Goal: Task Accomplishment & Management: Complete application form

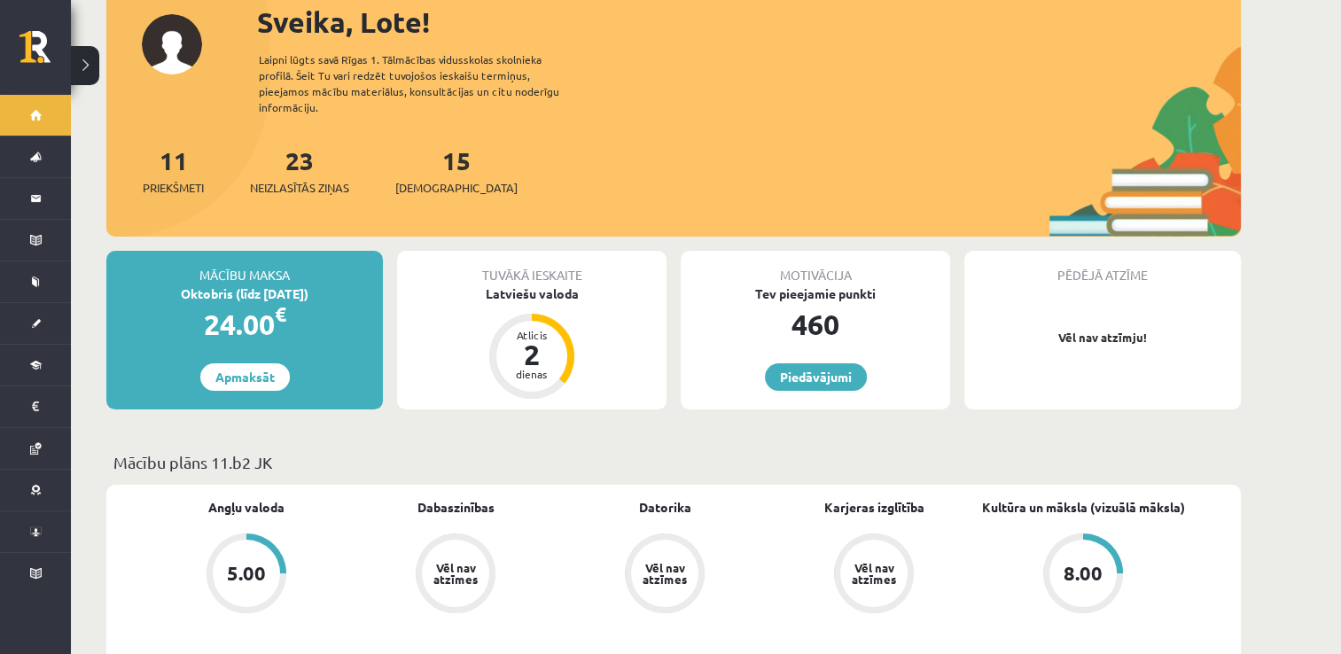
scroll to position [124, 0]
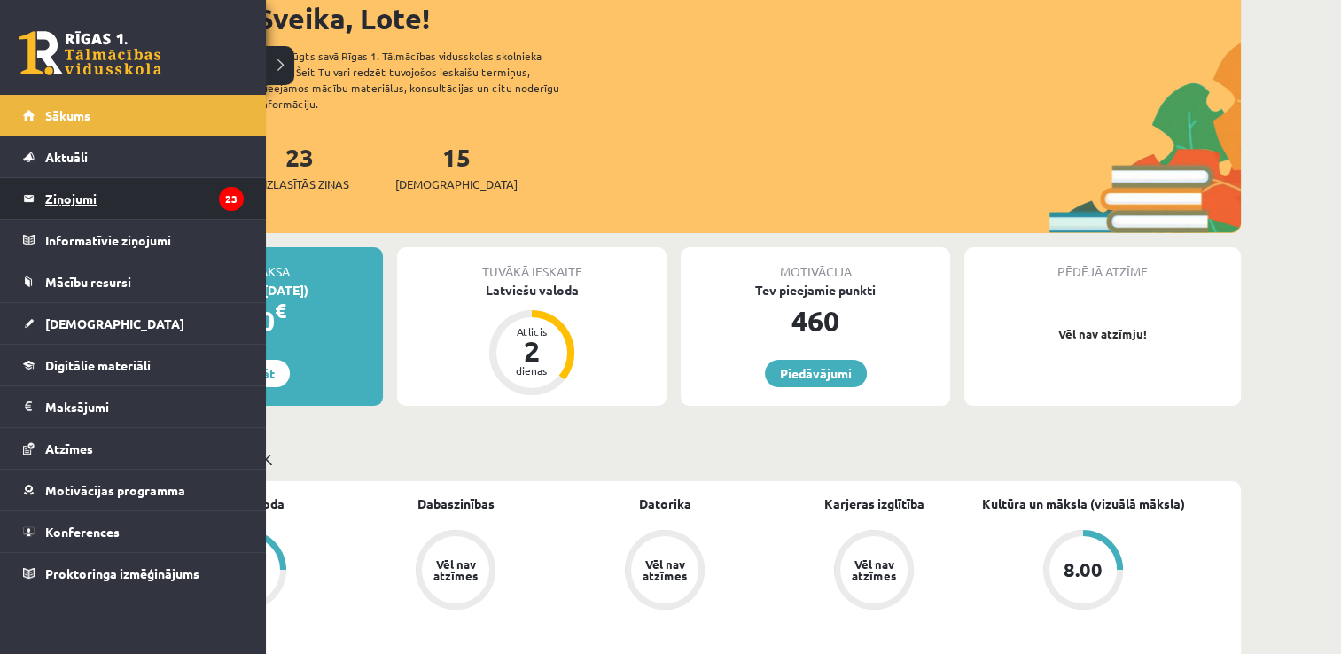
click at [115, 210] on legend "Ziņojumi 23" at bounding box center [144, 198] width 199 height 41
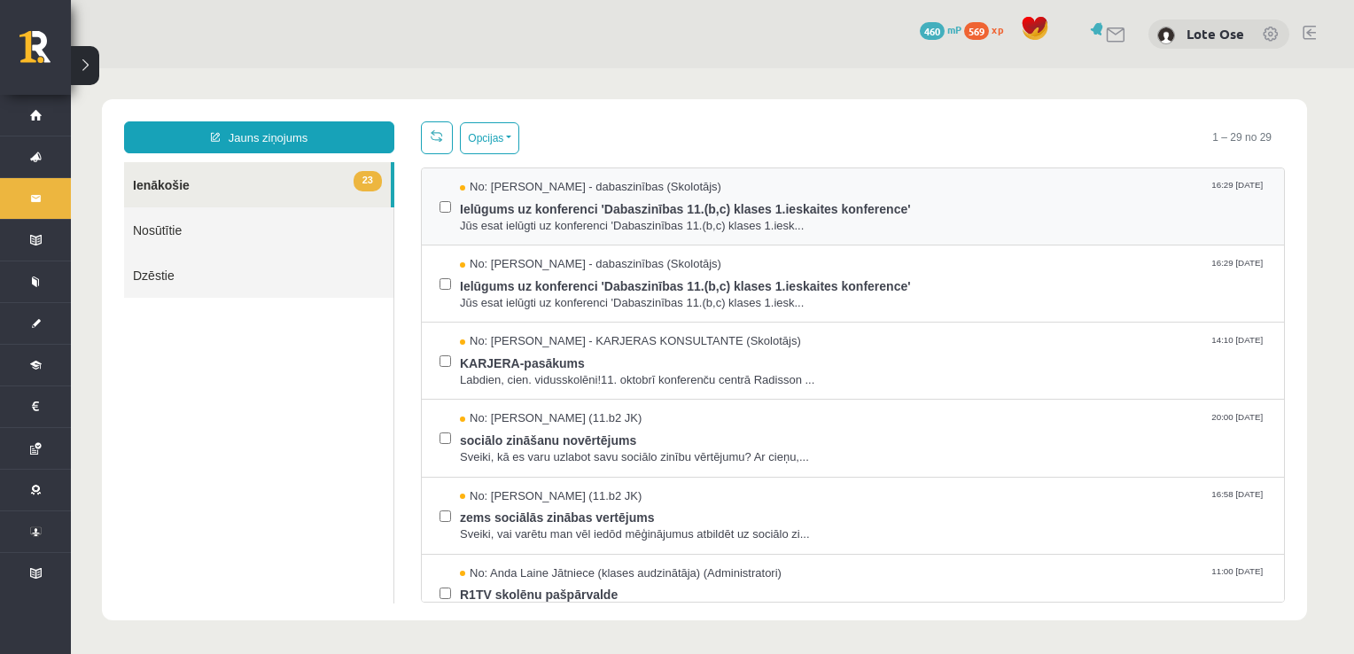
click at [662, 235] on div "No: Sanita Baumane - dabaszinības (Skolotājs) 16:29 14/10/2025 Ielūgums uz konf…" at bounding box center [853, 206] width 863 height 77
click at [657, 211] on span "Ielūgums uz konferenci 'Dabaszinības 11.(b,c) klases 1.ieskaites konference'" at bounding box center [863, 207] width 807 height 22
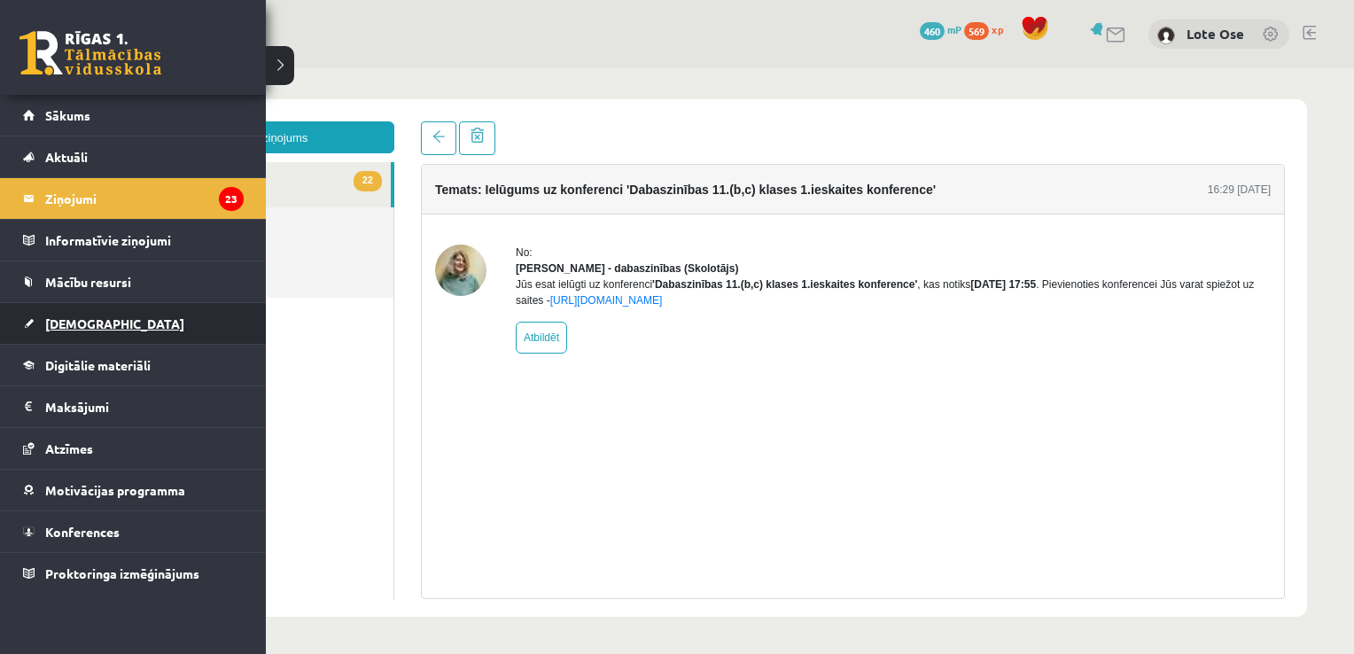
click at [87, 319] on span "[DEMOGRAPHIC_DATA]" at bounding box center [114, 324] width 139 height 16
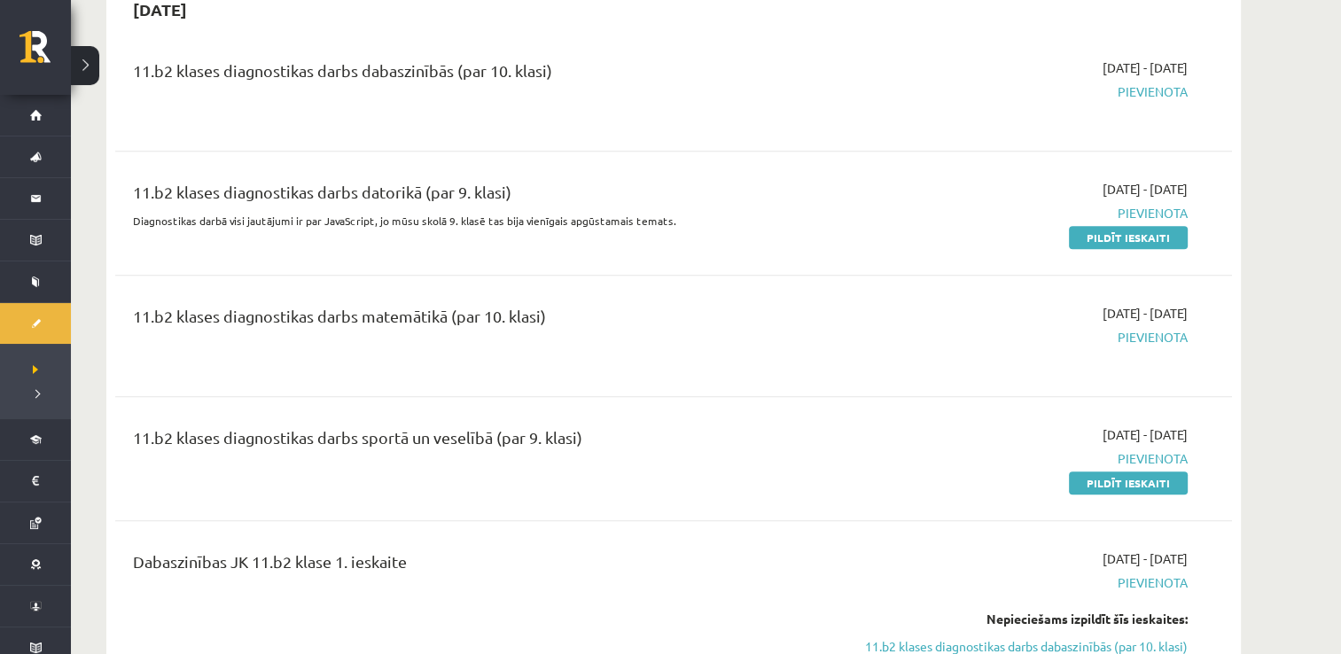
scroll to position [752, 0]
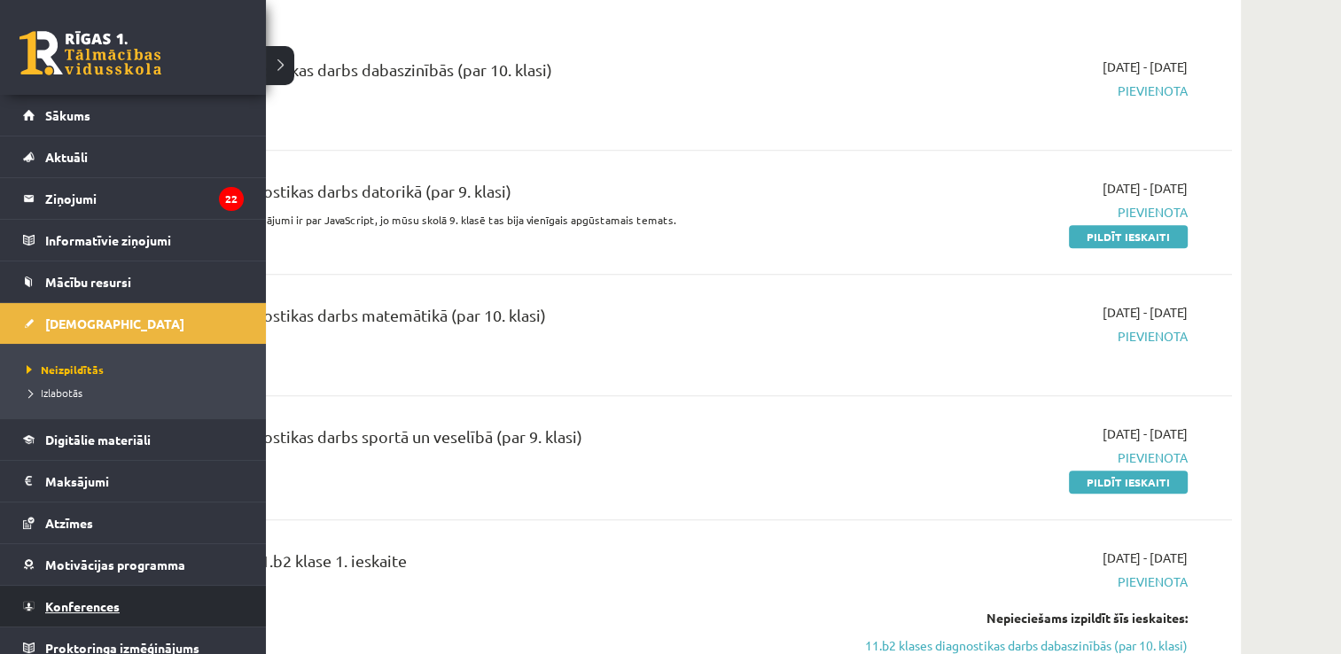
click at [110, 612] on link "Konferences" at bounding box center [133, 606] width 221 height 41
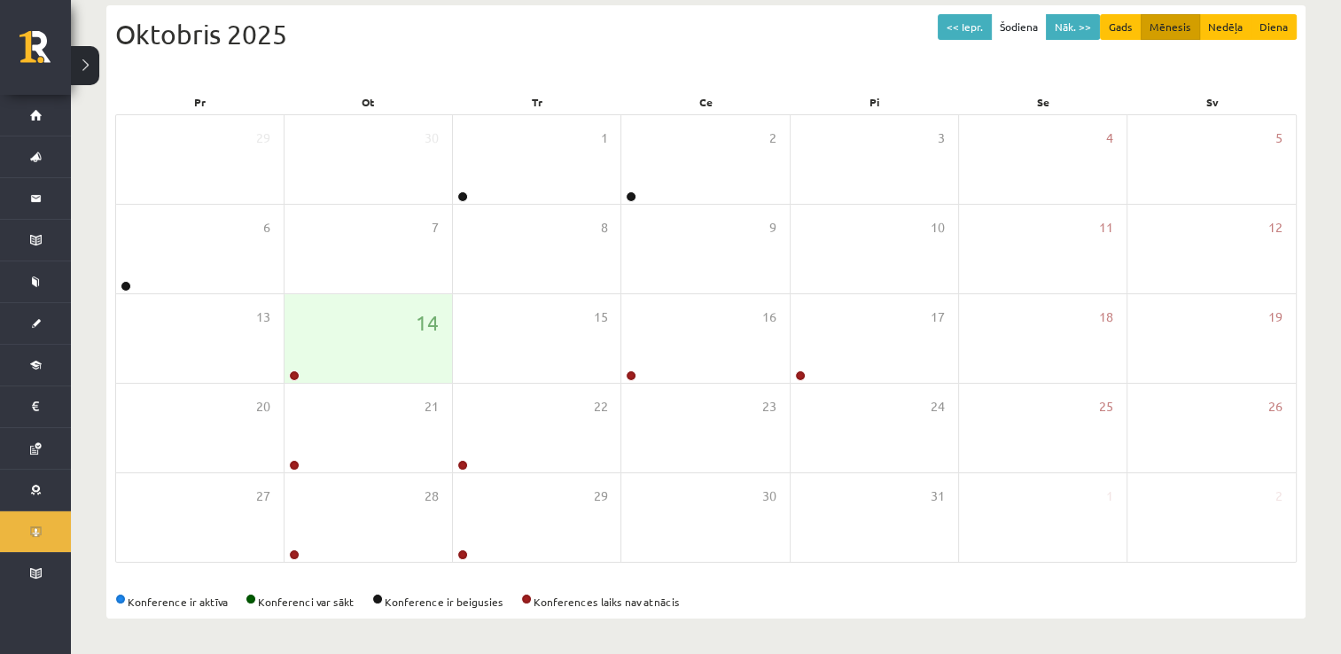
scroll to position [191, 0]
click at [355, 313] on div "14" at bounding box center [369, 339] width 168 height 89
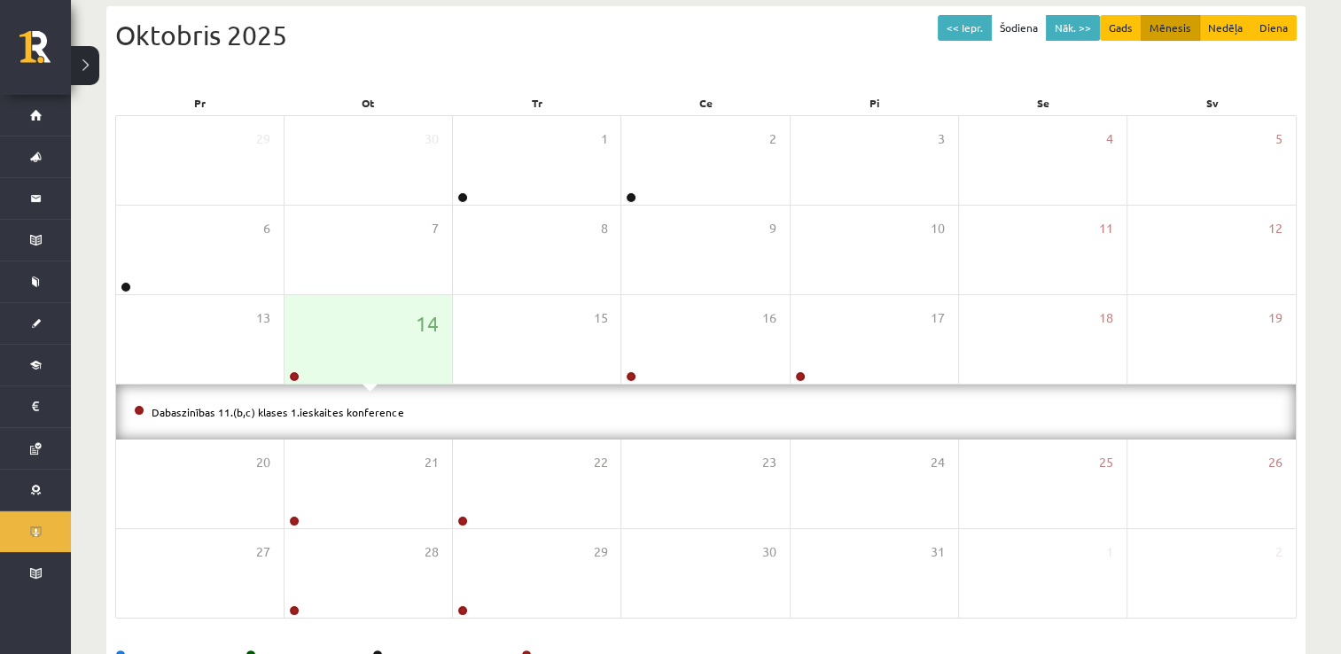
click at [325, 418] on li "Dabaszinības 11.(b,c) klases 1.ieskaites konference" at bounding box center [706, 412] width 1144 height 20
click at [323, 412] on link "Dabaszinības 11.(b,c) klases 1.ieskaites konference" at bounding box center [278, 412] width 253 height 14
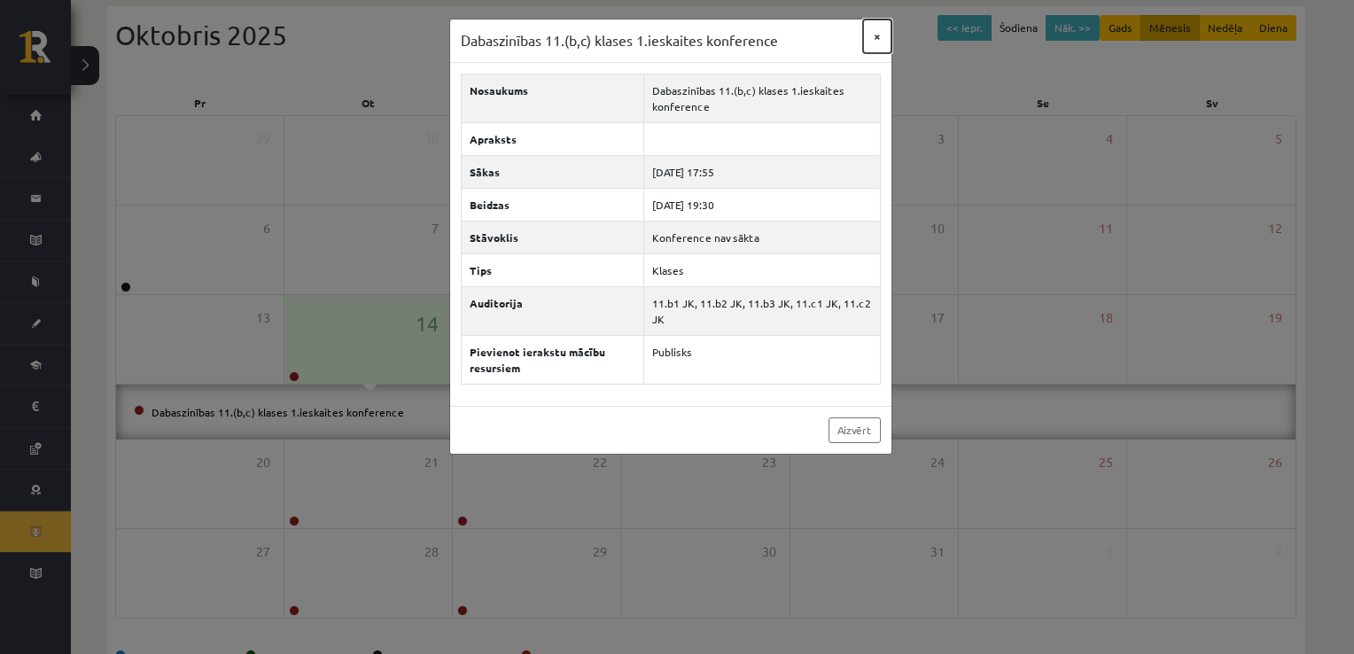
click at [874, 24] on button "×" at bounding box center [877, 37] width 28 height 34
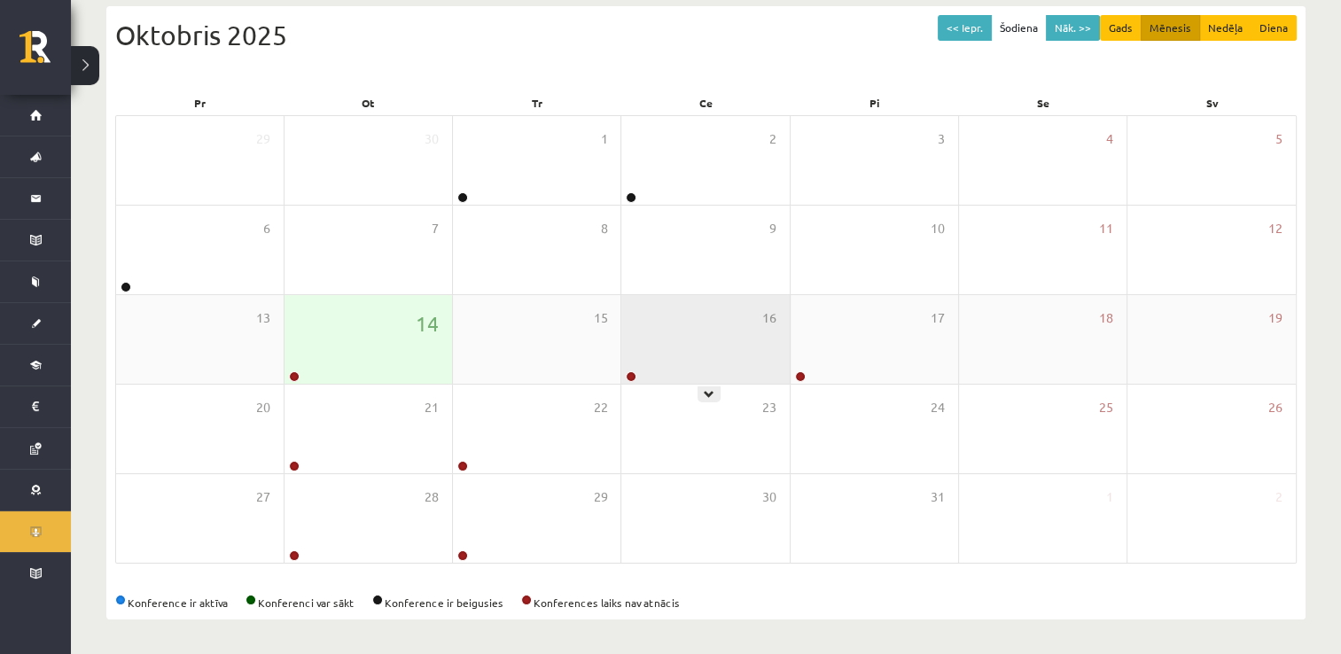
click at [738, 367] on div "16" at bounding box center [705, 339] width 168 height 89
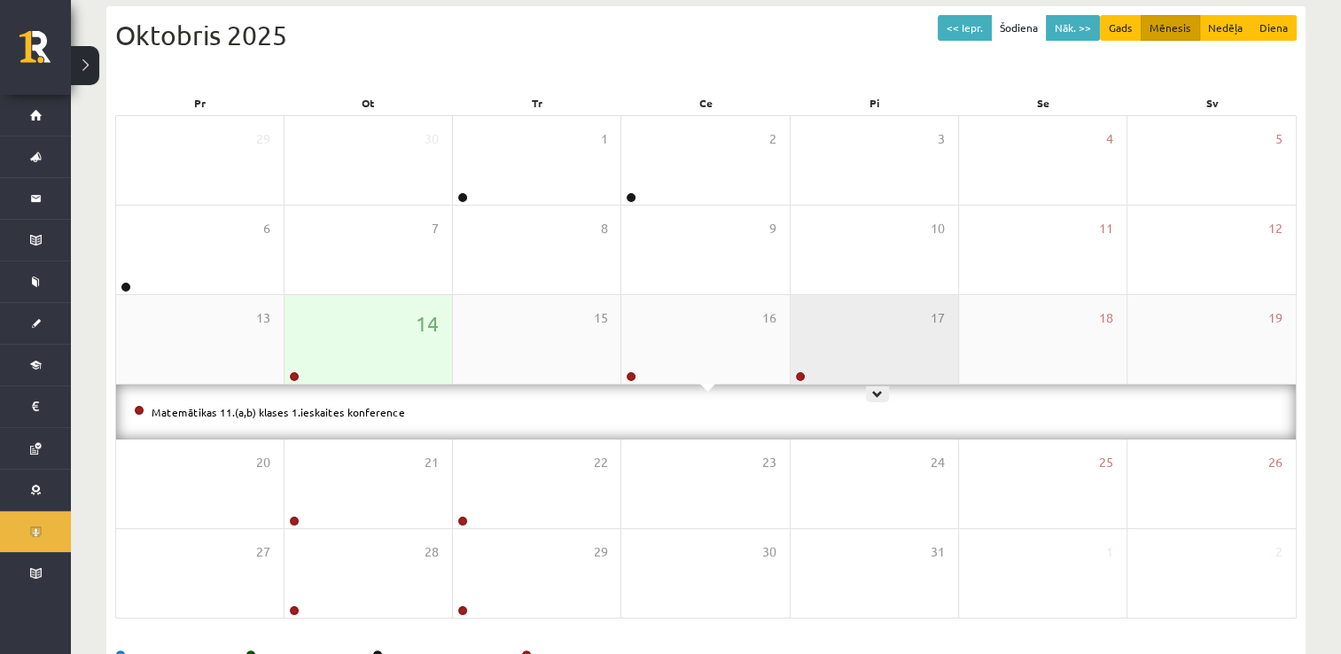
click at [847, 348] on div "17" at bounding box center [875, 339] width 168 height 89
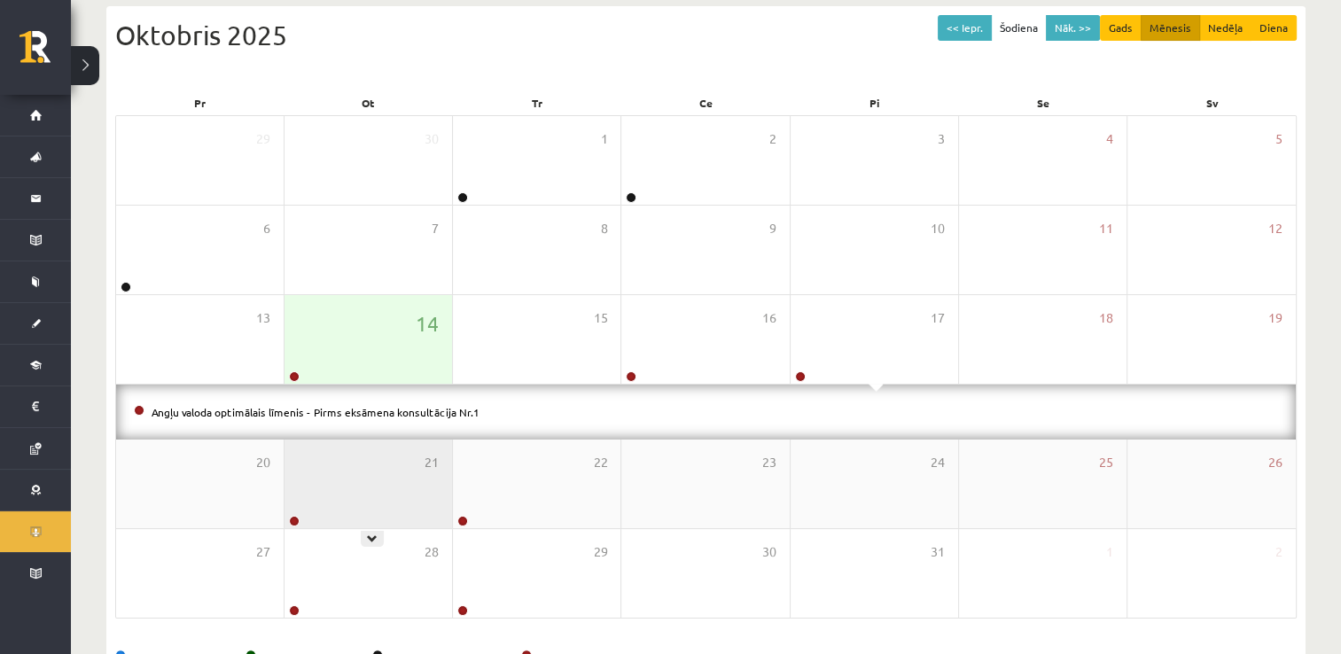
click at [368, 470] on div "21" at bounding box center [369, 484] width 168 height 89
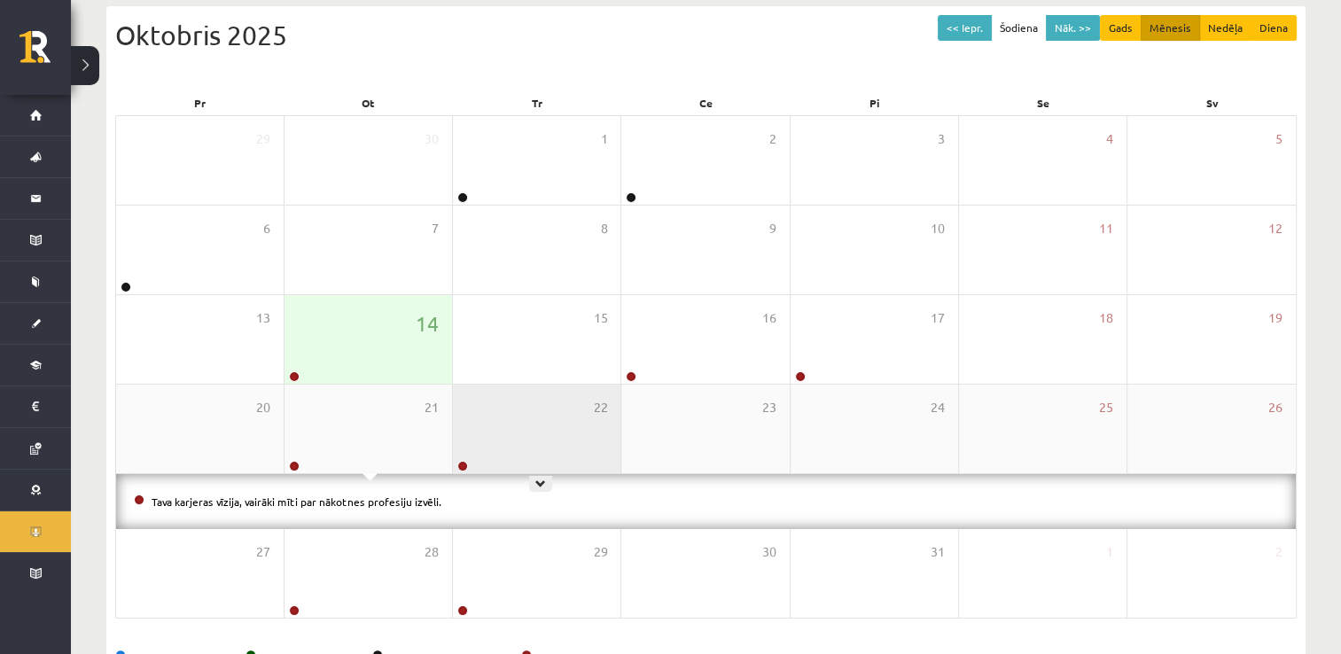
click at [512, 442] on div "22" at bounding box center [537, 429] width 168 height 89
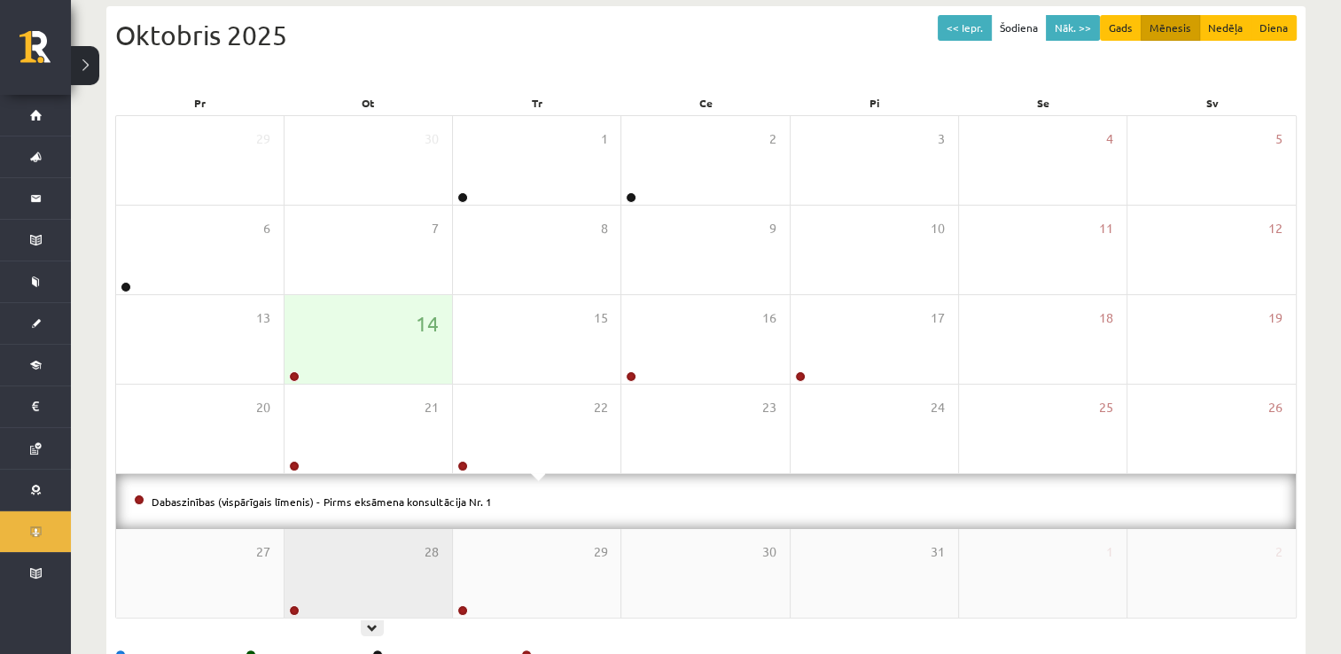
click at [345, 566] on div "28" at bounding box center [369, 573] width 168 height 89
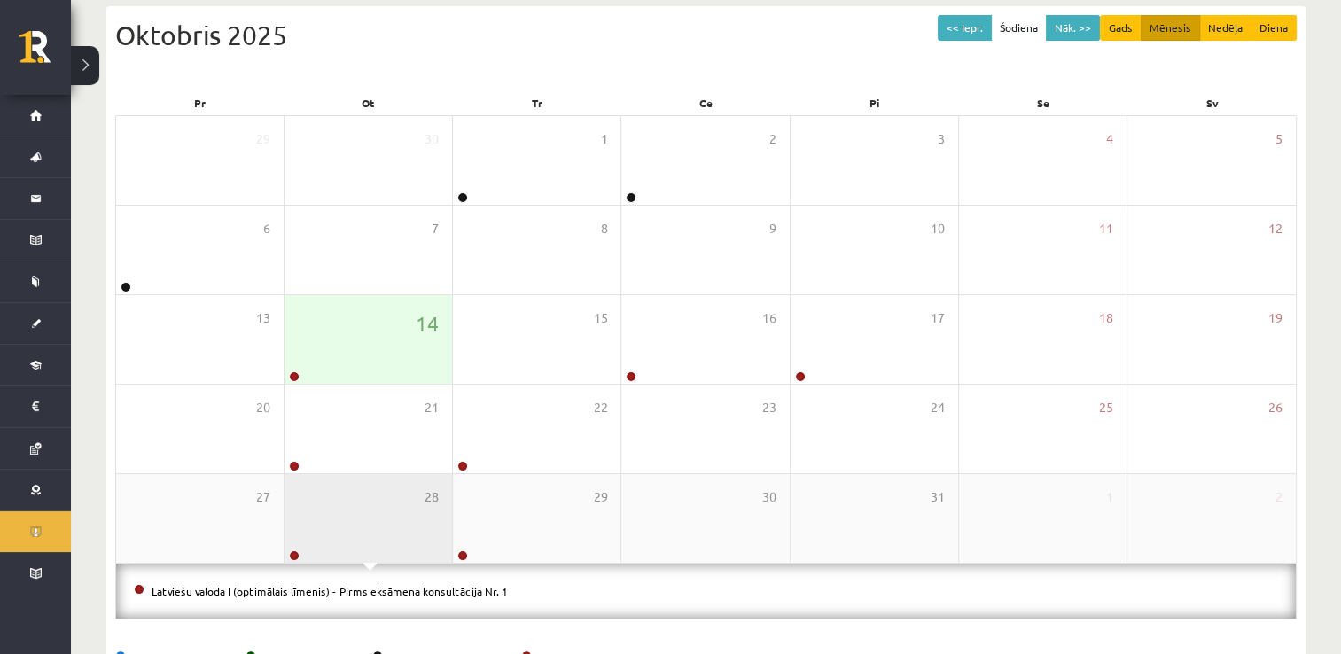
scroll to position [247, 0]
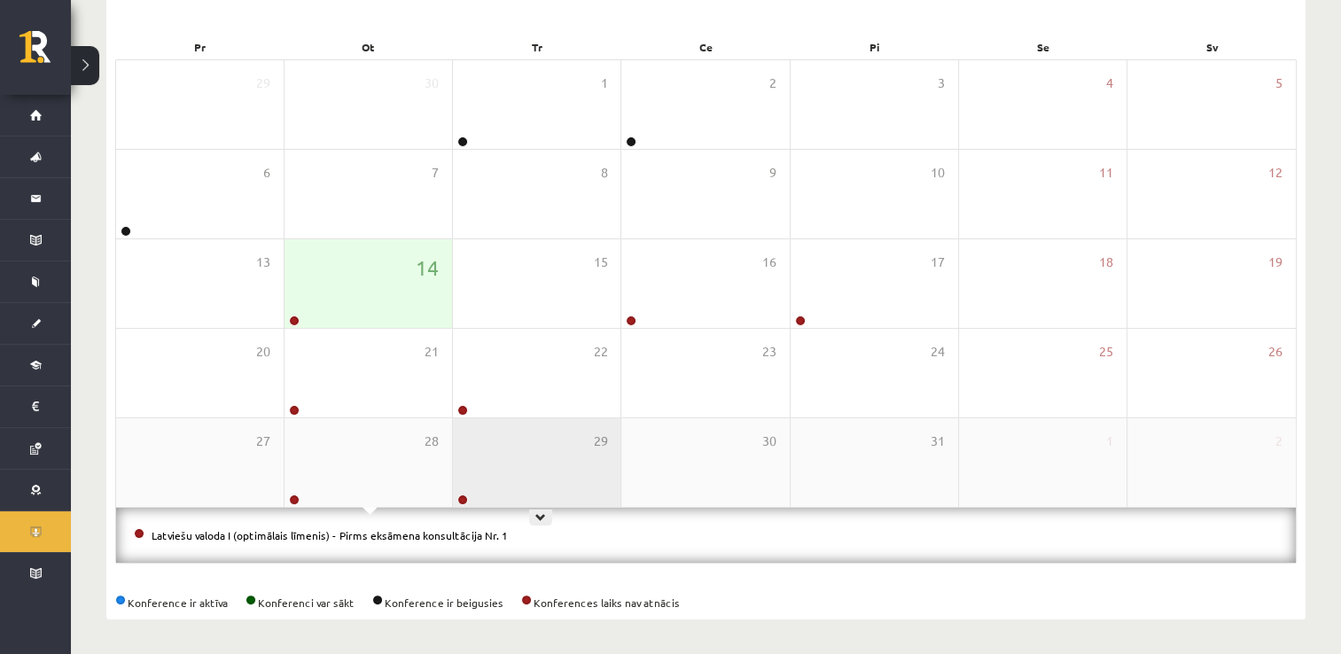
click at [558, 494] on div "29" at bounding box center [537, 462] width 168 height 89
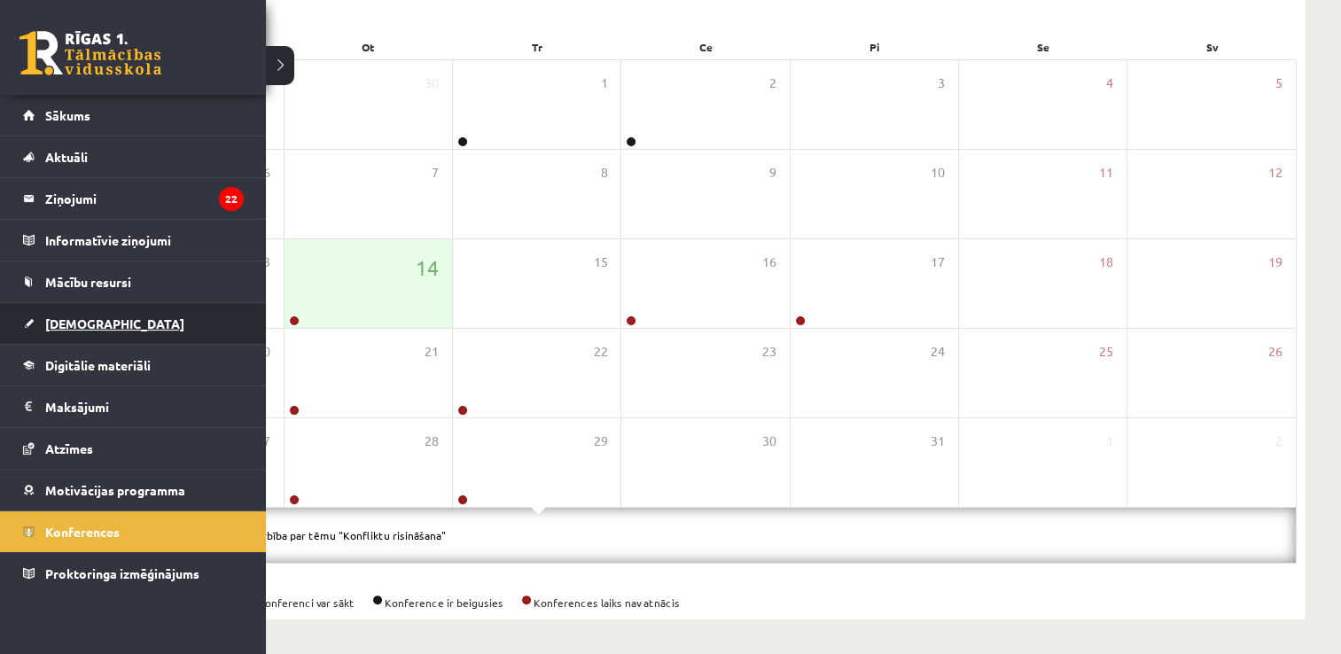
click at [75, 329] on link "[DEMOGRAPHIC_DATA]" at bounding box center [133, 323] width 221 height 41
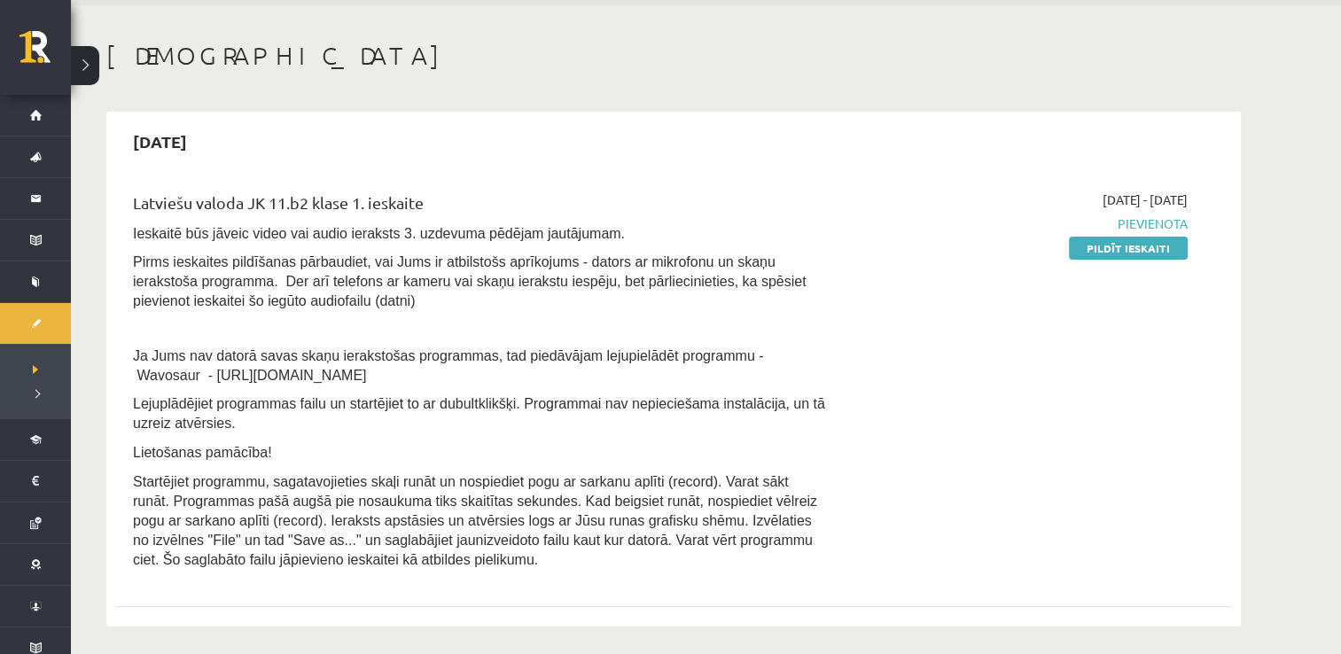
scroll to position [61, 0]
click at [1147, 247] on link "Pildīt ieskaiti" at bounding box center [1128, 249] width 119 height 23
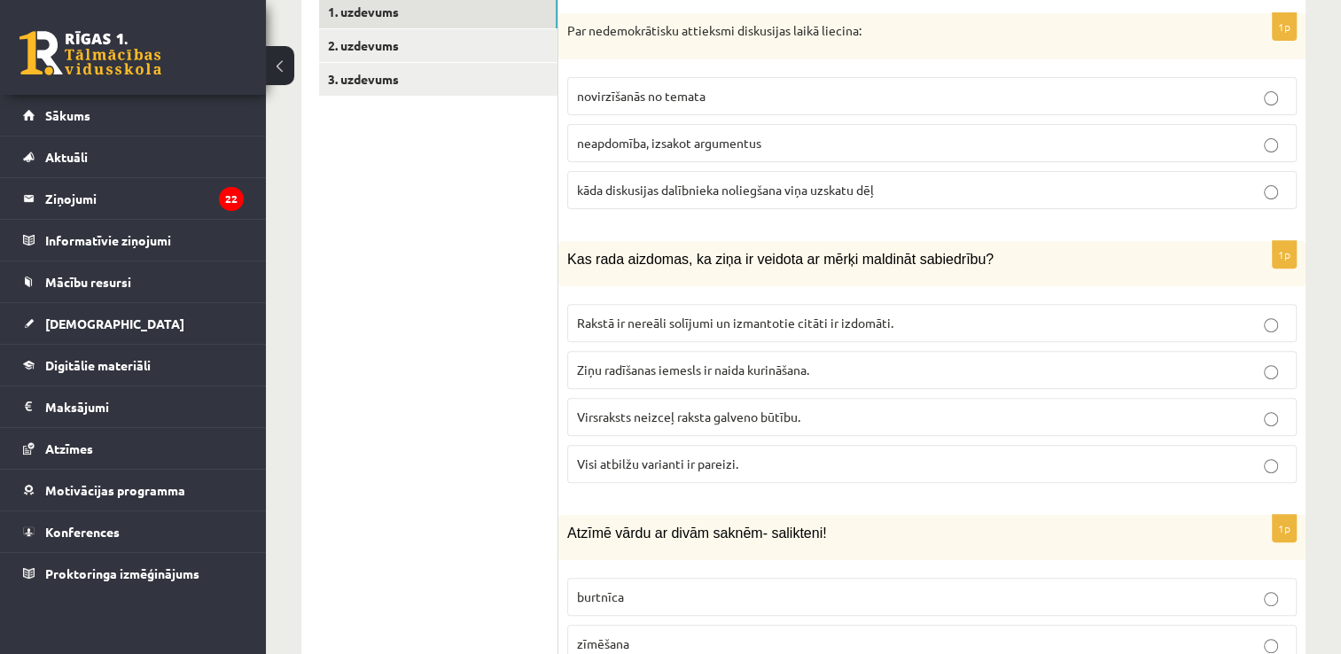
scroll to position [599, 0]
click at [713, 182] on span "kāda diskusijas dalībnieka noliegšana viņa uzskatu dēļ" at bounding box center [725, 190] width 297 height 16
click at [708, 456] on span "Visi atbilžu varianti ir pareizi." at bounding box center [657, 464] width 161 height 16
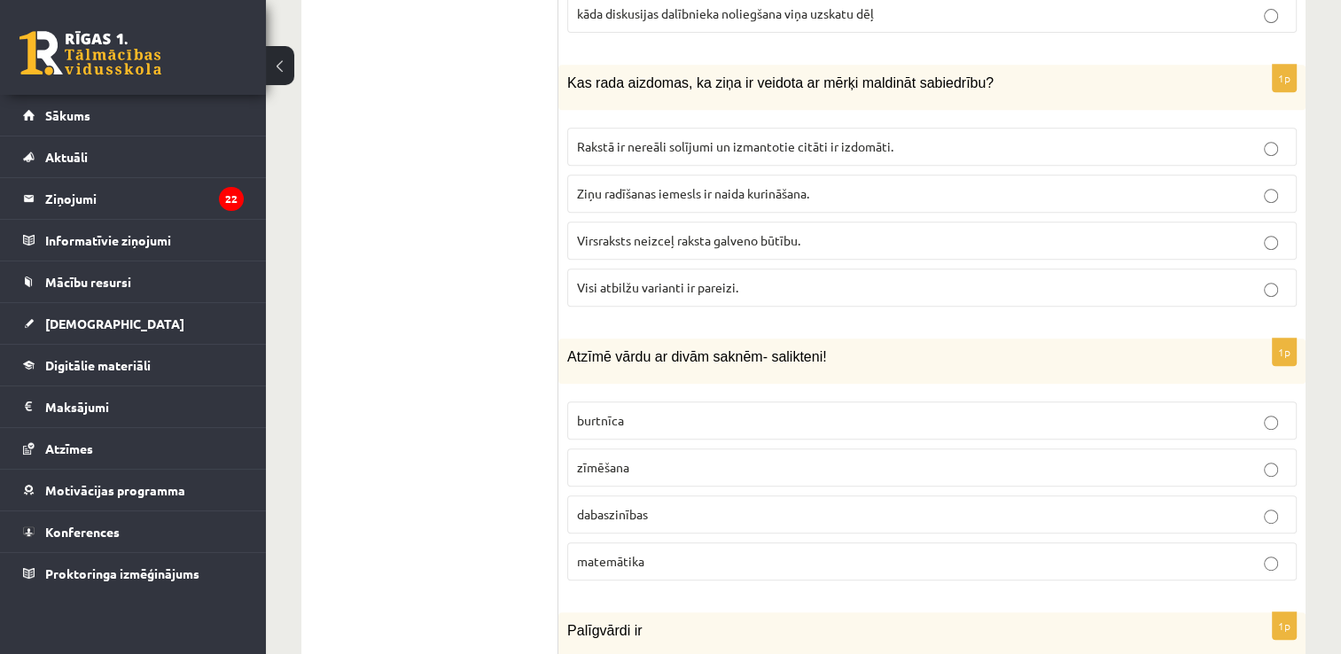
scroll to position [777, 0]
click at [702, 504] on p "dabaszinības" at bounding box center [932, 513] width 710 height 19
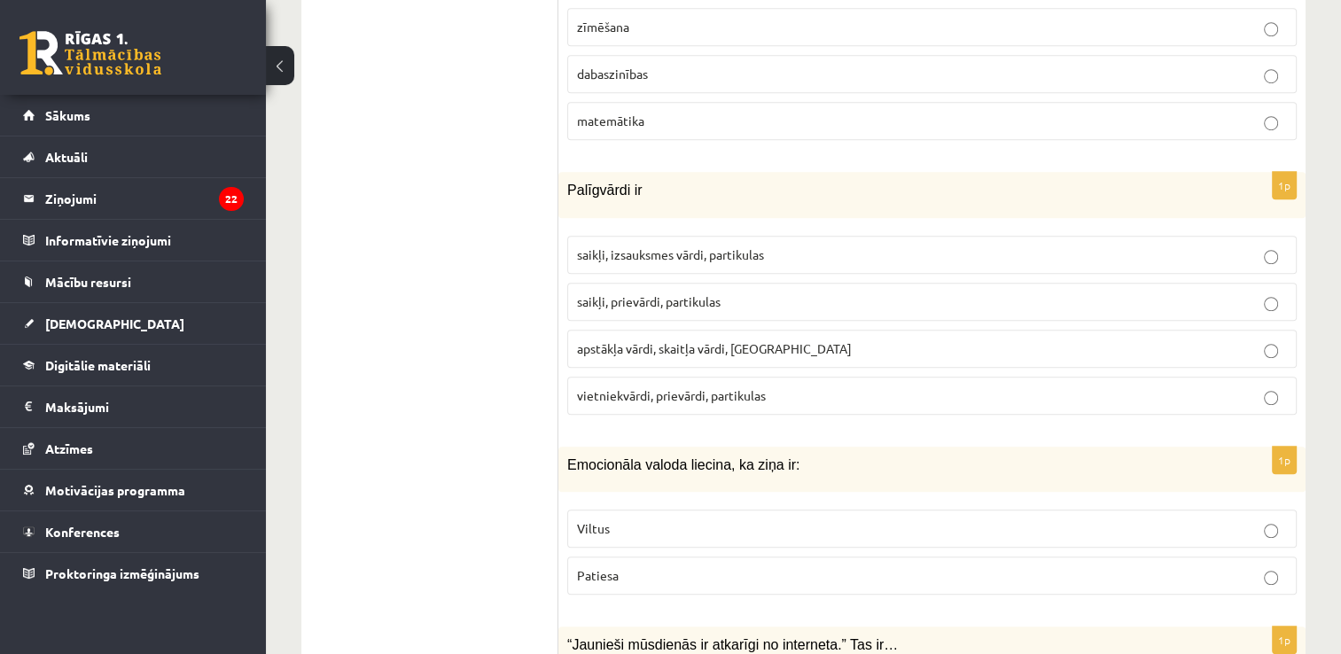
scroll to position [1259, 0]
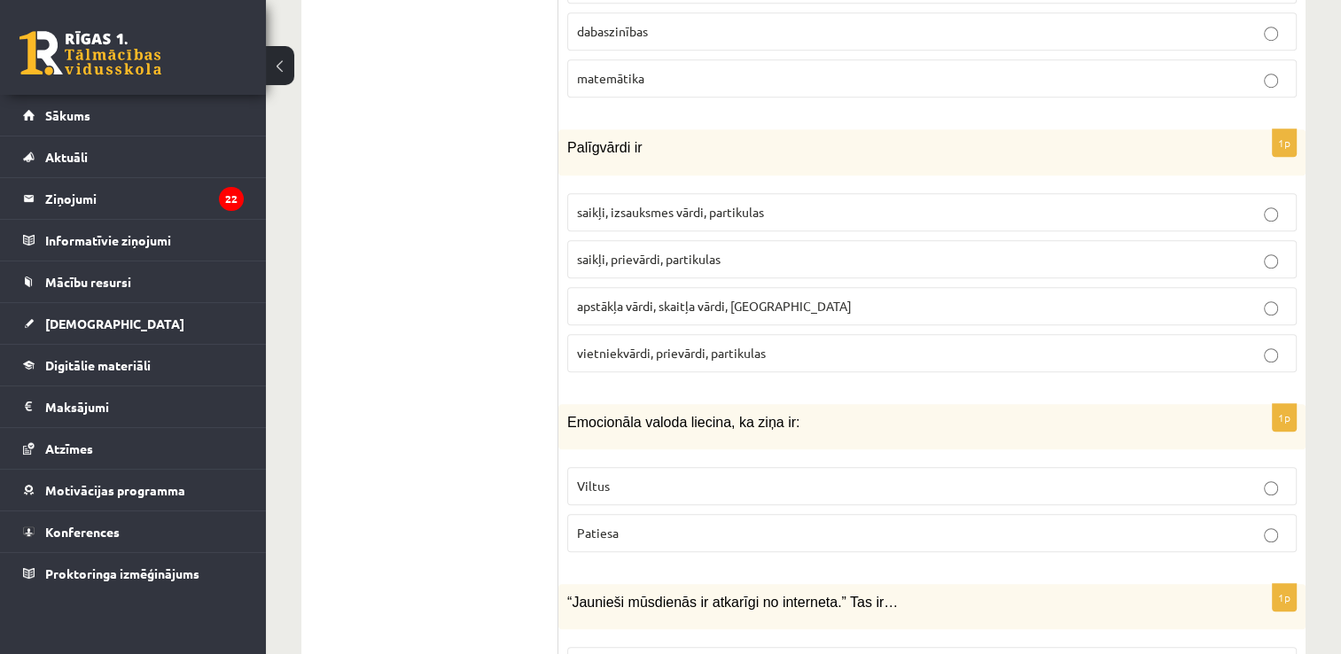
click at [695, 524] on p "Patiesa" at bounding box center [932, 533] width 710 height 19
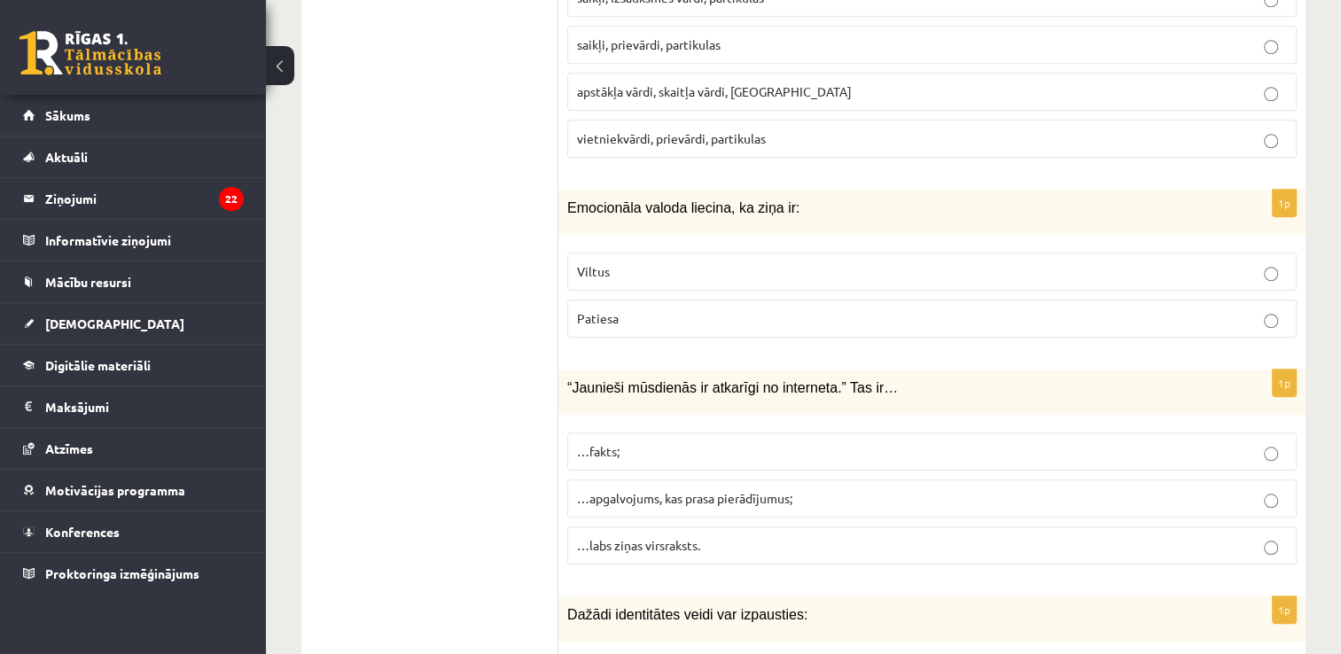
scroll to position [1474, 0]
click at [713, 489] on span "…apgalvojums, kas prasa pierādījumus;" at bounding box center [684, 497] width 215 height 16
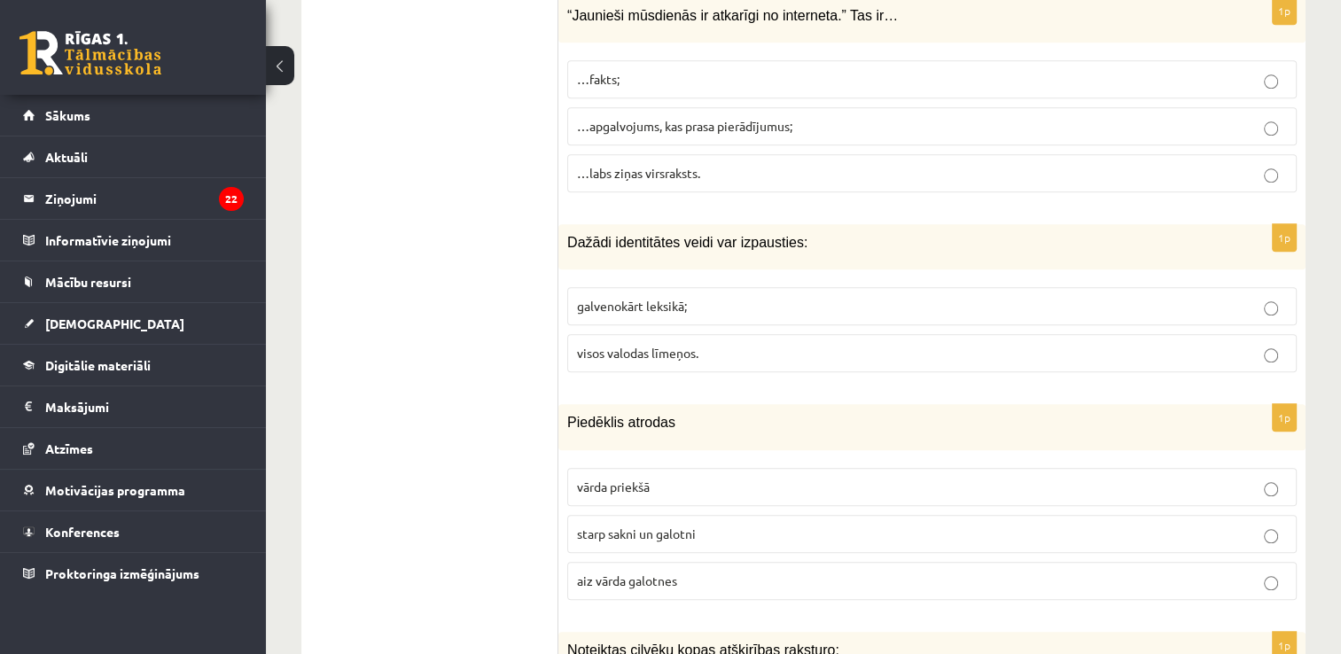
scroll to position [1844, 0]
click at [655, 345] on label "visos valodas līmeņos." at bounding box center [932, 355] width 730 height 38
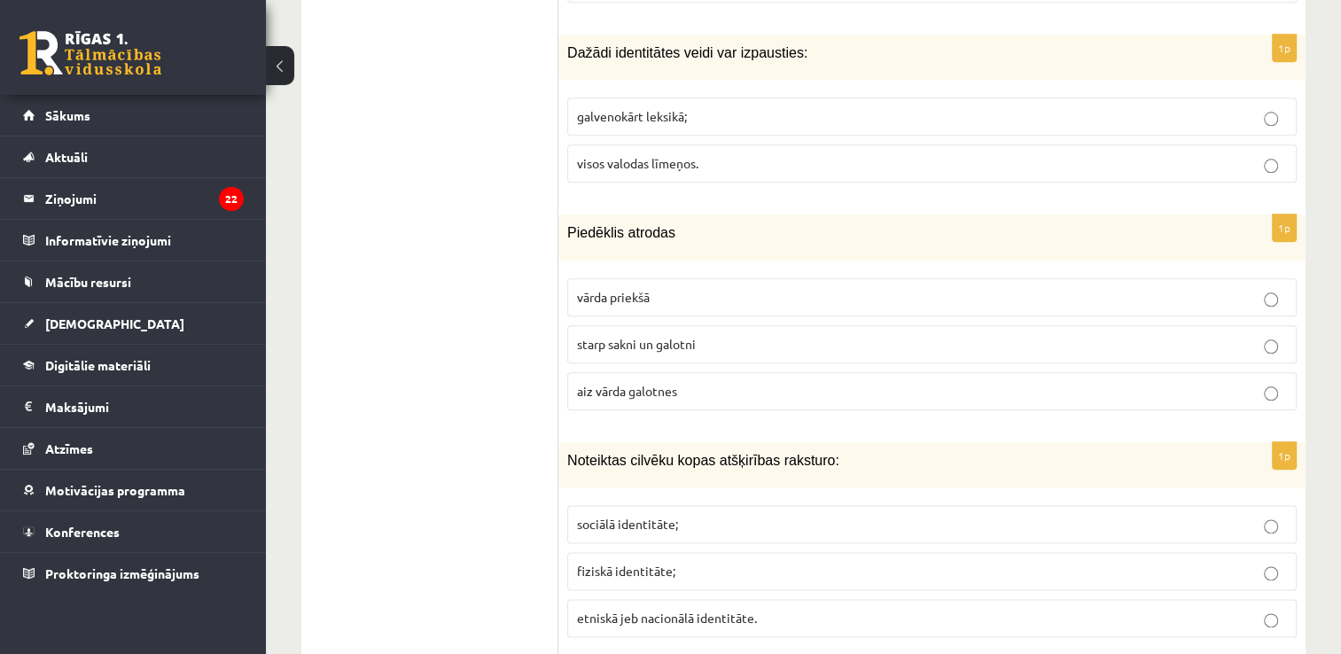
scroll to position [2037, 0]
click at [614, 333] on p "starp sakni un galotni" at bounding box center [932, 342] width 710 height 19
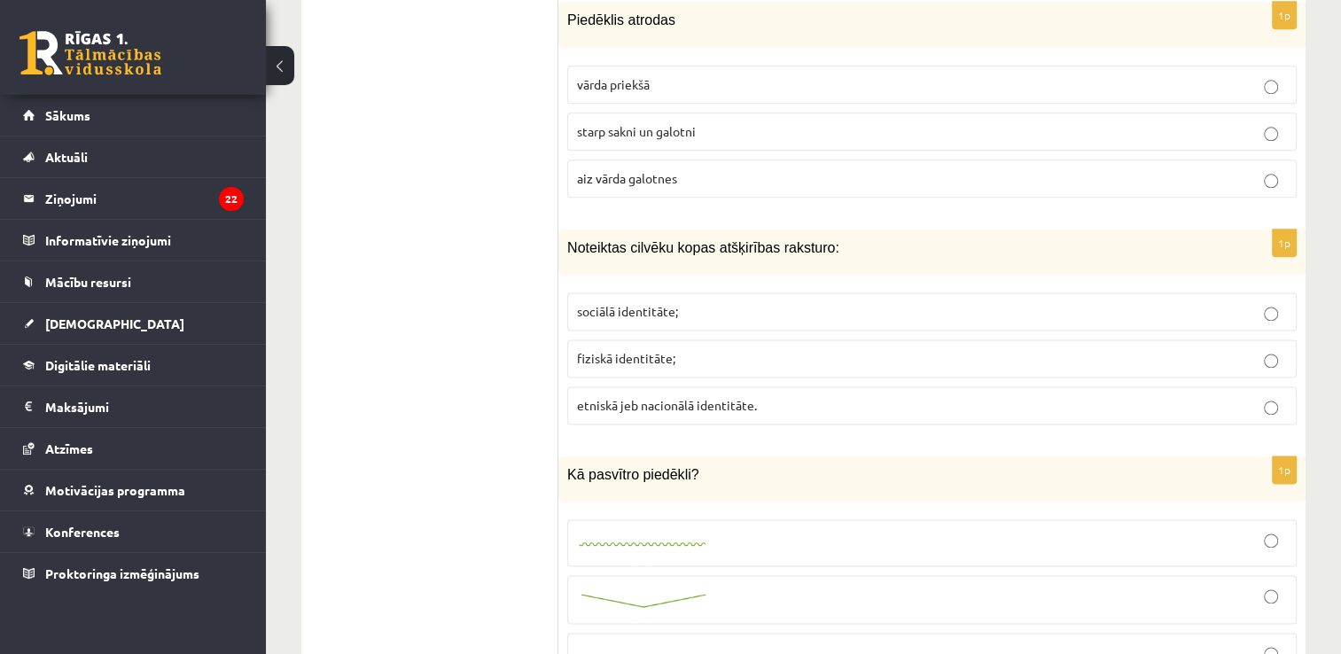
scroll to position [2247, 0]
click at [660, 398] on span "etniskā jeb nacionālā identitāte." at bounding box center [667, 406] width 180 height 16
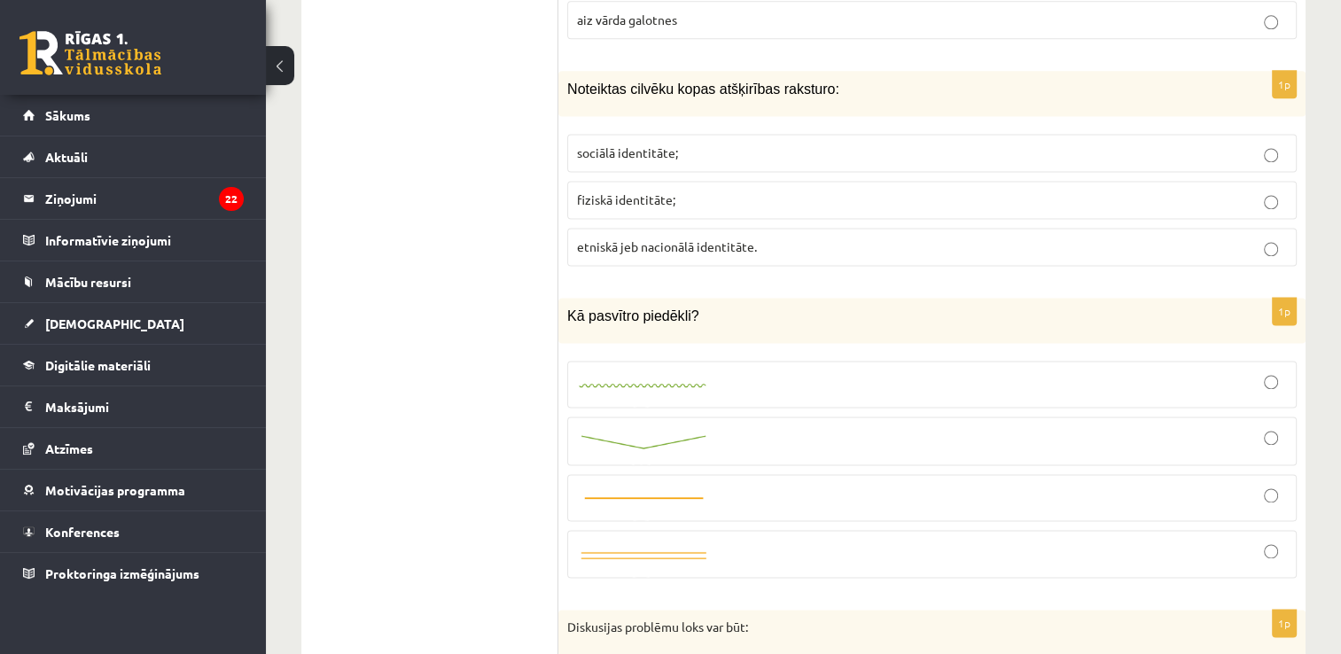
scroll to position [2404, 0]
click at [660, 383] on img at bounding box center [643, 389] width 133 height 12
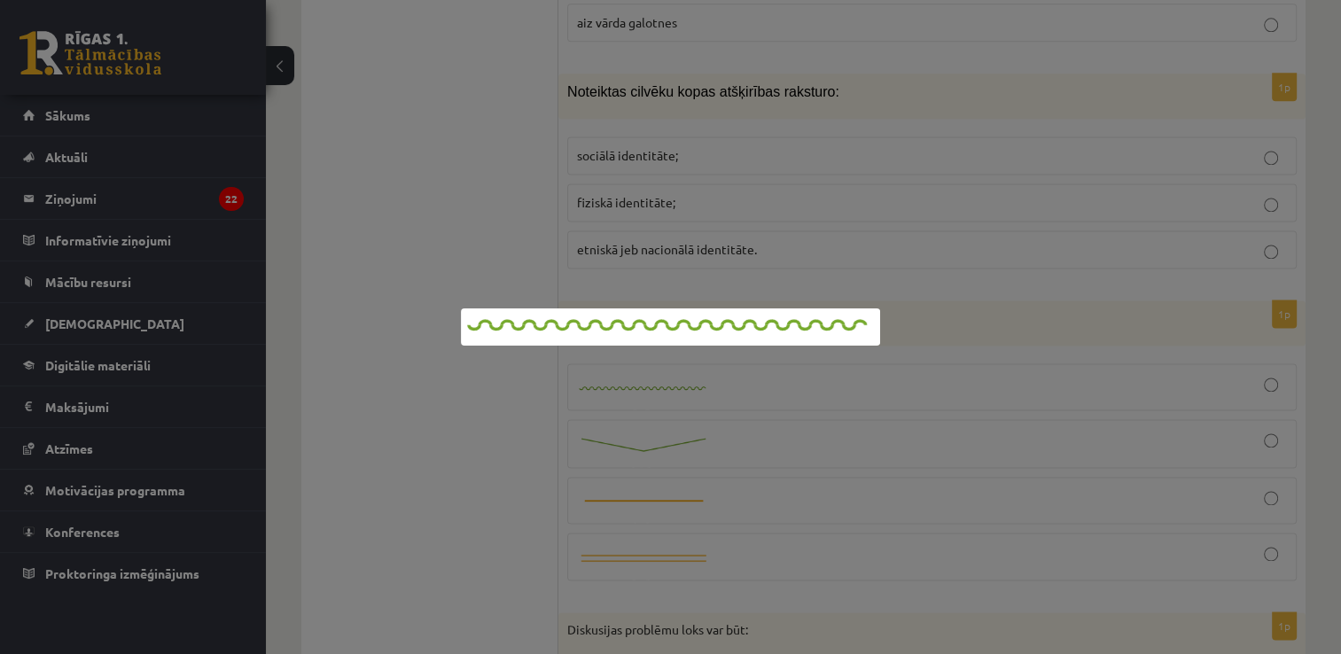
click at [867, 367] on div at bounding box center [670, 327] width 1341 height 654
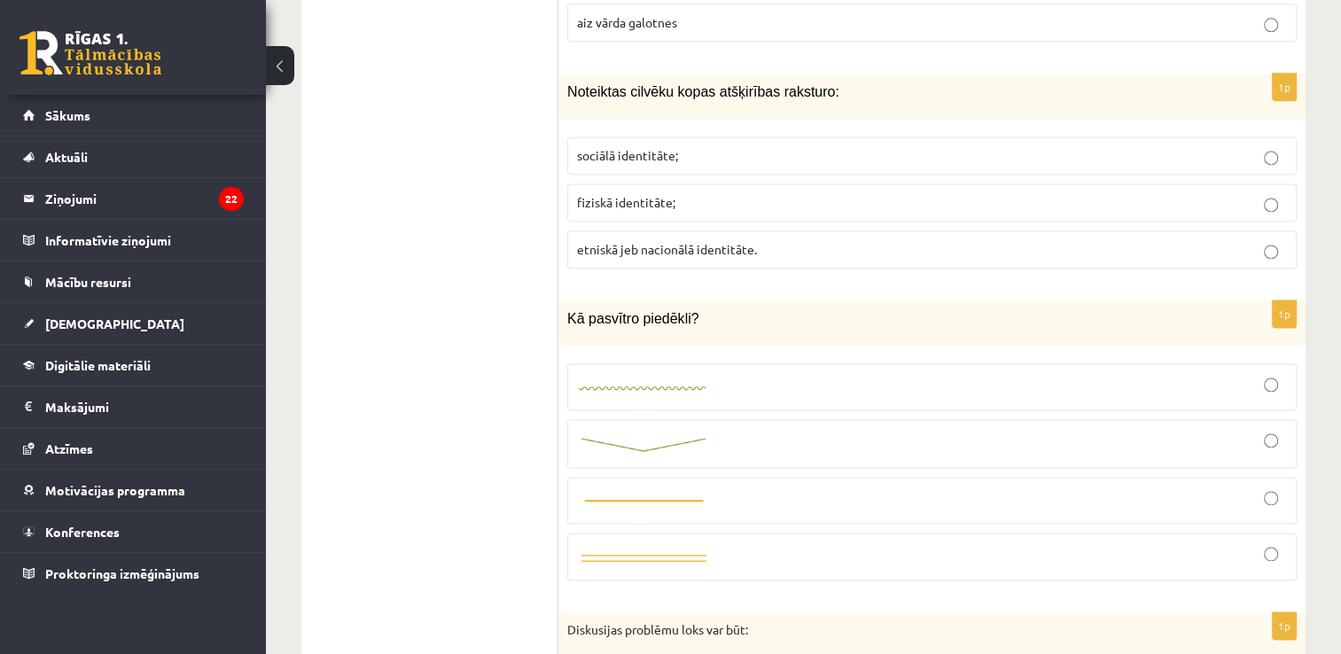
click at [1026, 373] on div at bounding box center [932, 386] width 710 height 27
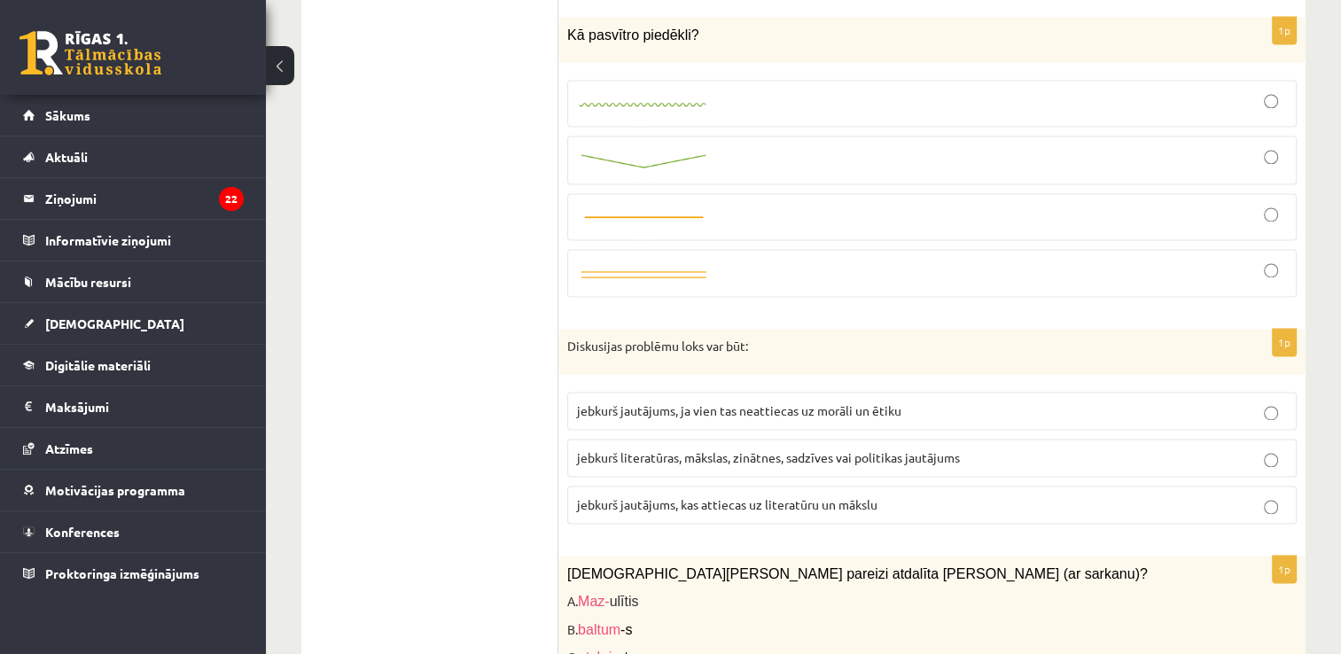
scroll to position [2689, 0]
click at [982, 400] on p "jebkurš jautājums, ja vien tas neattiecas uz morāli un ētiku" at bounding box center [932, 409] width 710 height 19
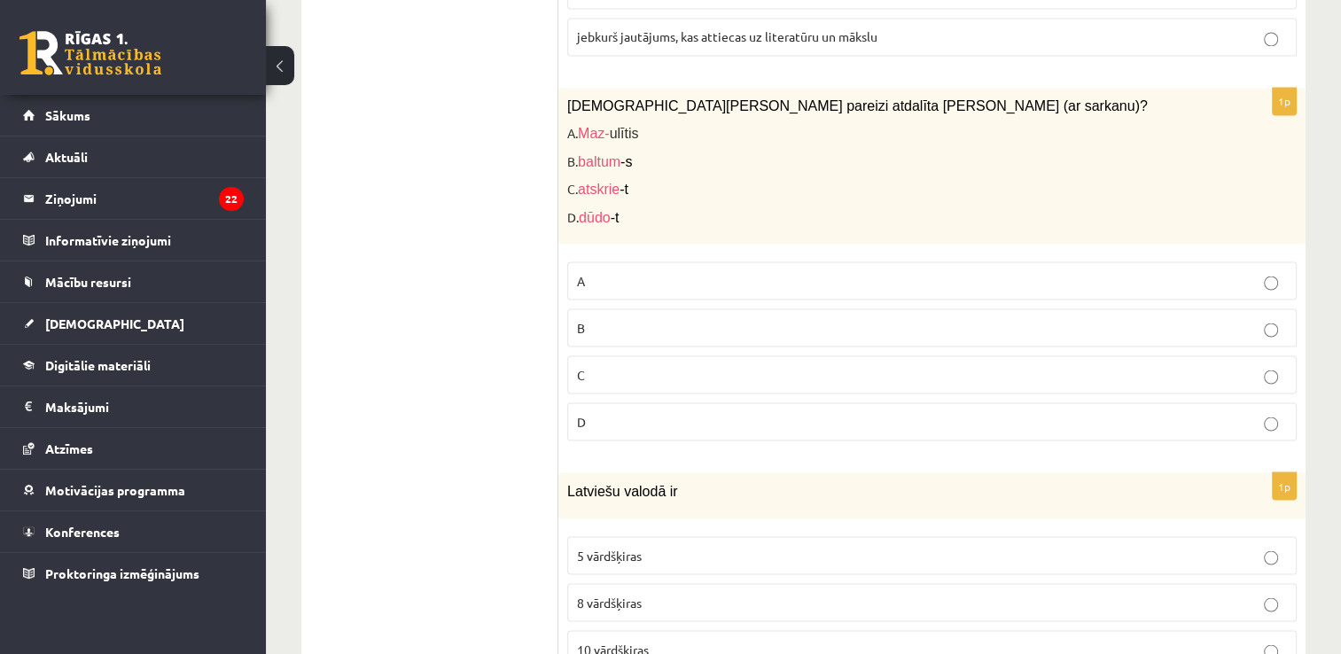
scroll to position [3376, 0]
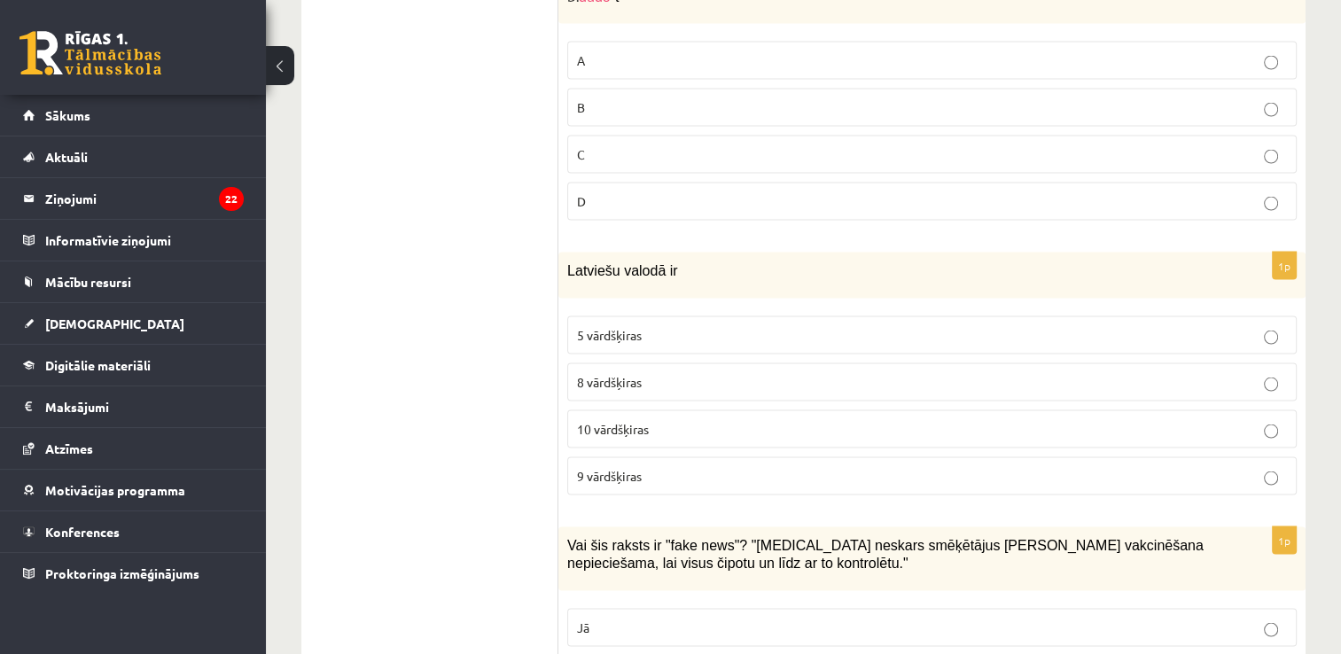
click at [887, 410] on label "10 vārdšķiras" at bounding box center [932, 429] width 730 height 38
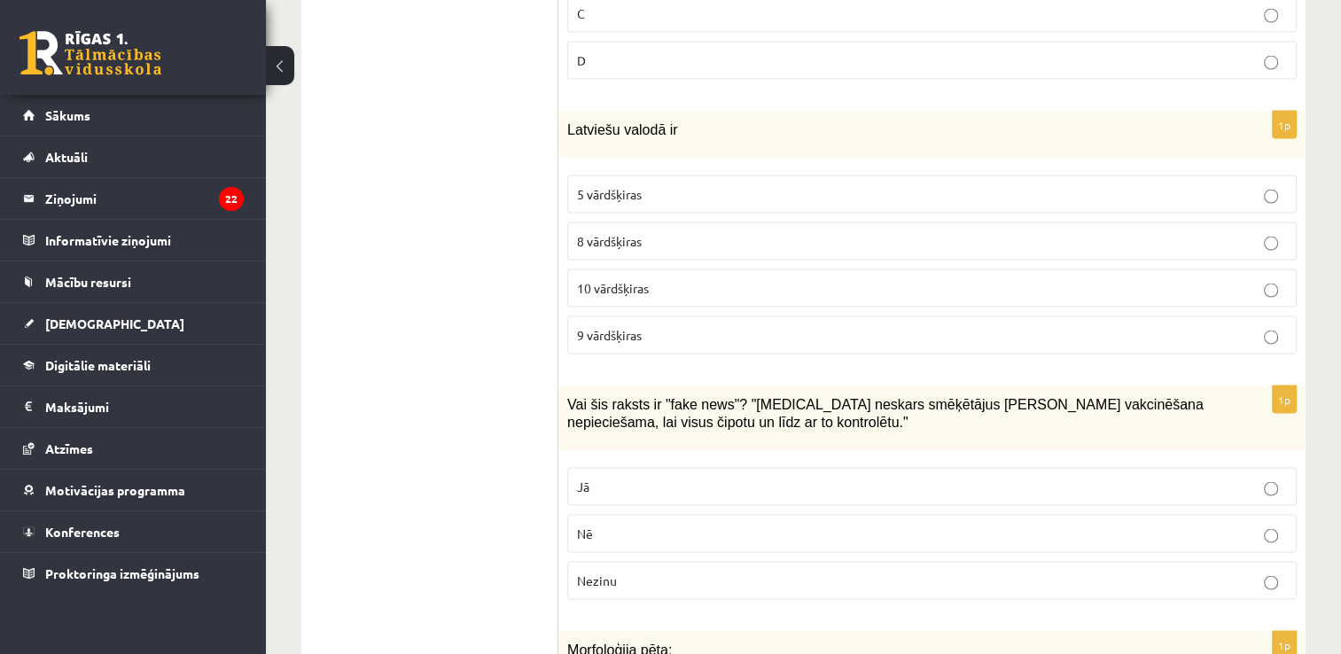
scroll to position [3517, 0]
click at [686, 477] on p "Jā" at bounding box center [932, 486] width 710 height 19
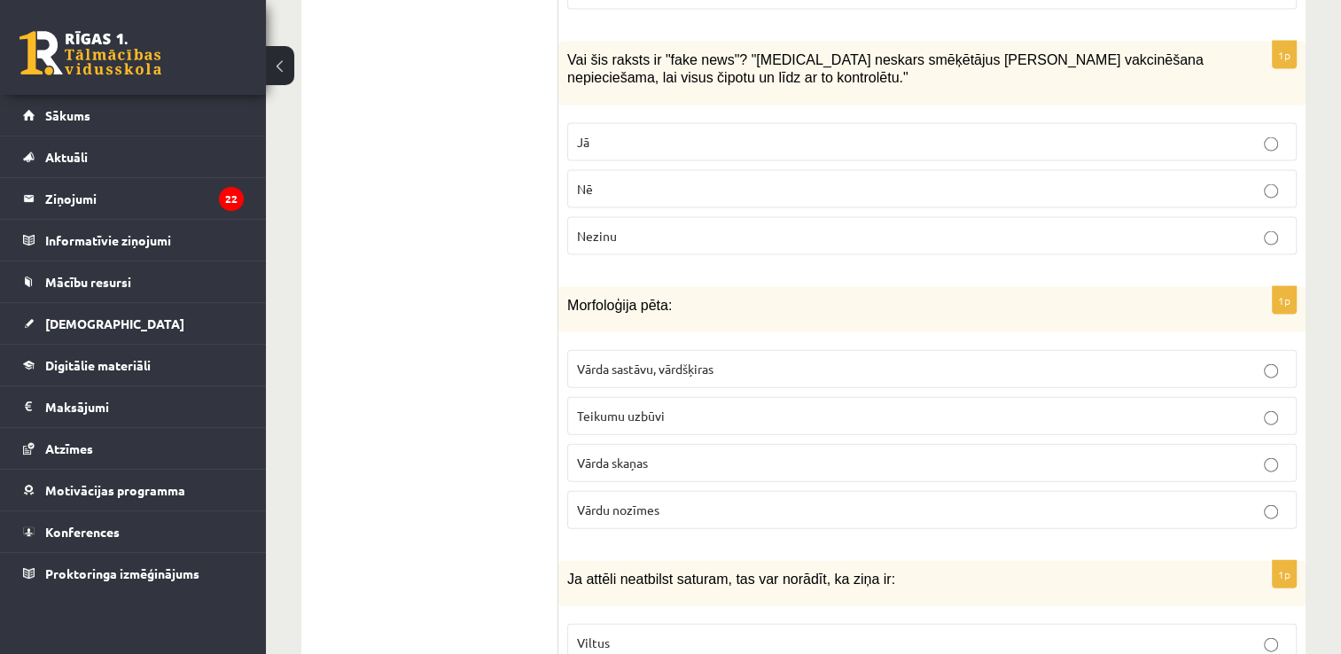
scroll to position [3862, 0]
click at [661, 396] on label "Teikumu uzbūvi" at bounding box center [932, 415] width 730 height 38
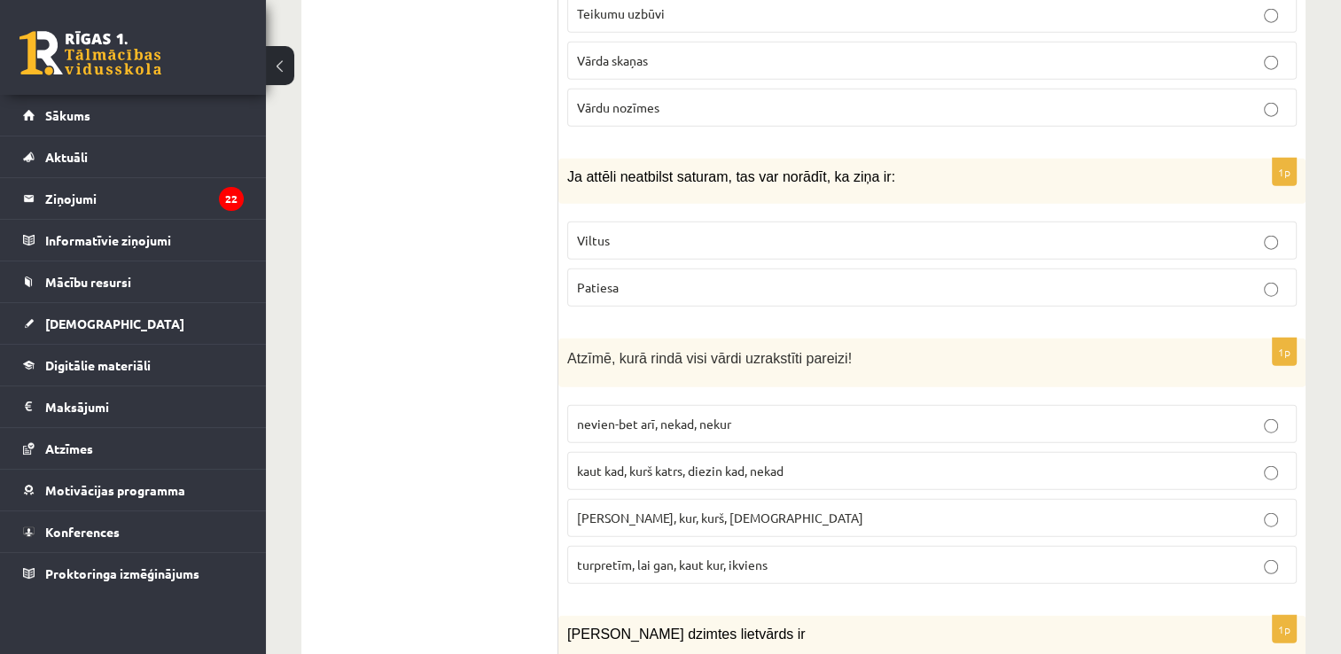
scroll to position [4270, 0]
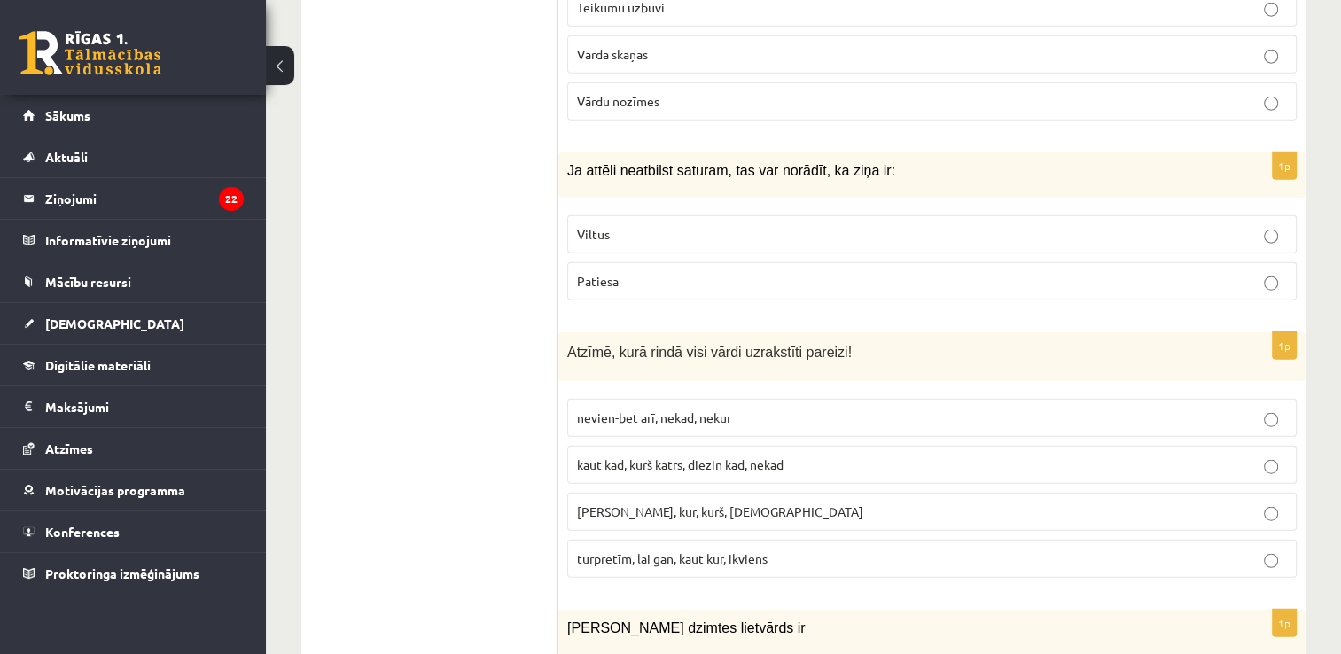
click at [702, 215] on label "Viltus" at bounding box center [932, 234] width 730 height 38
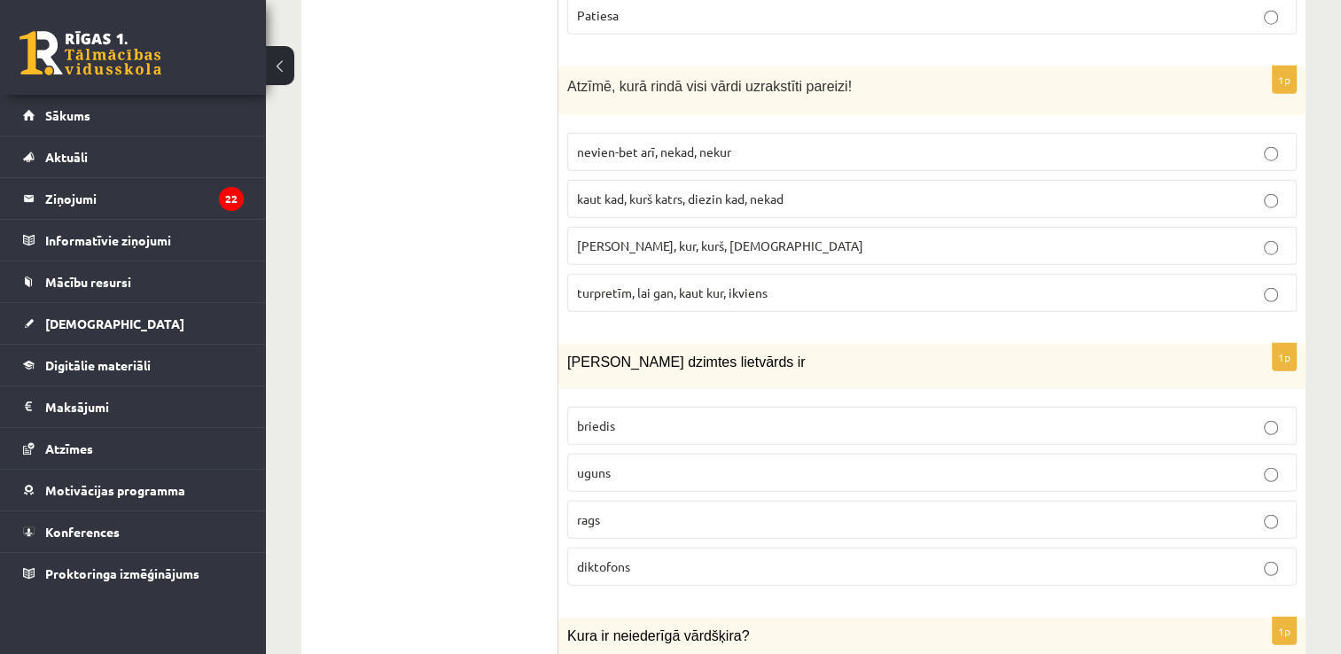
scroll to position [4535, 0]
click at [698, 285] on span "turpretīm, lai gan, kaut kur, ikviens" at bounding box center [672, 293] width 191 height 16
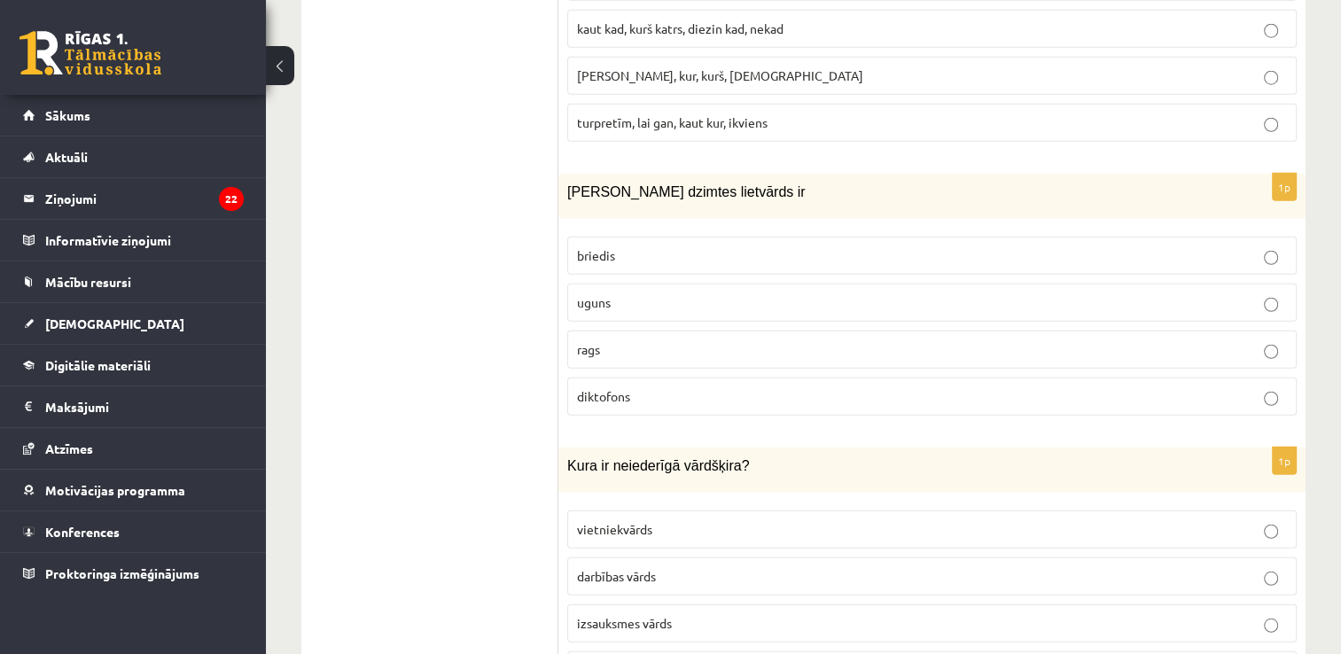
scroll to position [4709, 0]
click at [698, 291] on p "uguns" at bounding box center [932, 300] width 710 height 19
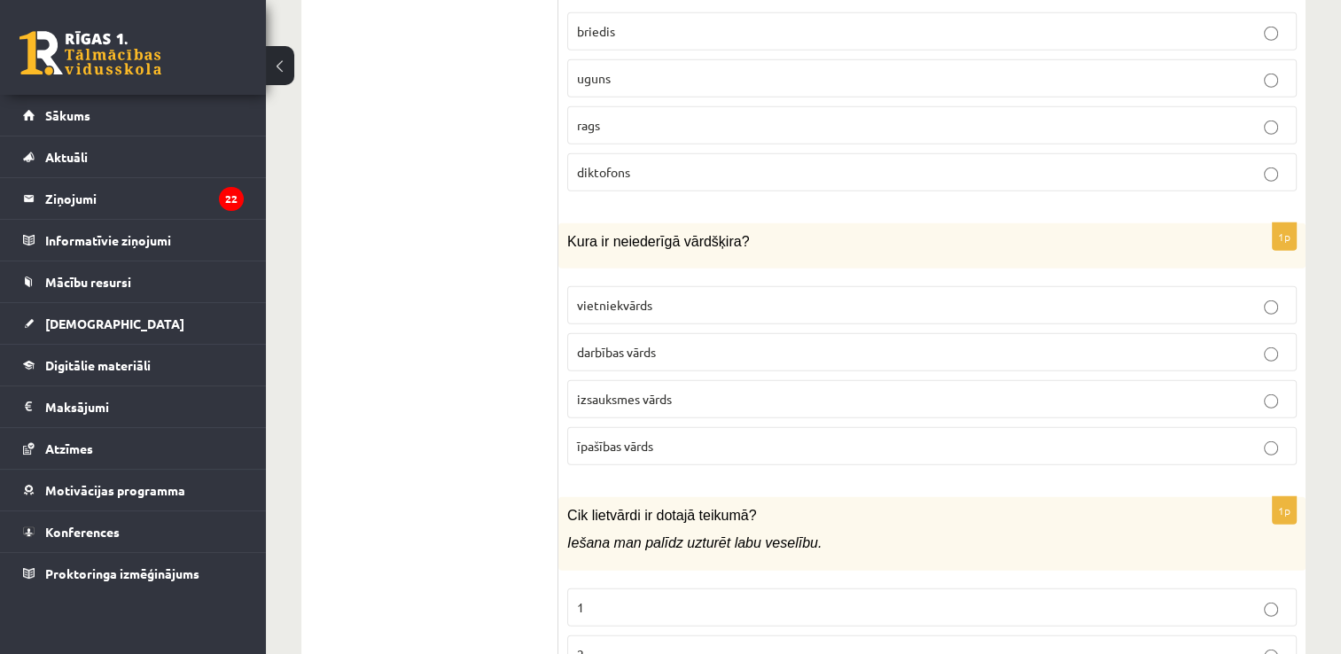
scroll to position [4929, 0]
click at [626, 298] on span "vietniekvārds" at bounding box center [614, 306] width 75 height 16
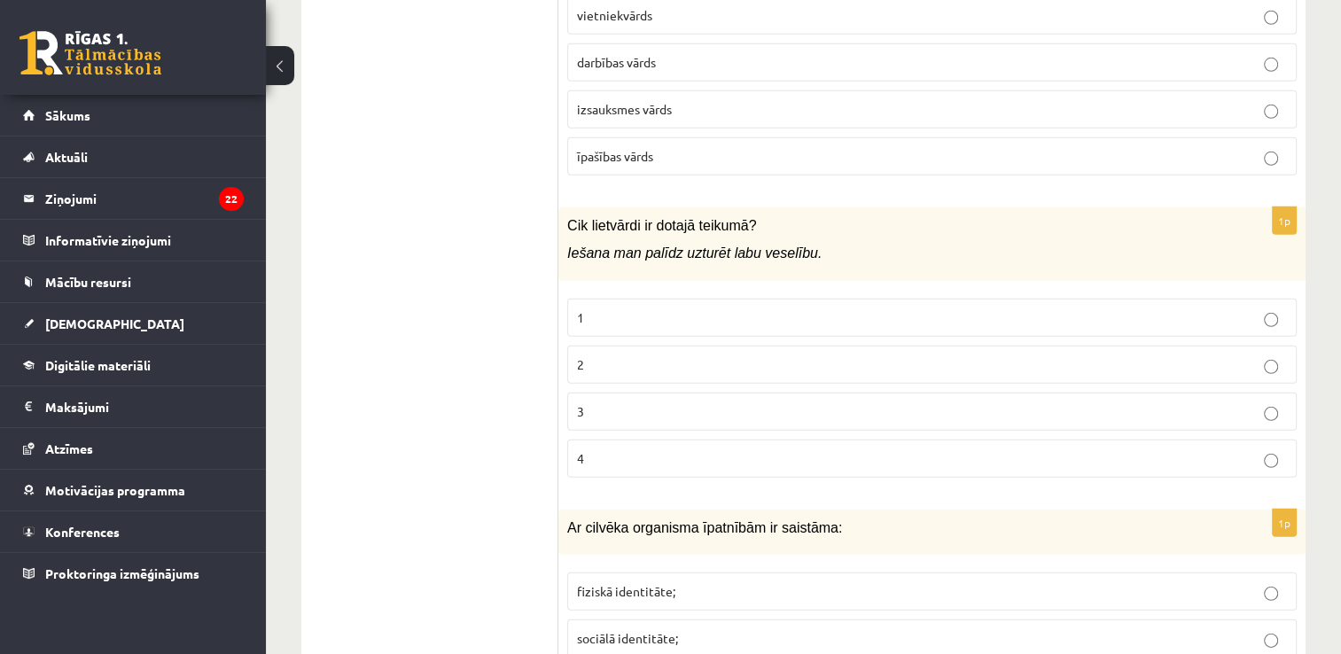
scroll to position [5221, 0]
click at [628, 355] on p "2" at bounding box center [932, 364] width 710 height 19
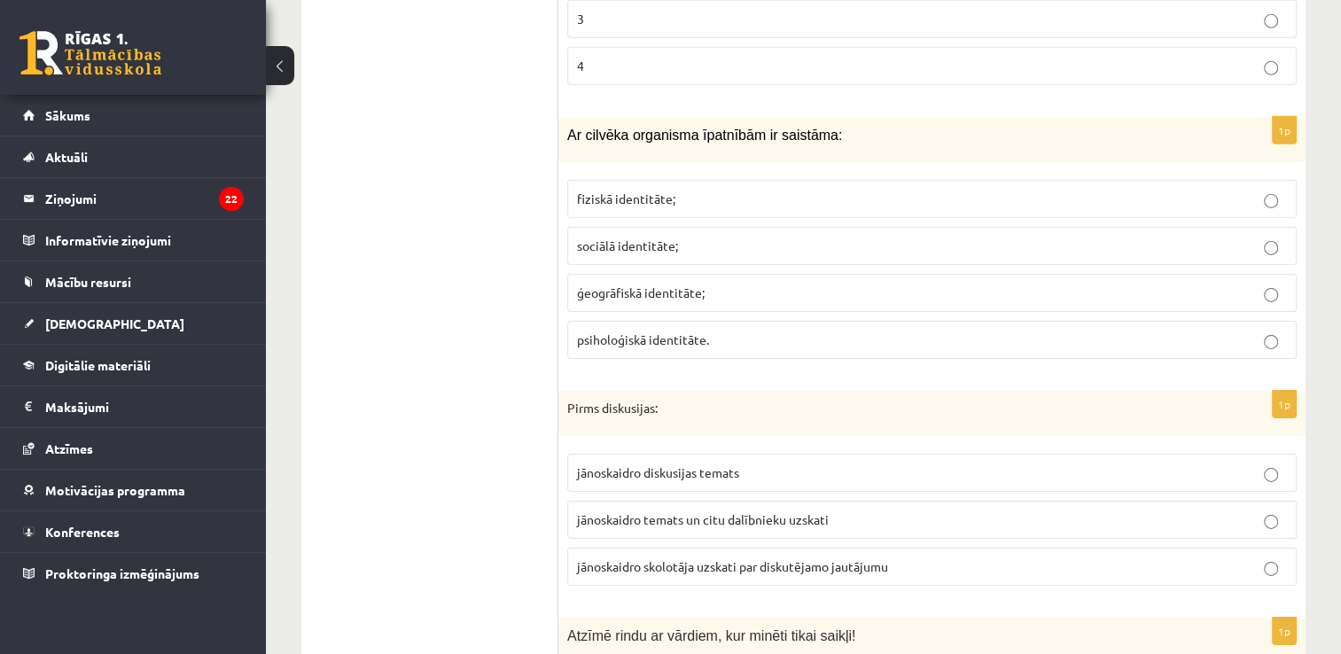
scroll to position [5612, 0]
click at [661, 191] on span "fiziskā identitāte;" at bounding box center [626, 199] width 98 height 16
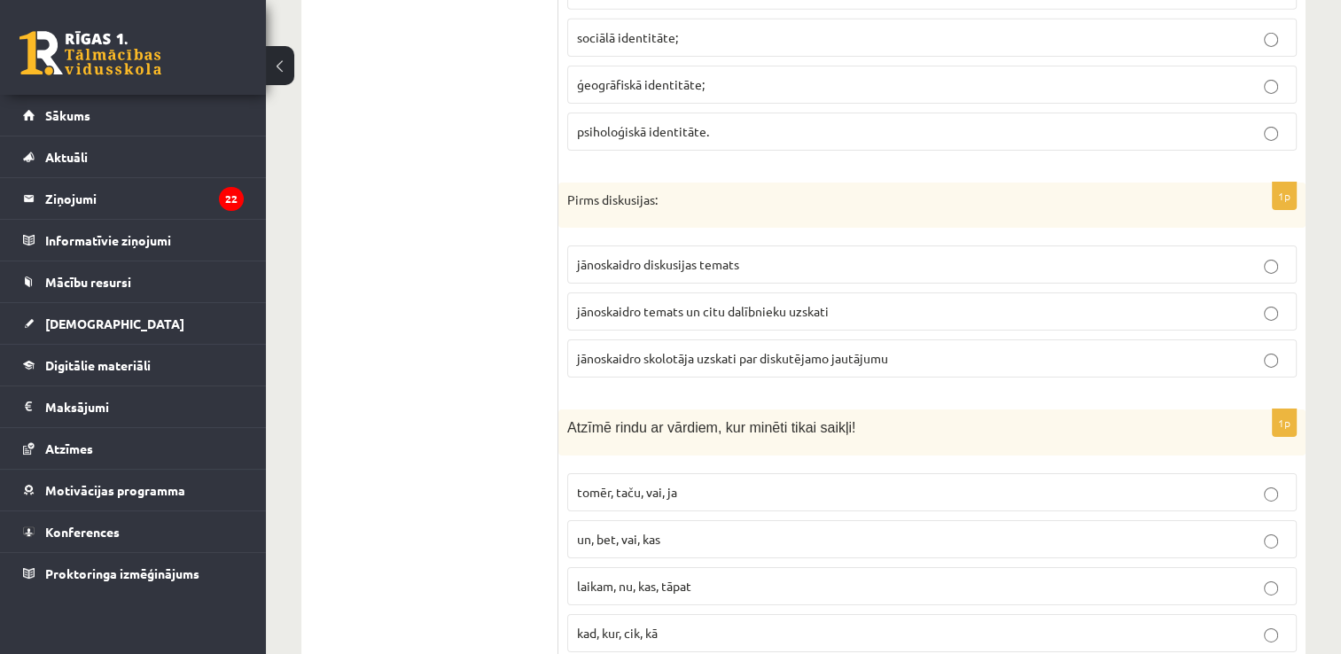
click at [772, 255] on p "jānoskaidro diskusijas temats" at bounding box center [932, 264] width 710 height 19
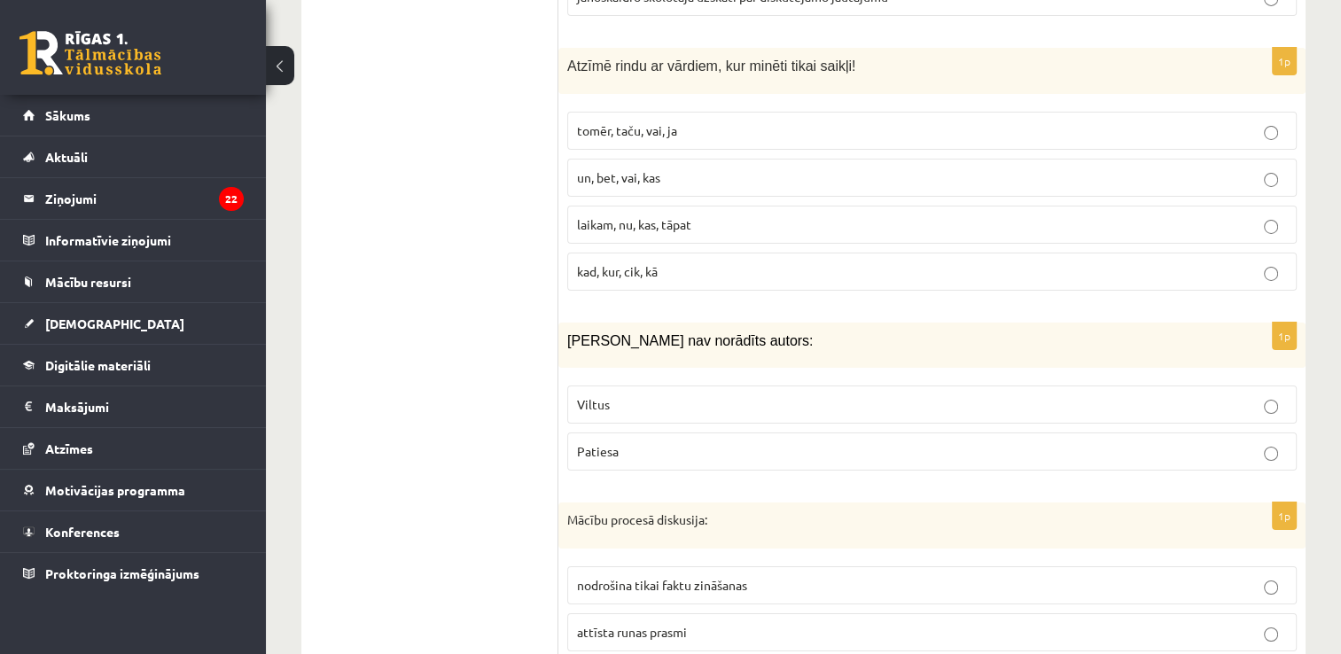
scroll to position [6182, 0]
click at [735, 122] on p "tomēr, taču, vai, ja" at bounding box center [932, 131] width 710 height 19
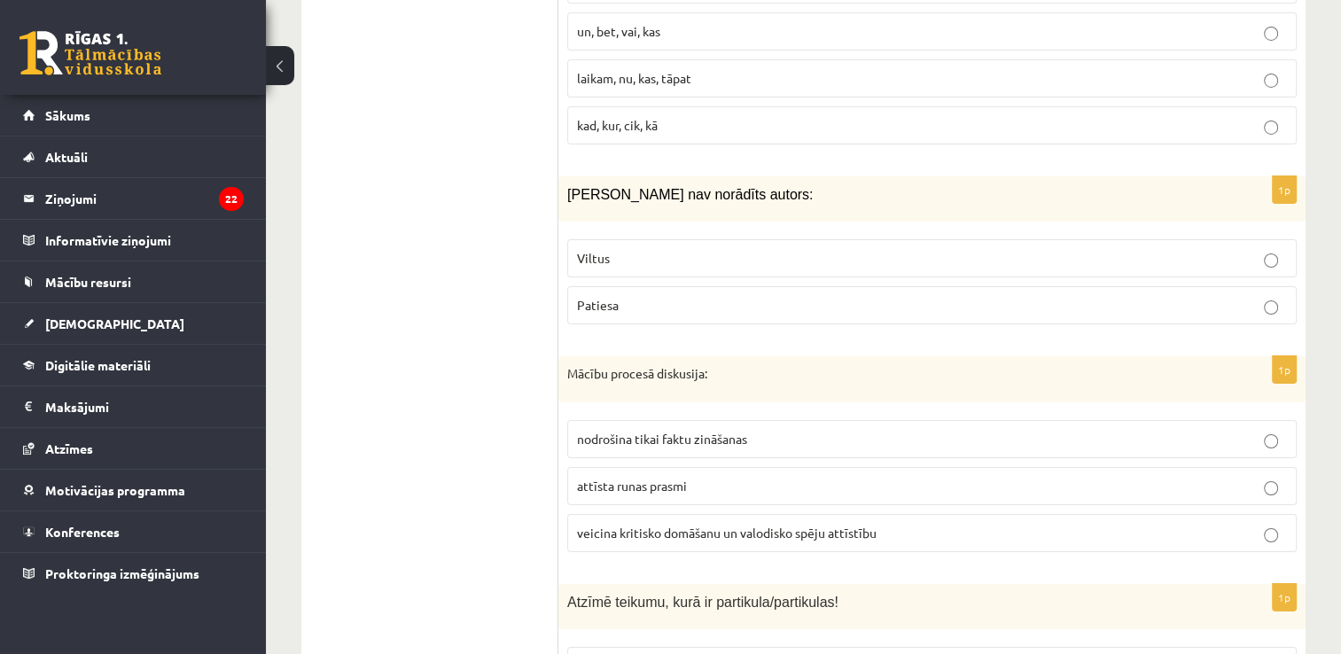
scroll to position [6327, 0]
click at [746, 252] on p "Viltus" at bounding box center [932, 261] width 710 height 19
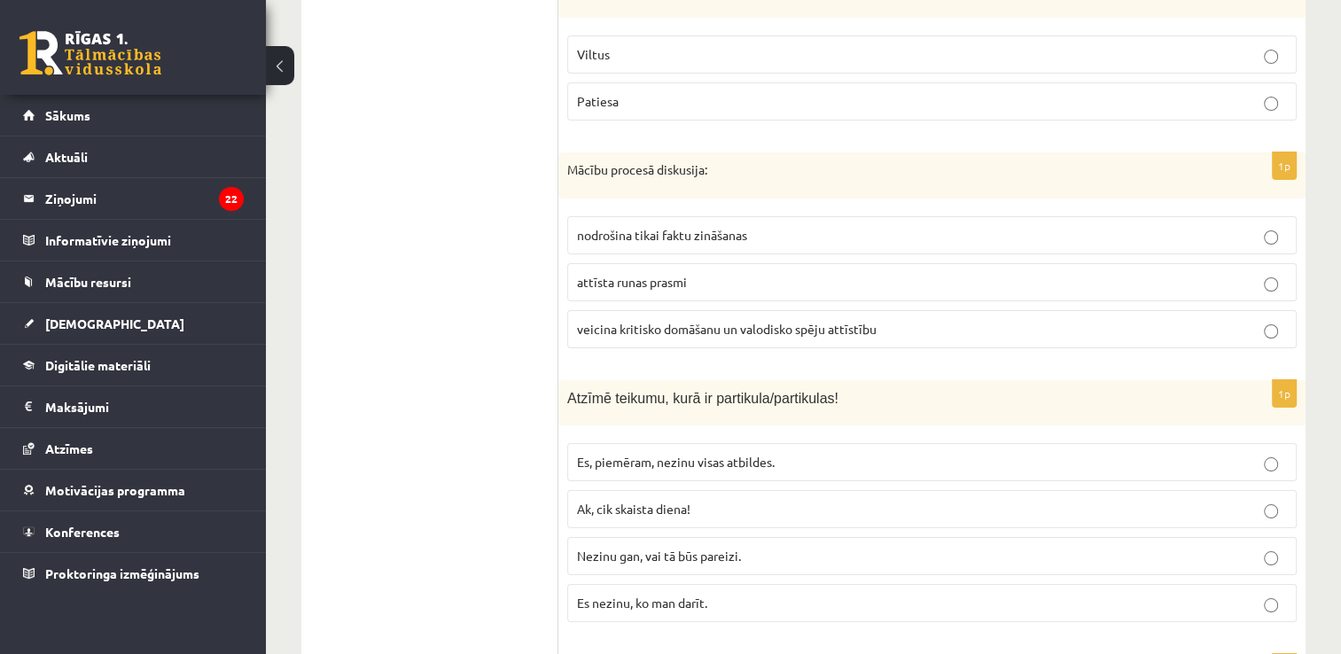
scroll to position [6540, 0]
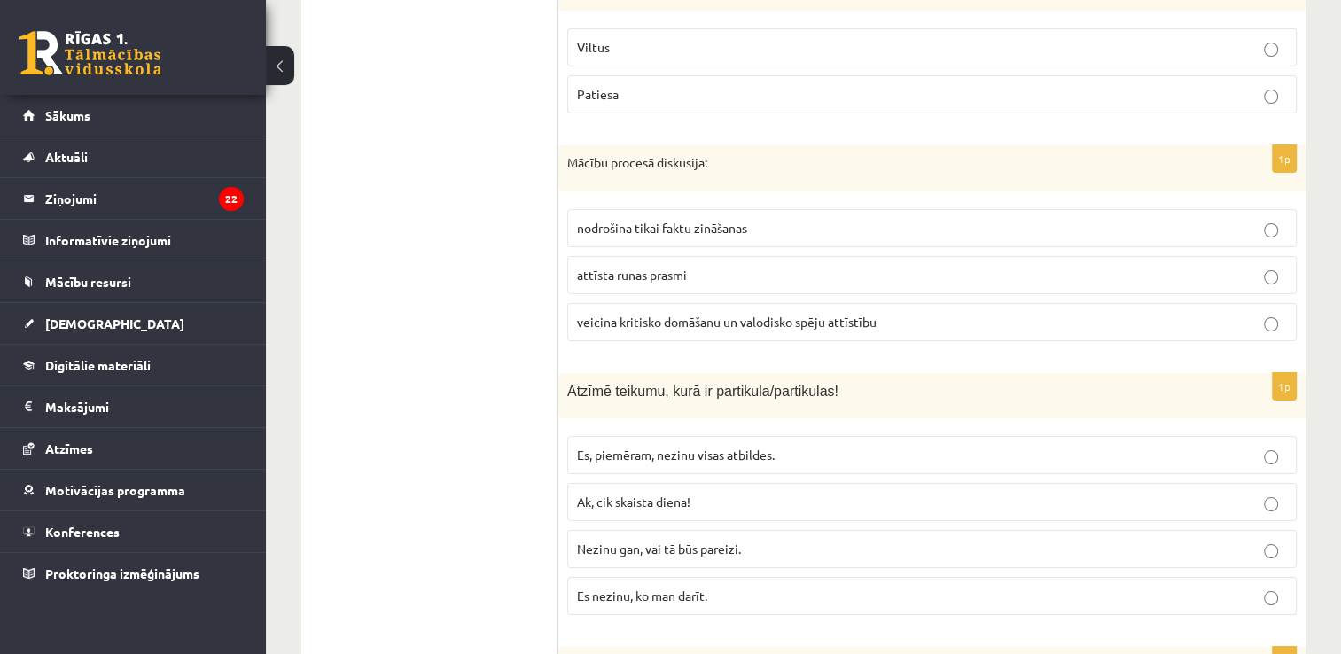
click at [720, 314] on span "veicina kritisko domāšanu un valodisko spēju attīstību" at bounding box center [727, 322] width 300 height 16
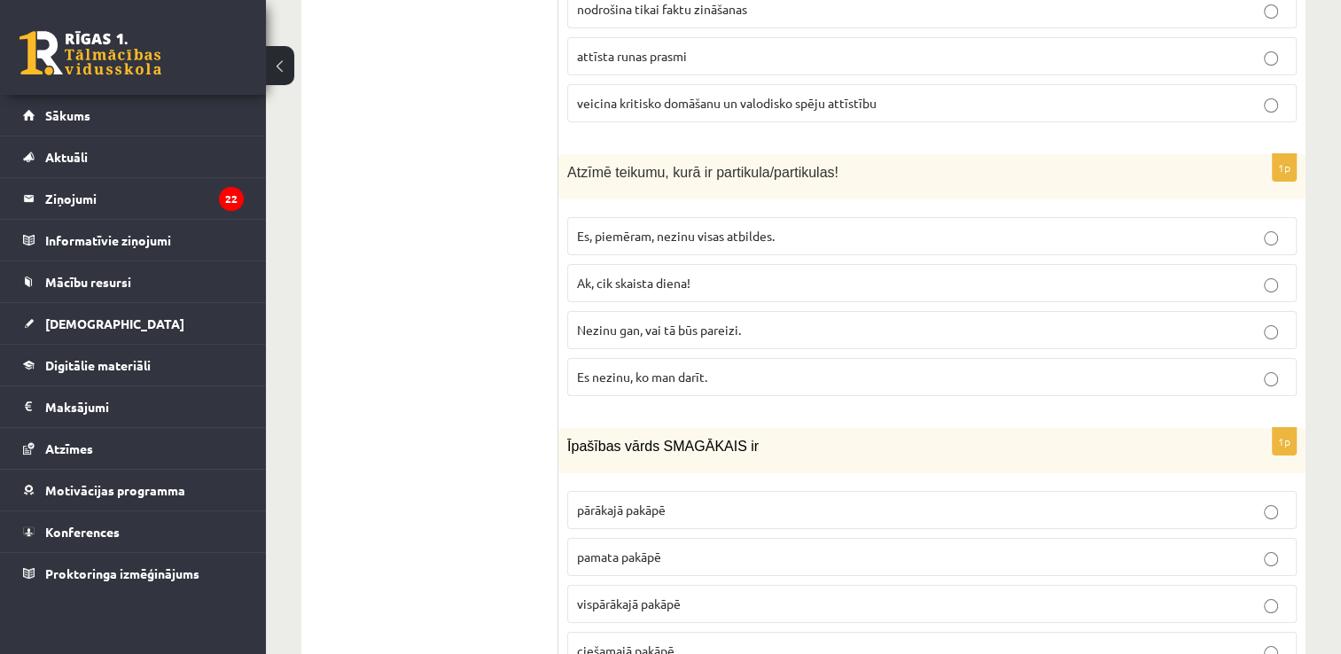
scroll to position [6761, 0]
click at [705, 262] on label "Ak, cik skaista diena!" at bounding box center [932, 281] width 730 height 38
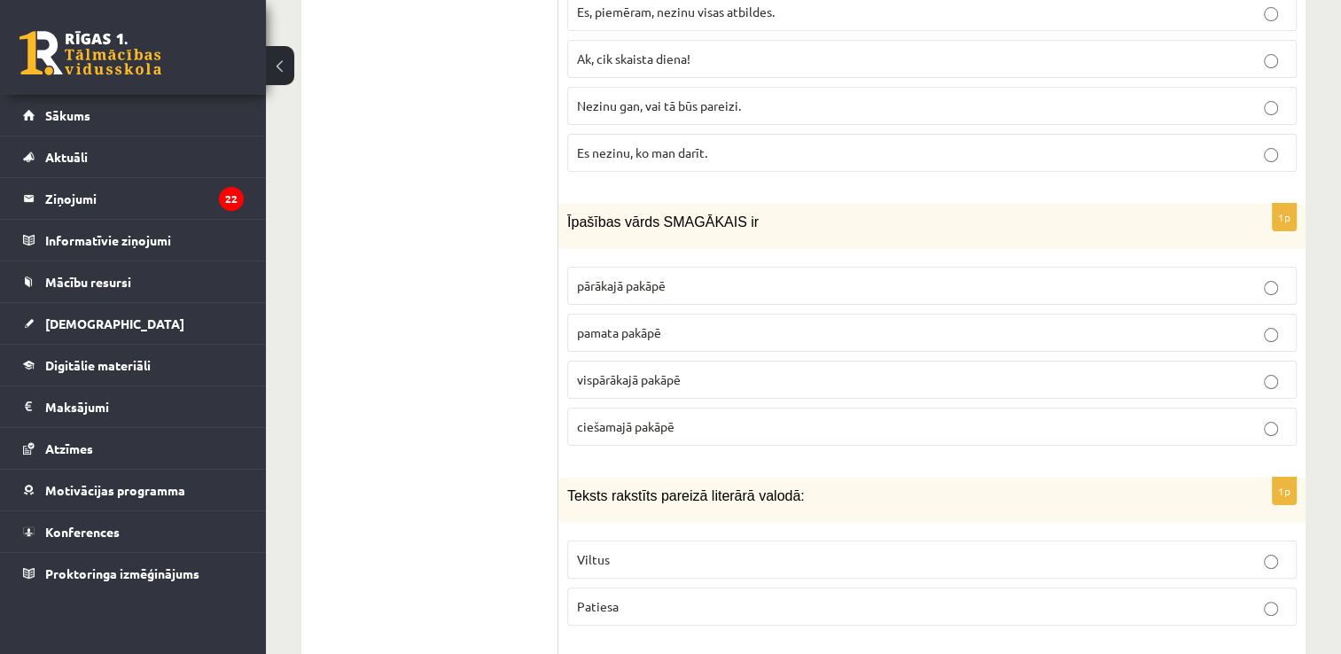
scroll to position [6998, 0]
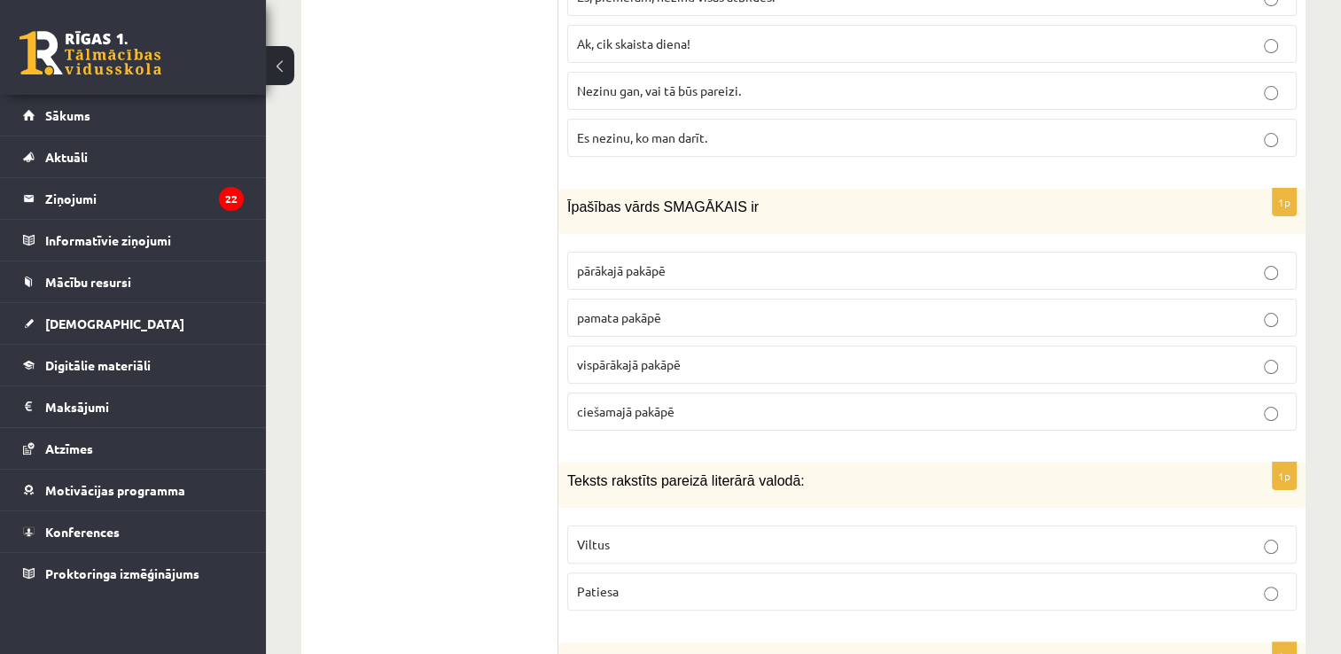
click at [647, 262] on span "pārākajā pakāpē" at bounding box center [621, 270] width 89 height 16
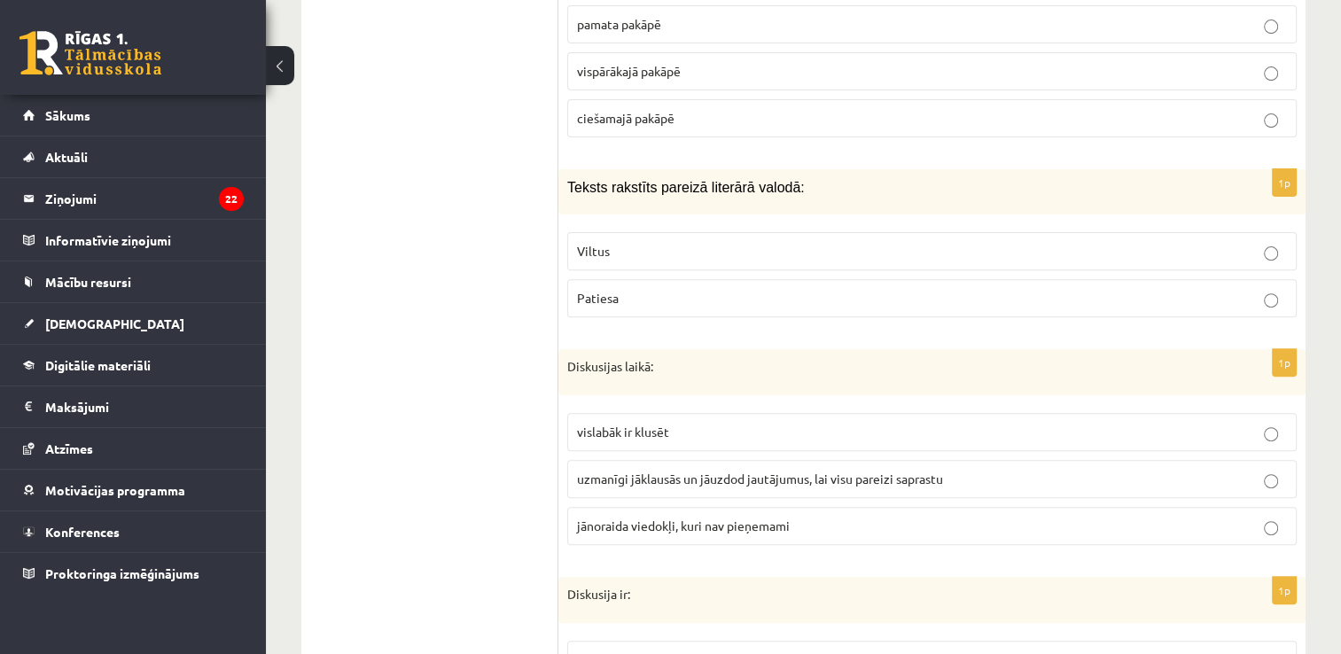
scroll to position [7293, 0]
click at [710, 288] on p "Patiesa" at bounding box center [932, 297] width 710 height 19
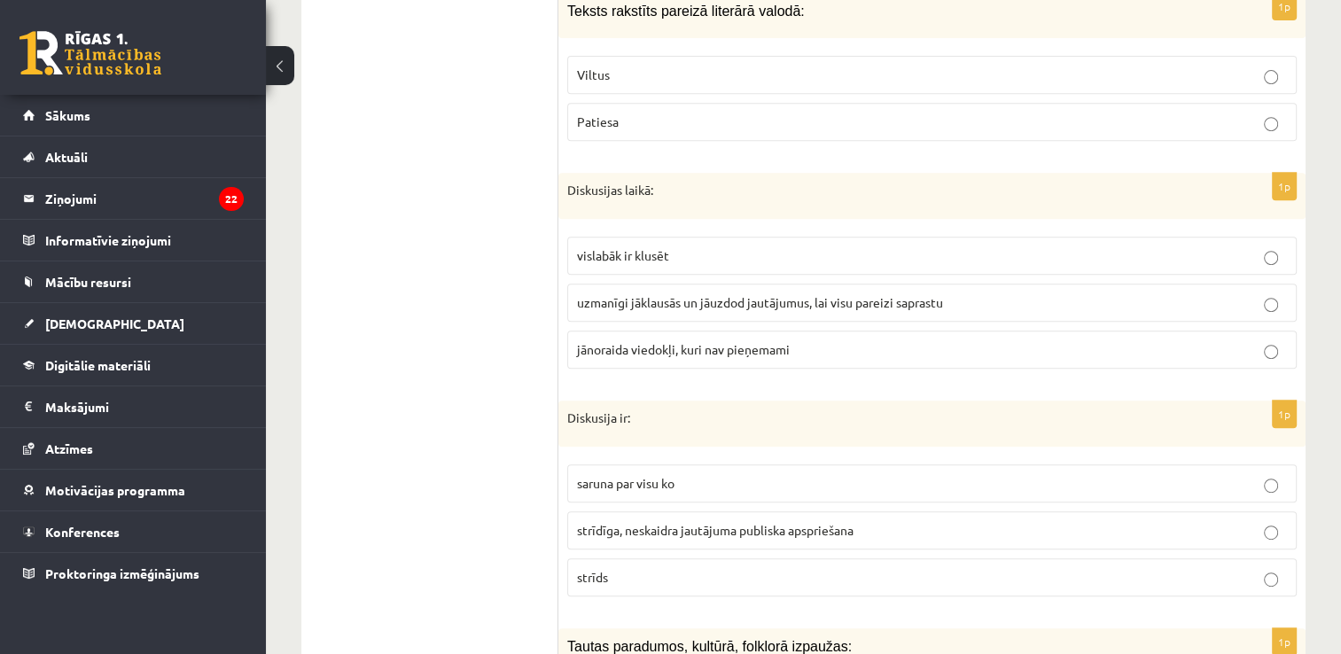
scroll to position [7470, 0]
click at [642, 293] on span "uzmanīgi jāklausās un jāuzdod jautājumus, lai visu pareizi saprastu" at bounding box center [760, 301] width 366 height 16
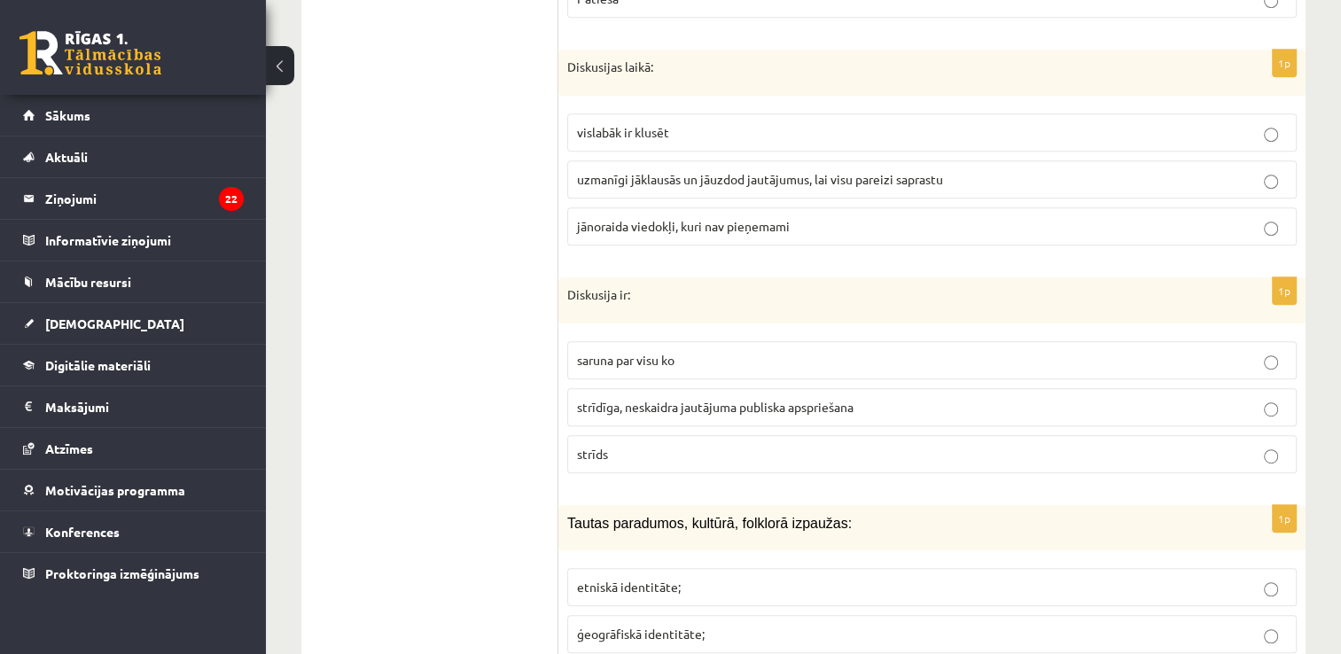
scroll to position [7610, 0]
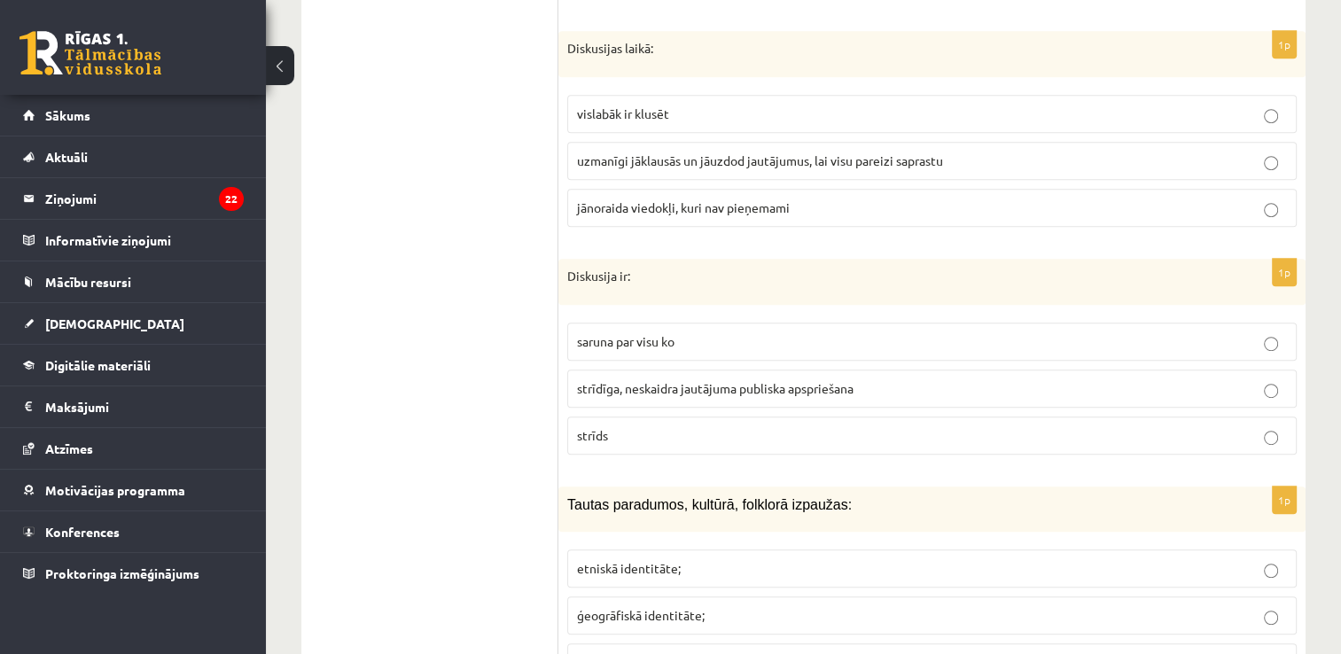
click at [774, 380] on span "strīdīga, neskaidra jautājuma publiska apspriešana" at bounding box center [715, 388] width 277 height 16
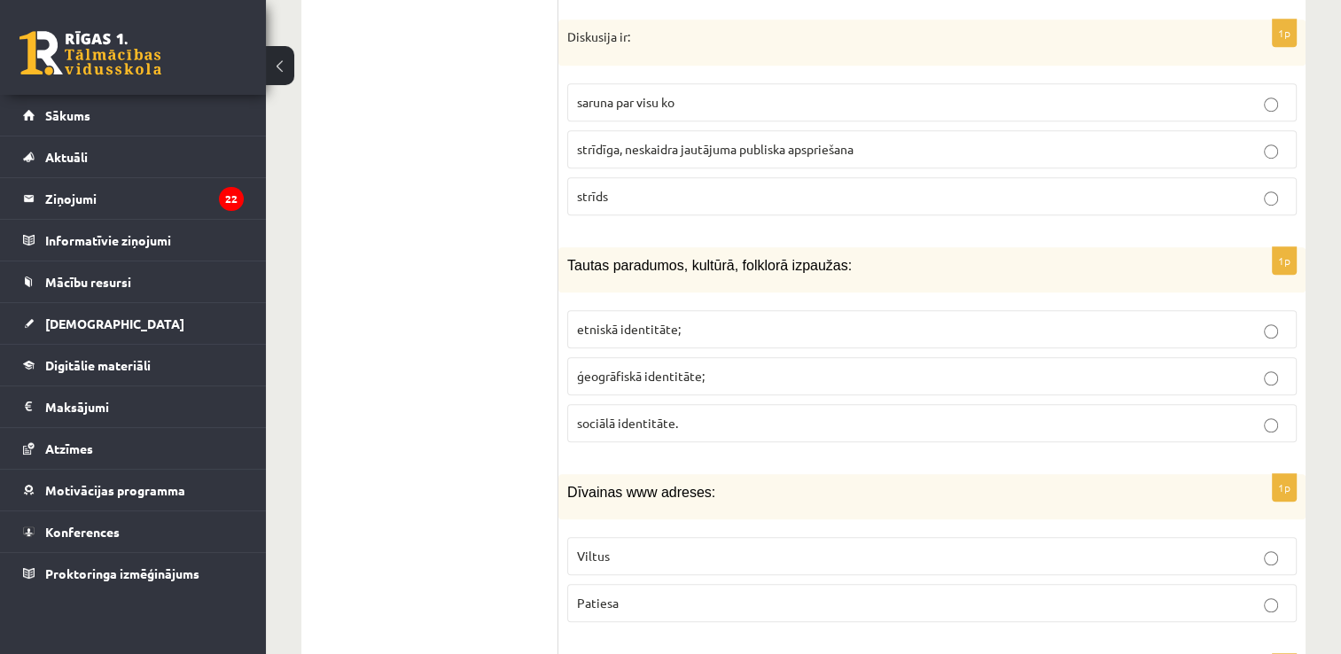
scroll to position [7851, 0]
click at [730, 318] on p "etniskā identitāte;" at bounding box center [932, 327] width 710 height 19
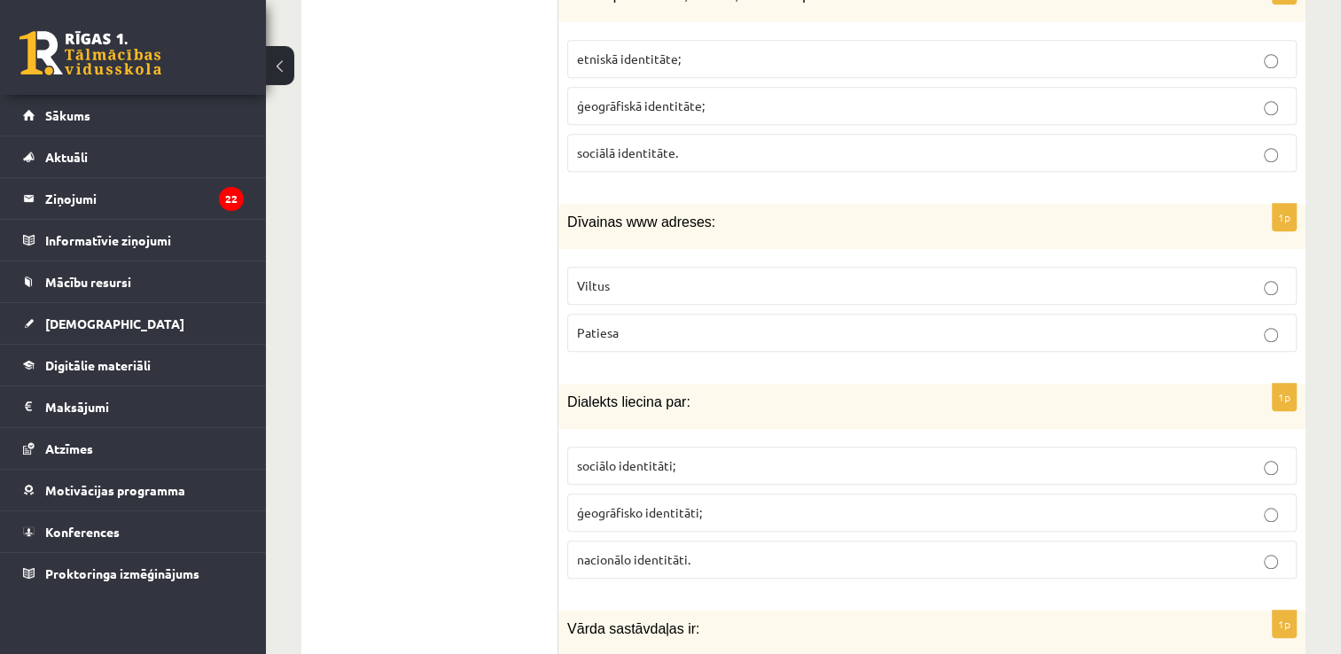
scroll to position [8121, 0]
click at [663, 276] on p "Viltus" at bounding box center [932, 285] width 710 height 19
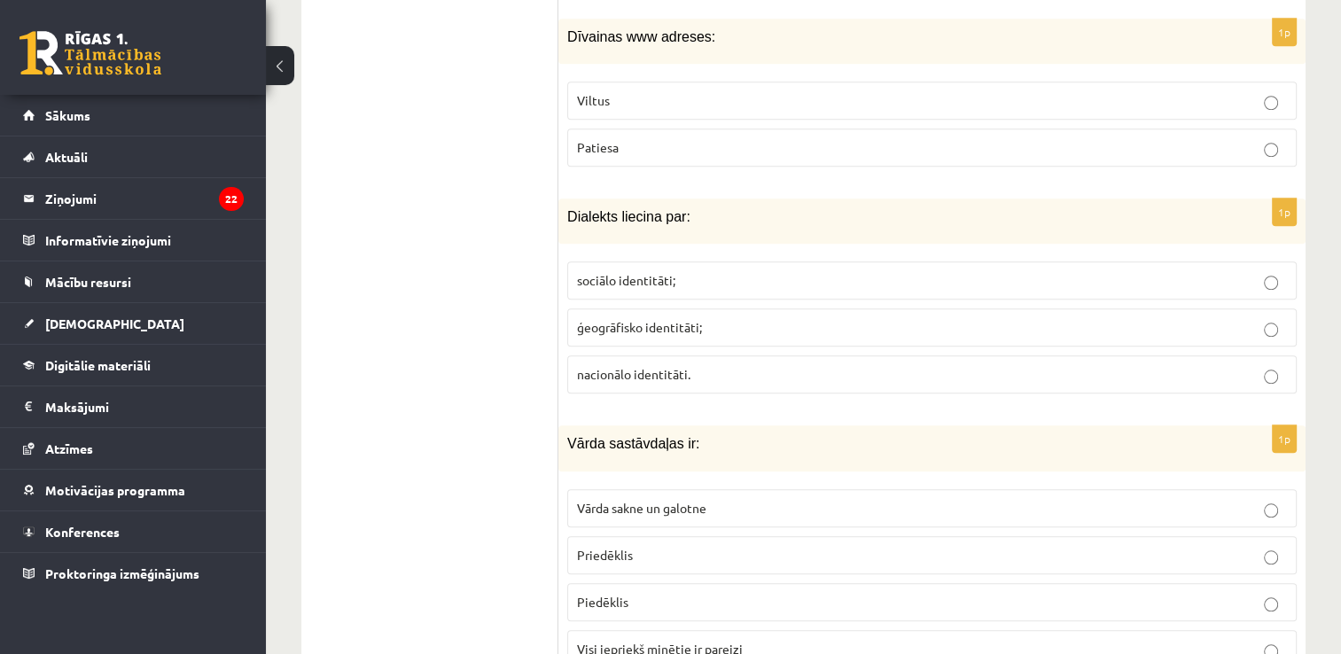
scroll to position [8312, 0]
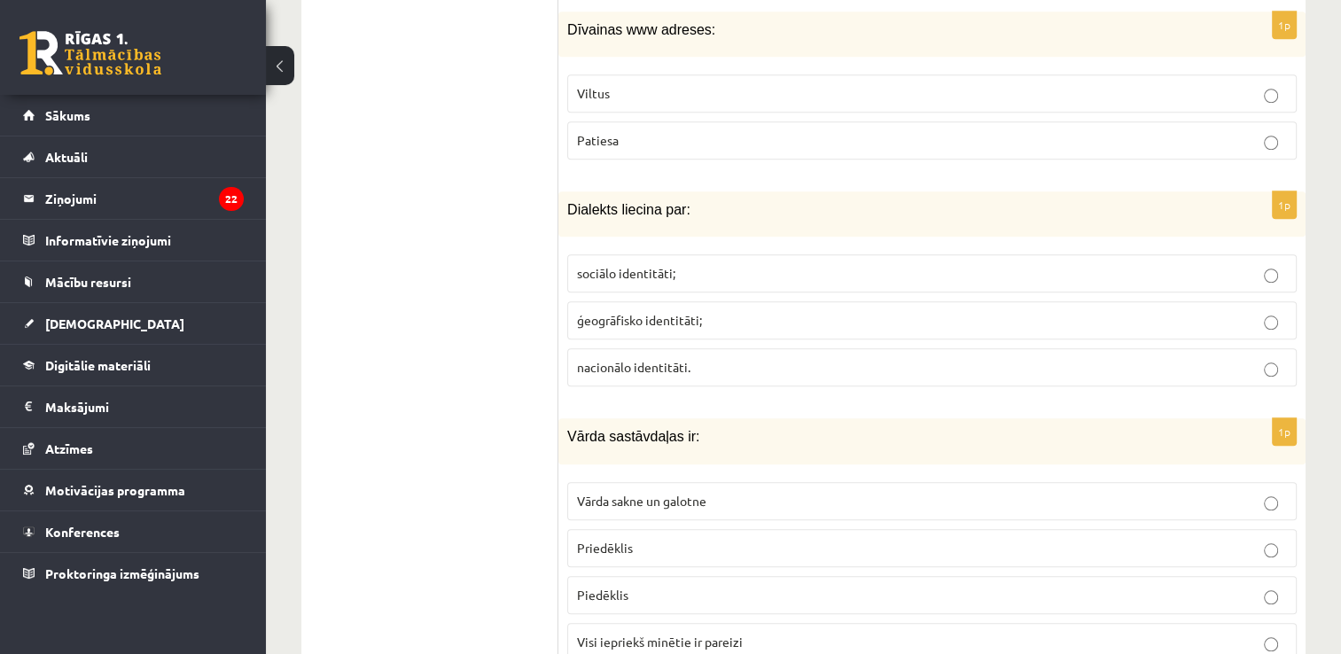
click at [599, 359] on span "nacionālo identitāti." at bounding box center [633, 367] width 113 height 16
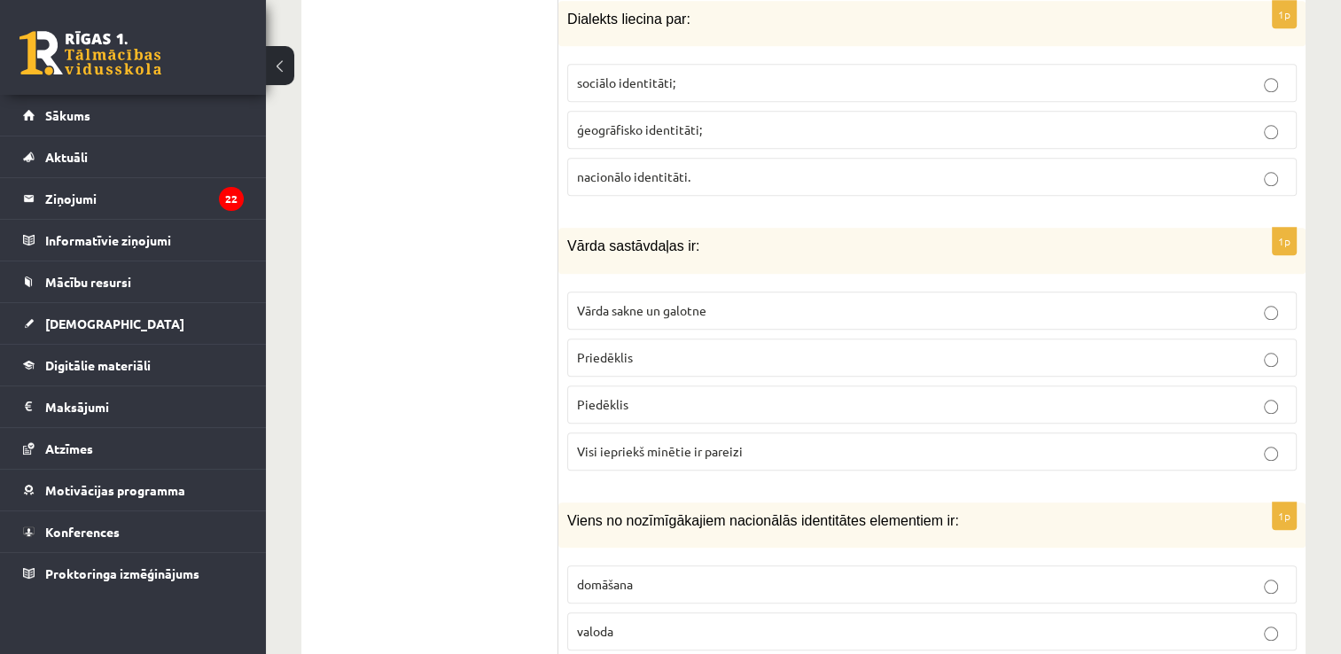
scroll to position [8503, 0]
click at [792, 622] on p "valoda" at bounding box center [932, 631] width 710 height 19
click at [700, 433] on label "Visi iepriekš minētie ir pareizi" at bounding box center [932, 452] width 730 height 38
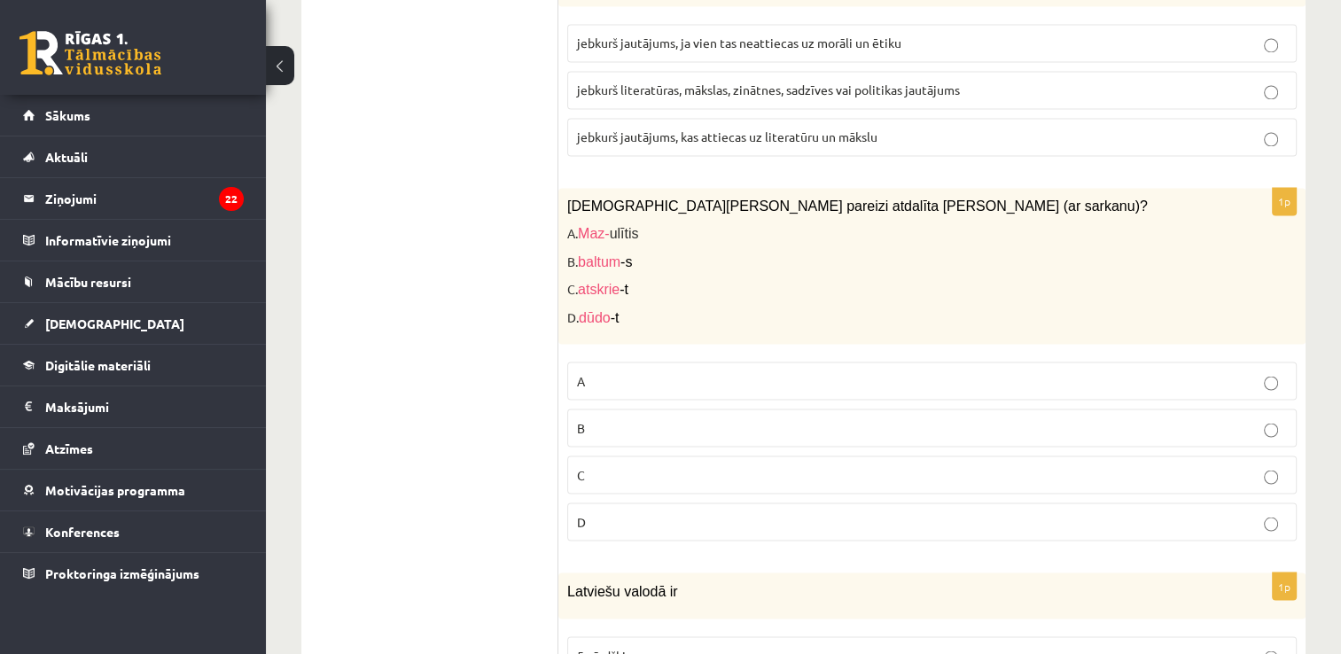
scroll to position [3053, 0]
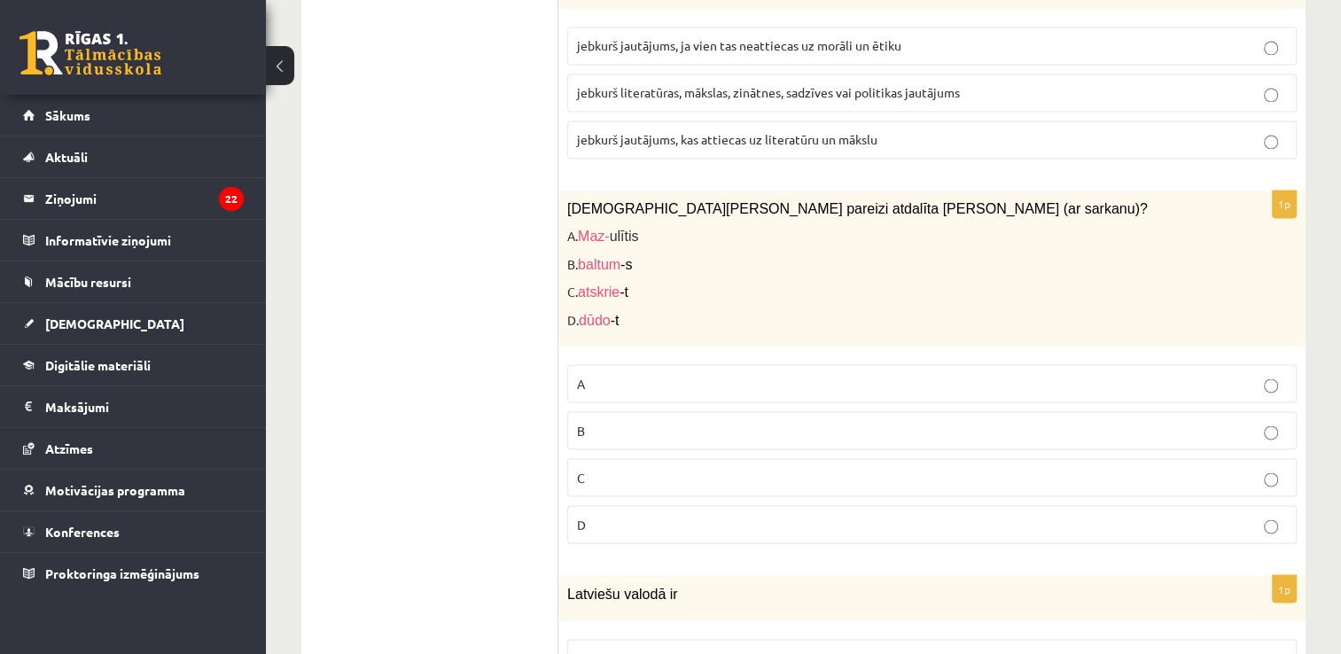
click at [685, 374] on p "A" at bounding box center [932, 383] width 710 height 19
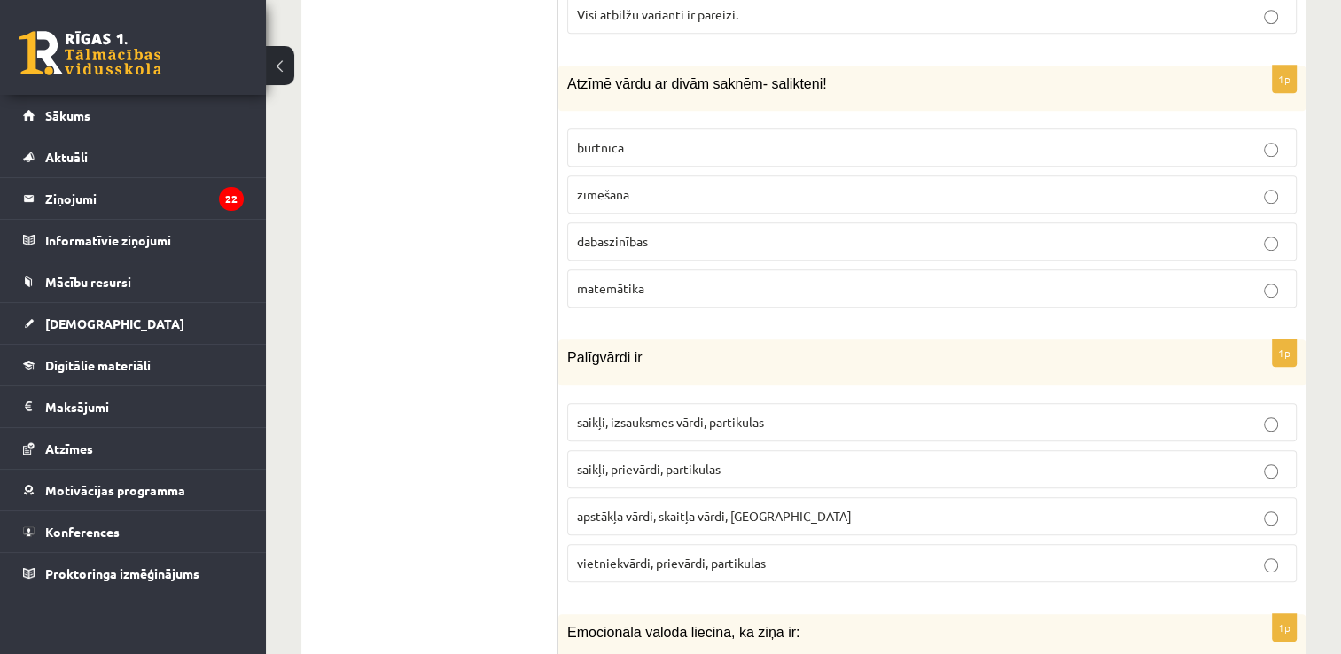
scroll to position [1048, 0]
click at [688, 415] on span "saikļi, izsauksmes vārdi, partikulas" at bounding box center [670, 423] width 187 height 16
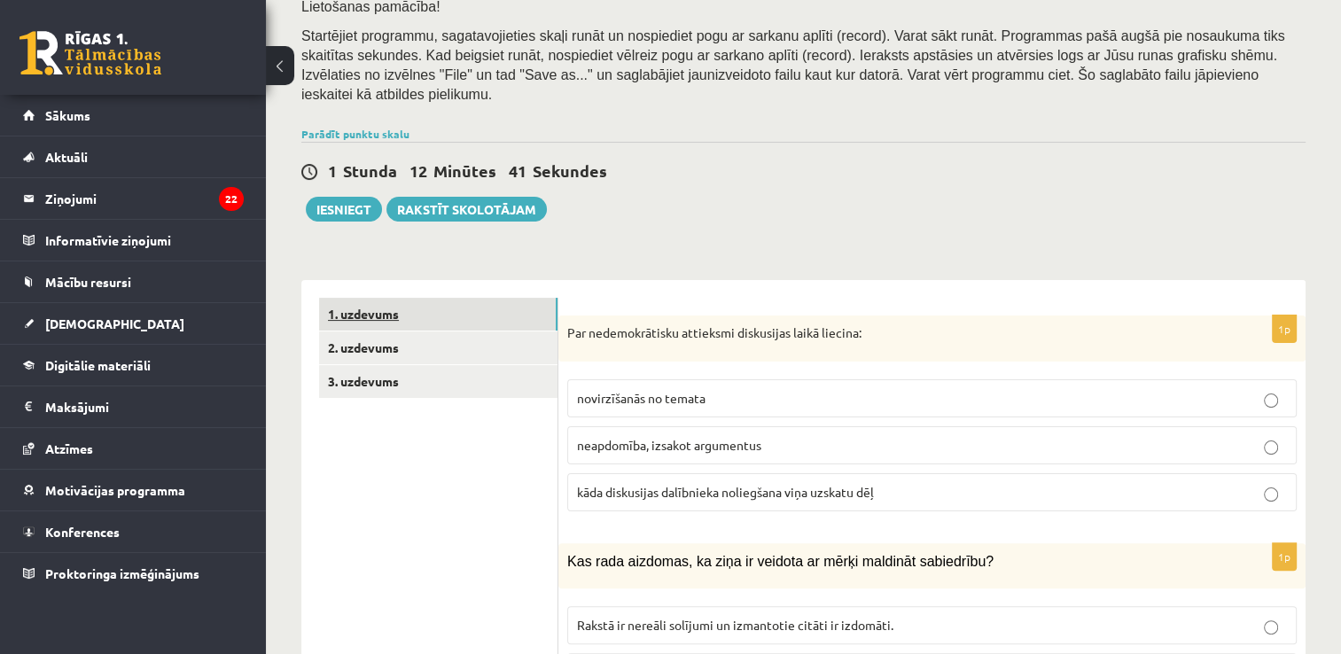
scroll to position [294, 0]
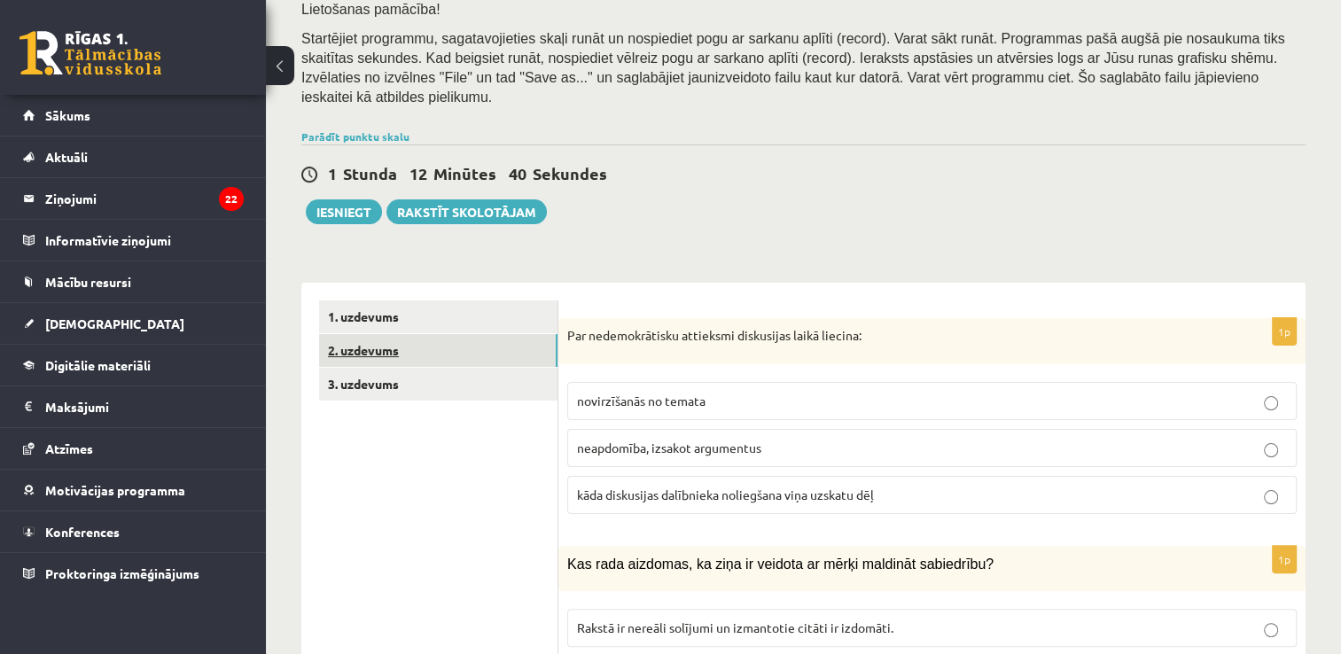
click at [366, 334] on link "2. uzdevums" at bounding box center [438, 350] width 238 height 33
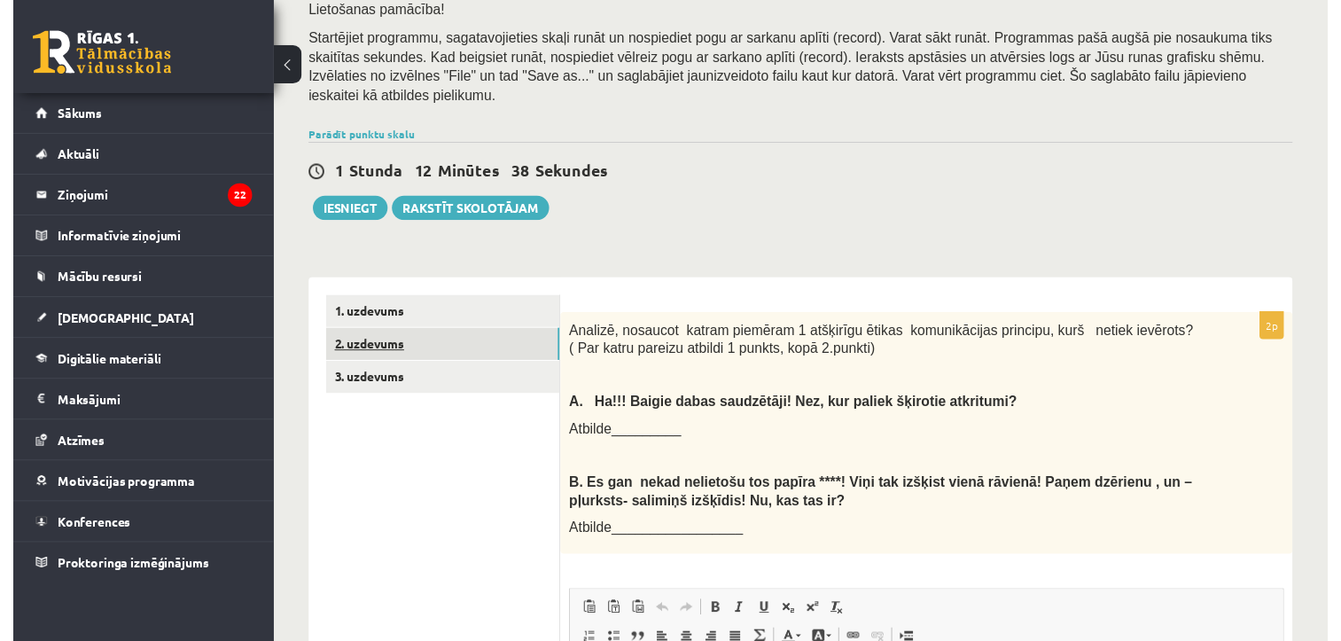
scroll to position [0, 0]
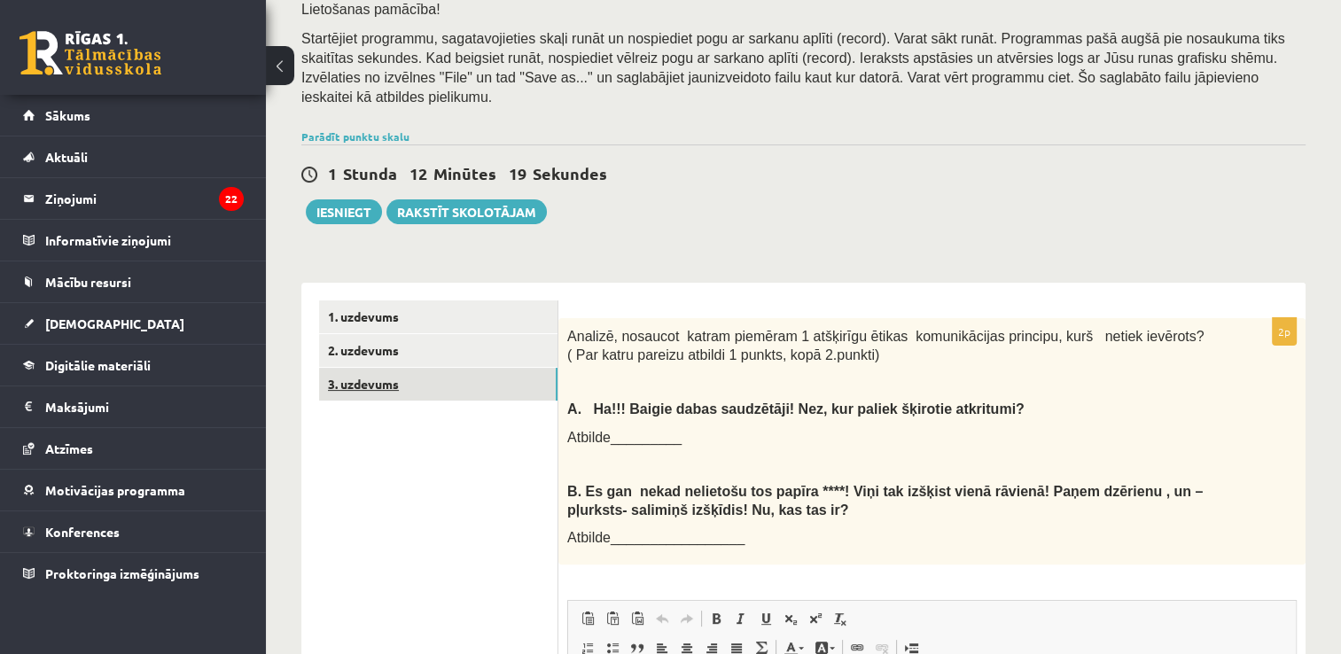
click at [401, 368] on link "3. uzdevums" at bounding box center [438, 384] width 238 height 33
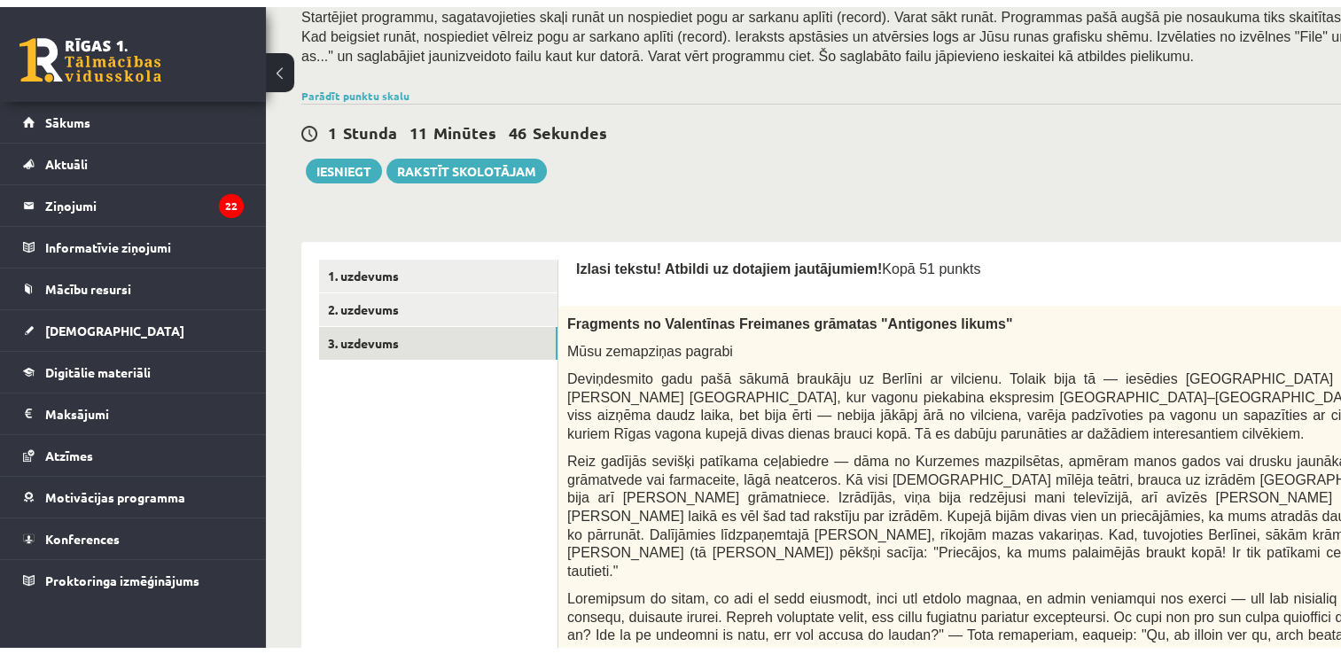
scroll to position [323, 0]
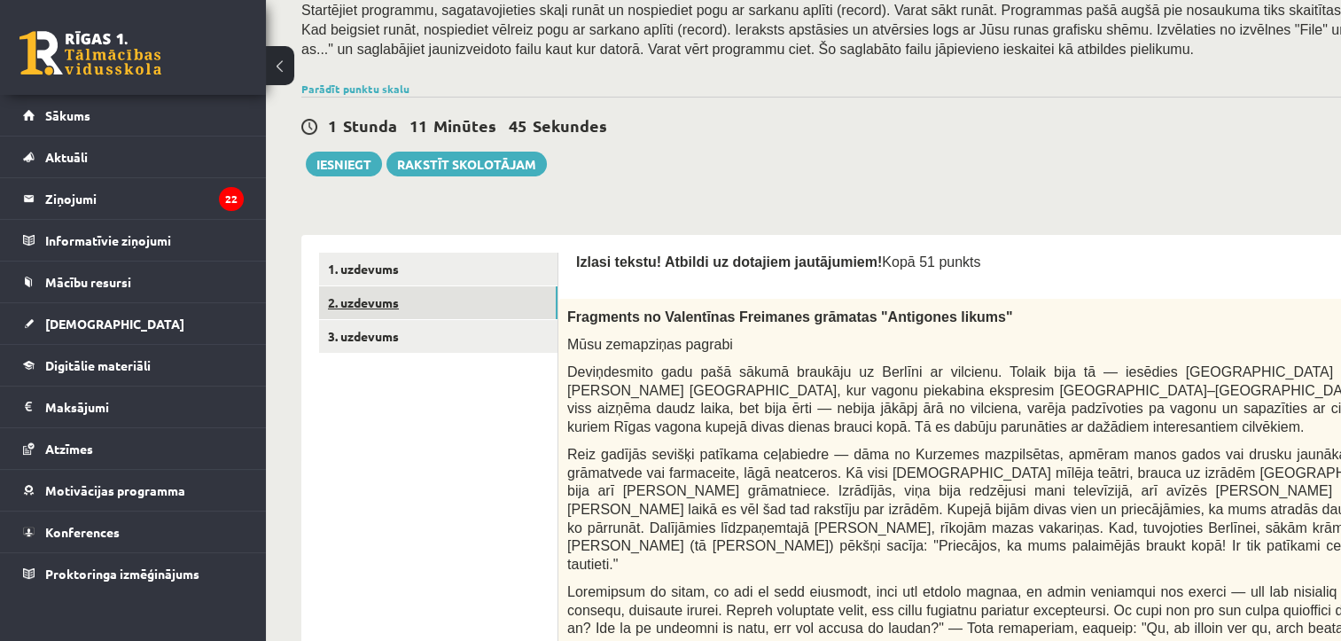
click at [340, 308] on link "2. uzdevums" at bounding box center [438, 302] width 238 height 33
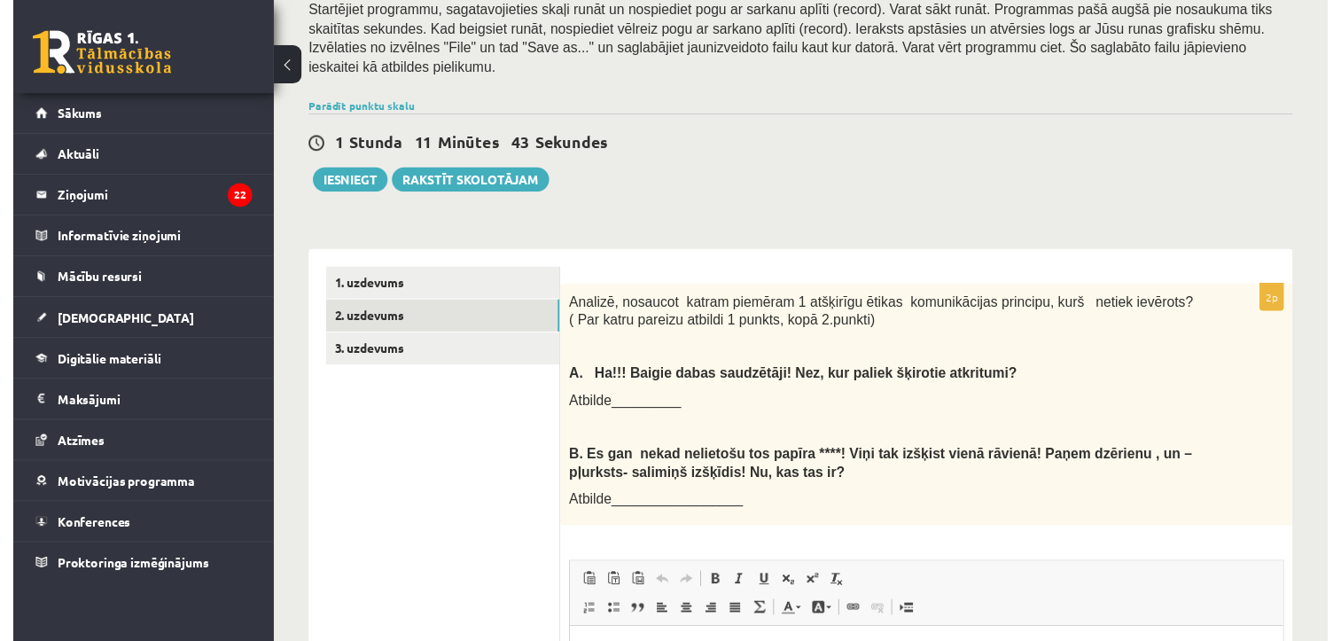
scroll to position [0, 0]
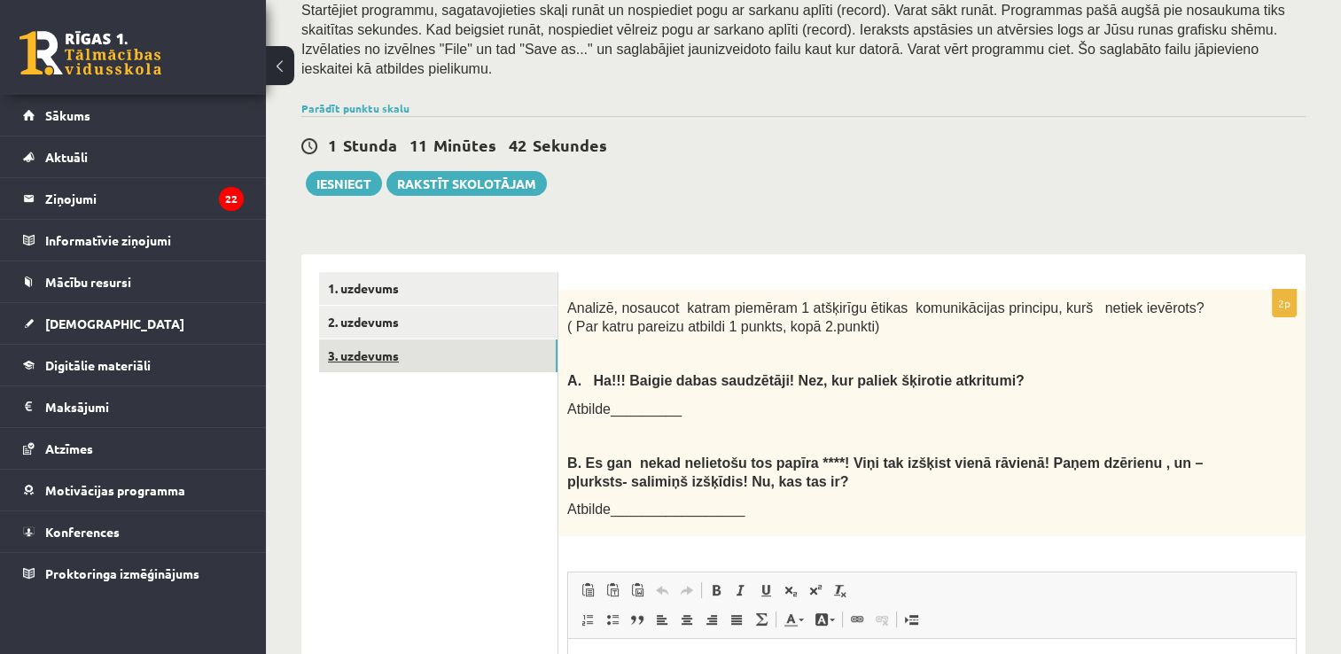
click at [433, 340] on link "3. uzdevums" at bounding box center [438, 356] width 238 height 33
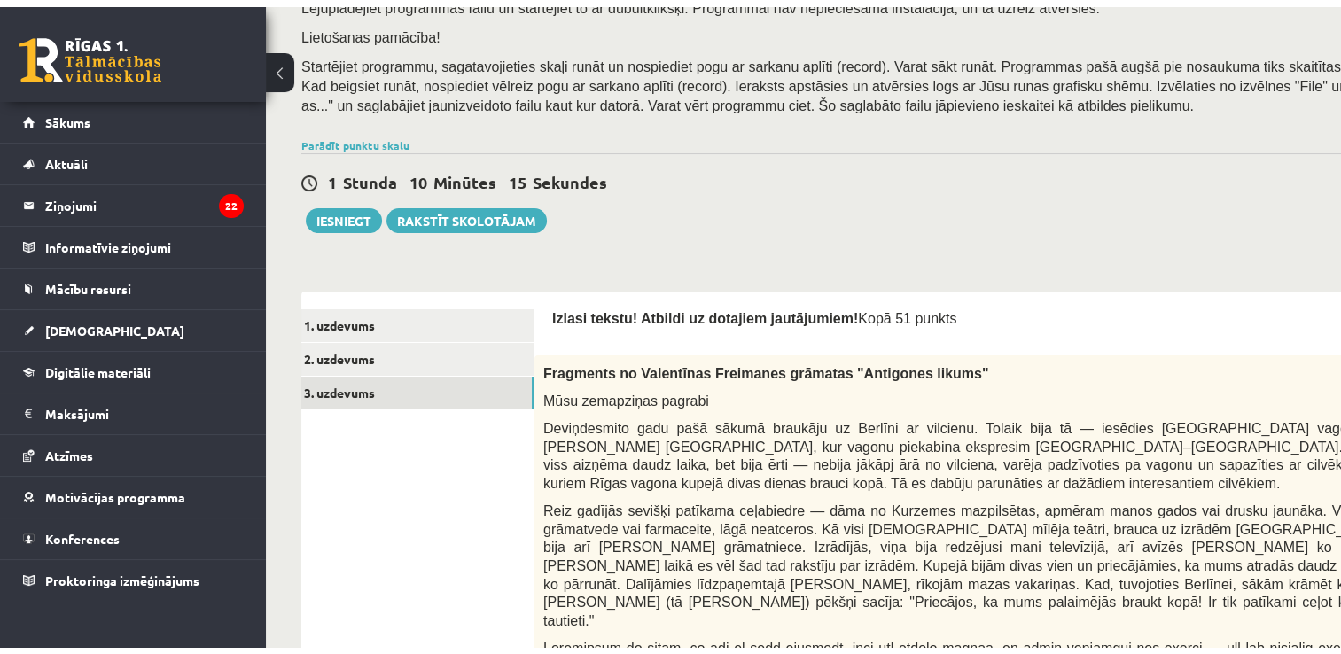
scroll to position [272, 0]
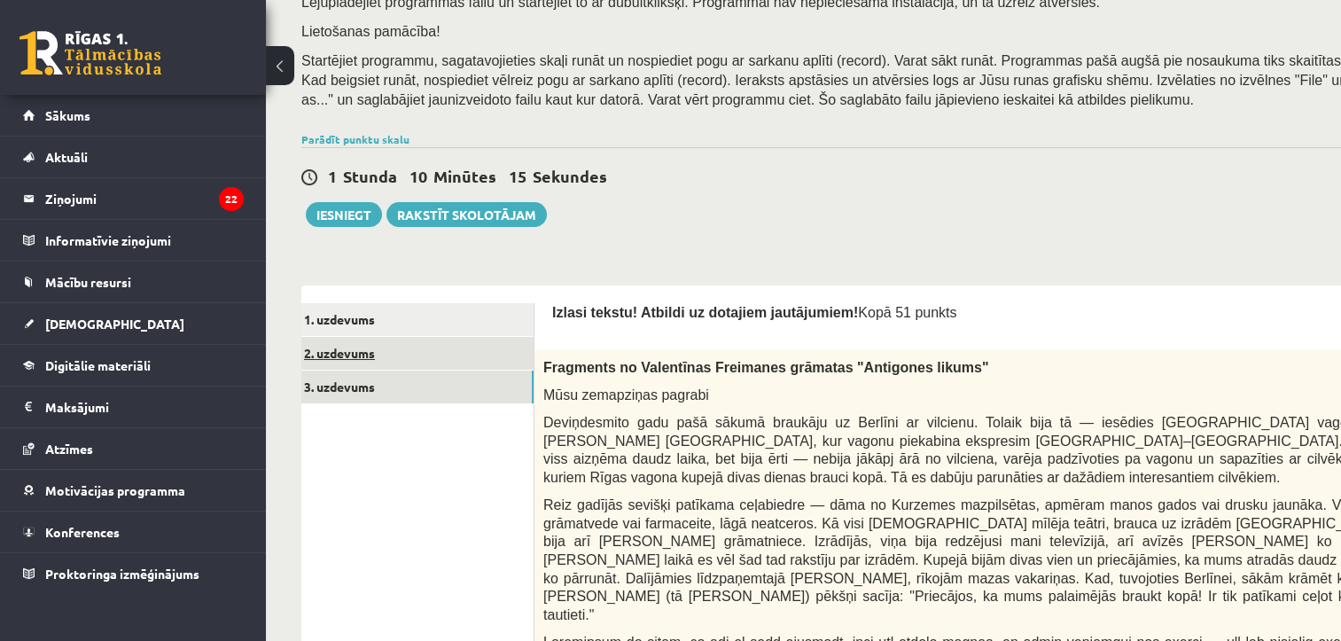
click at [382, 348] on link "2. uzdevums" at bounding box center [414, 353] width 238 height 33
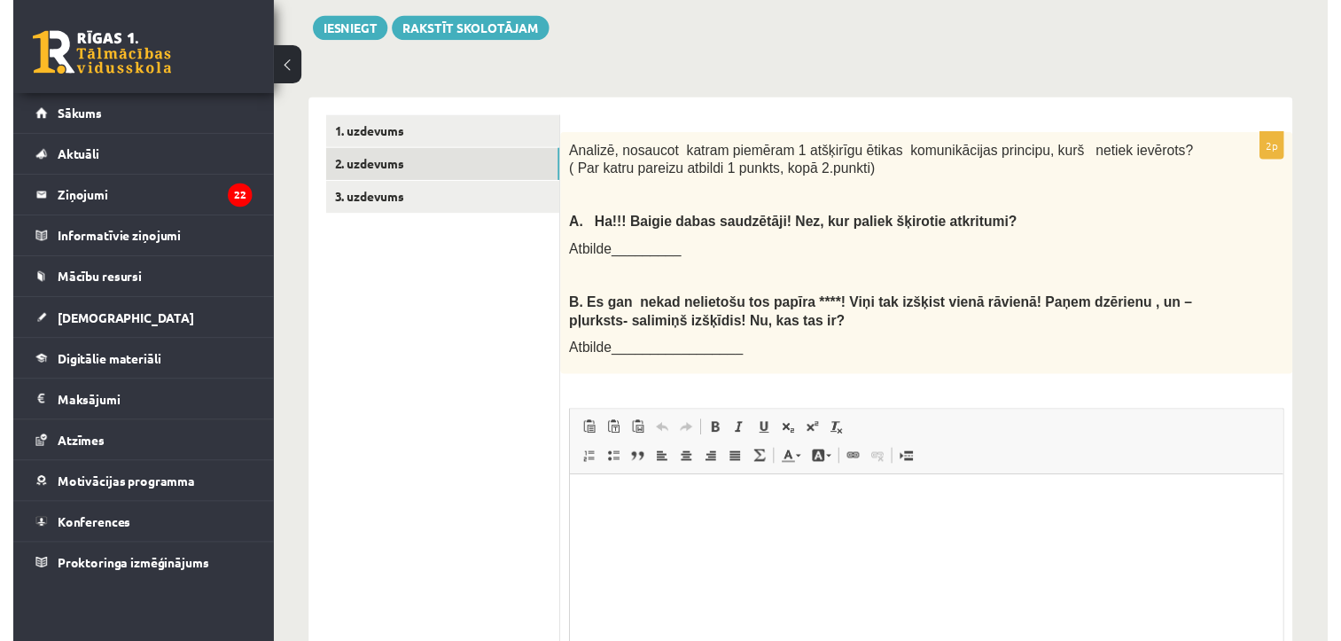
scroll to position [479, 0]
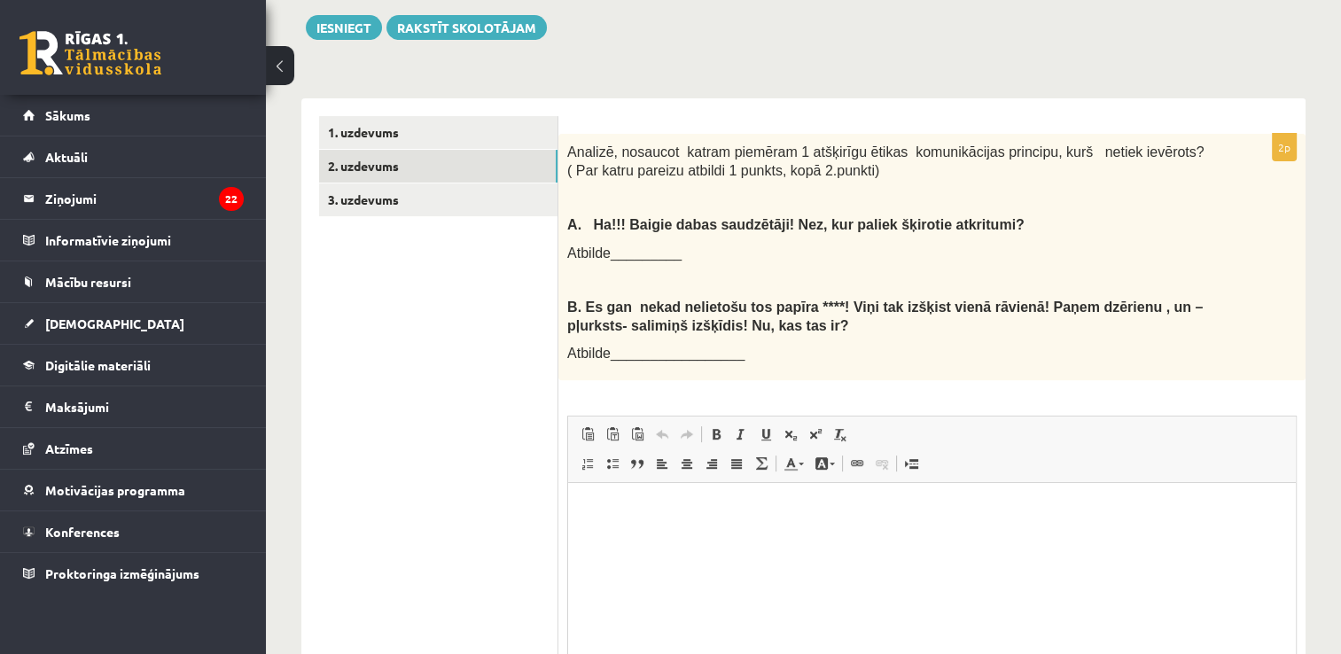
click at [704, 518] on p "Editor, wiswyg-editor-user-answer-47433985291980" at bounding box center [932, 510] width 692 height 19
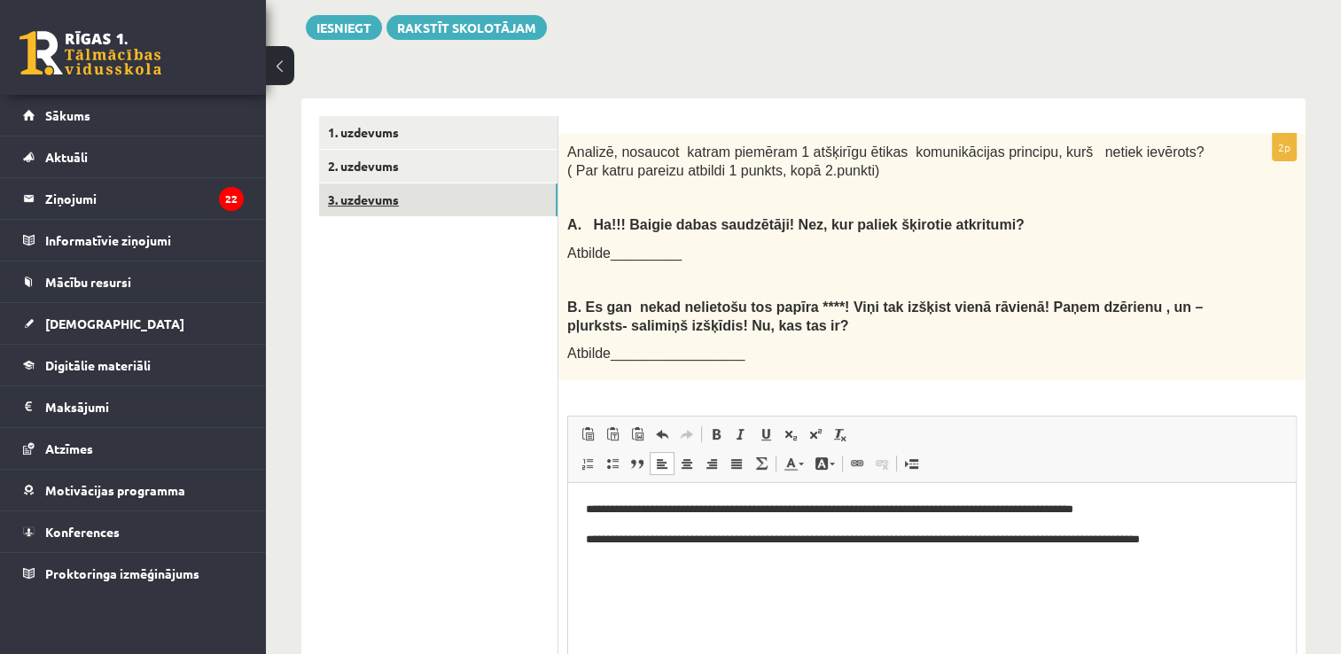
click at [387, 183] on link "3. uzdevums" at bounding box center [438, 199] width 238 height 33
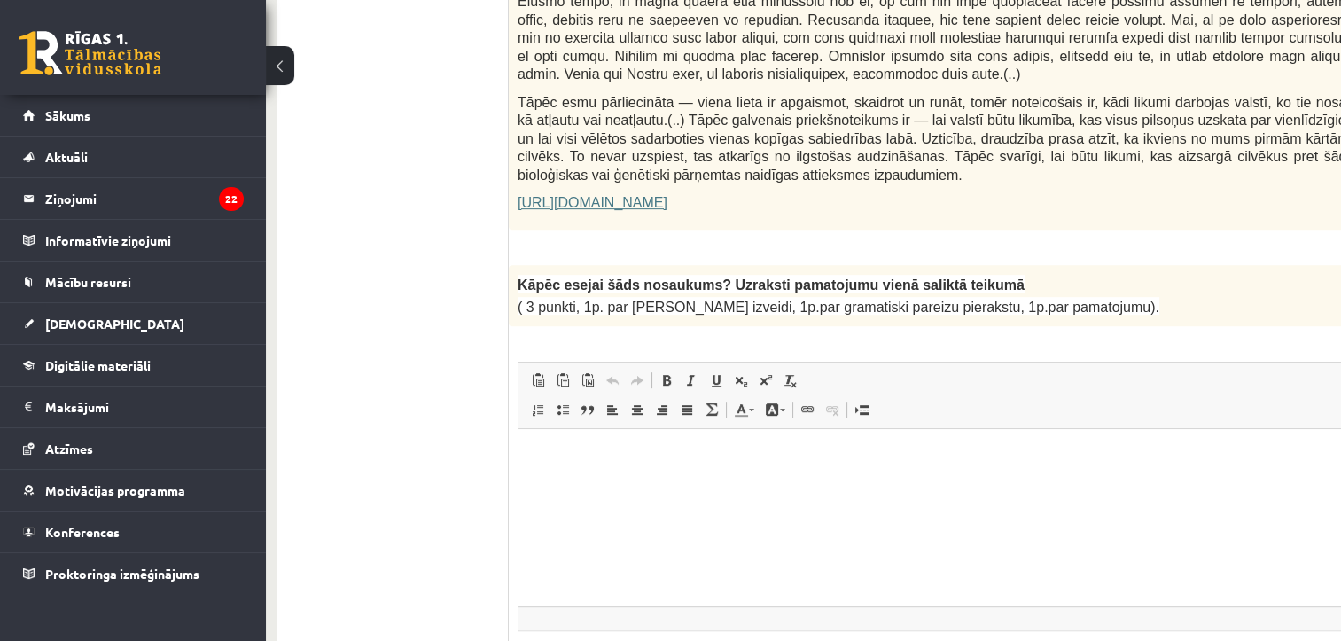
scroll to position [1268, 25]
click at [722, 469] on html at bounding box center [984, 457] width 931 height 54
click at [654, 458] on p "**********" at bounding box center [960, 457] width 848 height 19
click at [847, 464] on p "**********" at bounding box center [960, 457] width 848 height 19
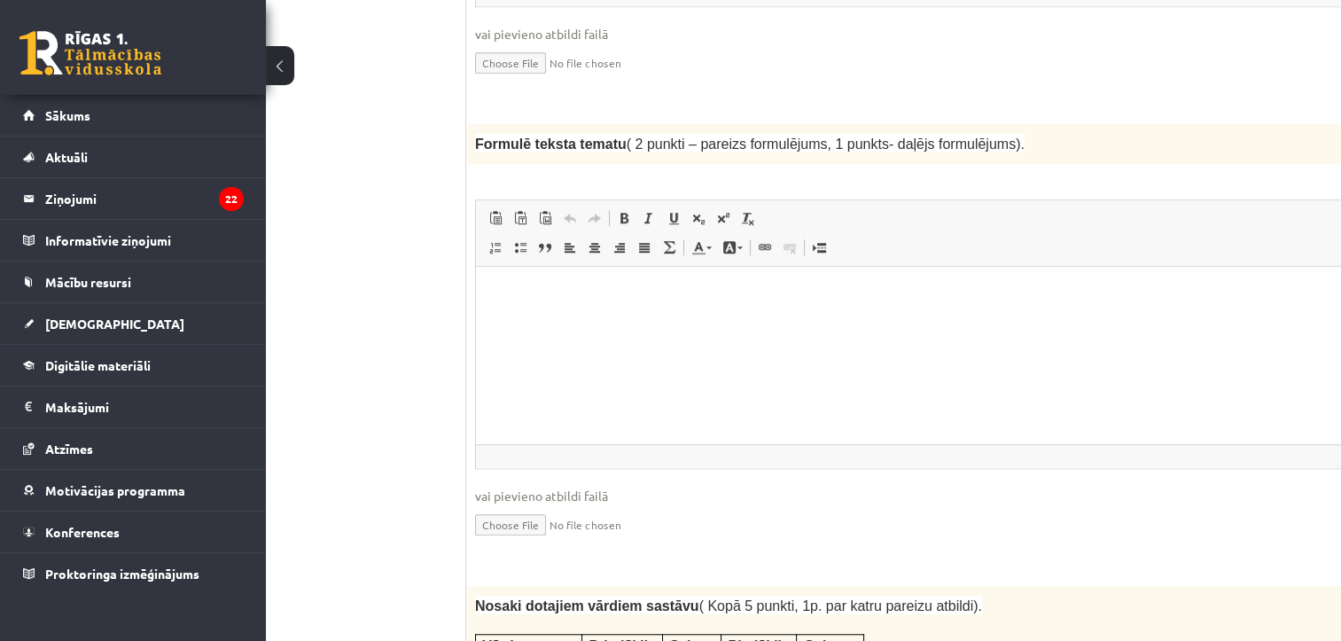
scroll to position [1897, 67]
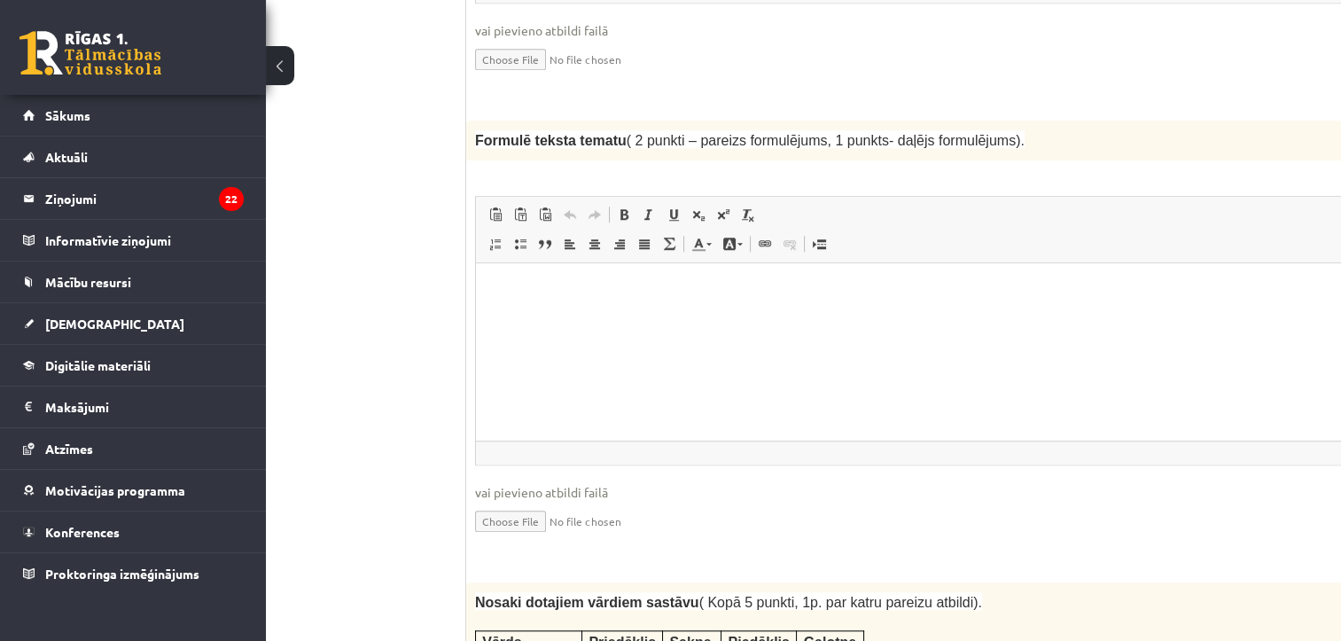
click at [797, 316] on html at bounding box center [941, 289] width 931 height 54
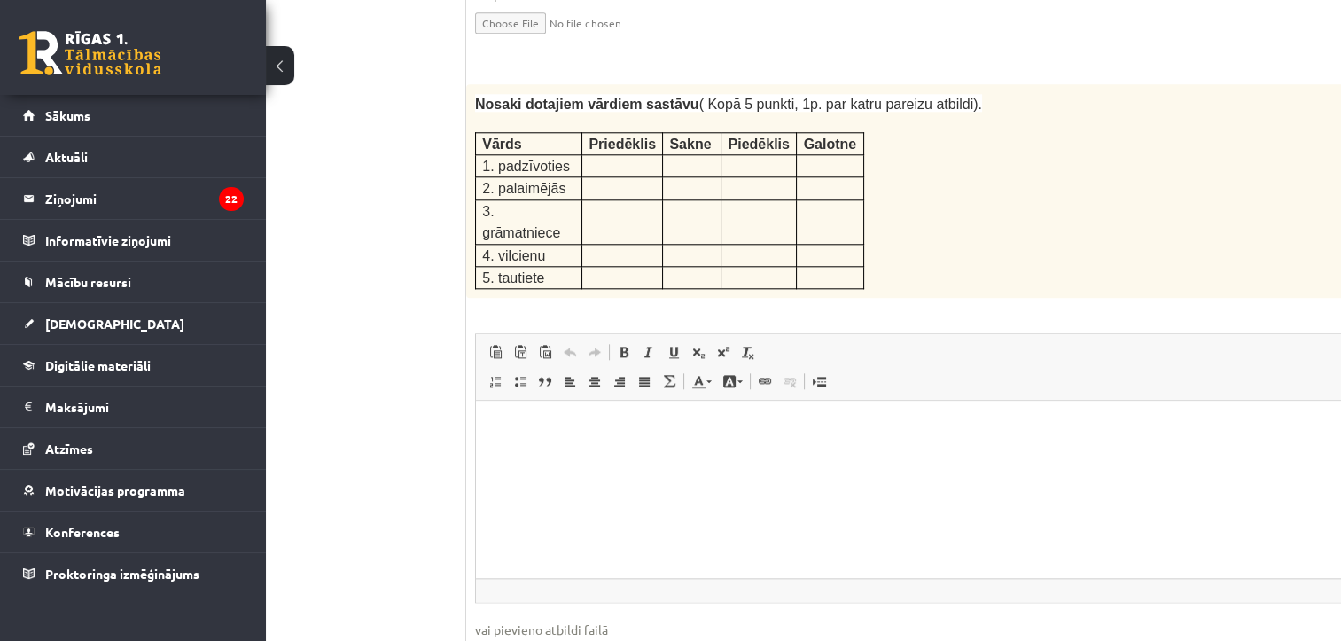
scroll to position [2393, 67]
click at [598, 433] on p "Editor, wiswyg-editor-user-answer-47433775839700" at bounding box center [941, 429] width 895 height 19
click at [568, 433] on p "**********" at bounding box center [918, 429] width 848 height 19
click at [603, 425] on p "**********" at bounding box center [918, 429] width 848 height 19
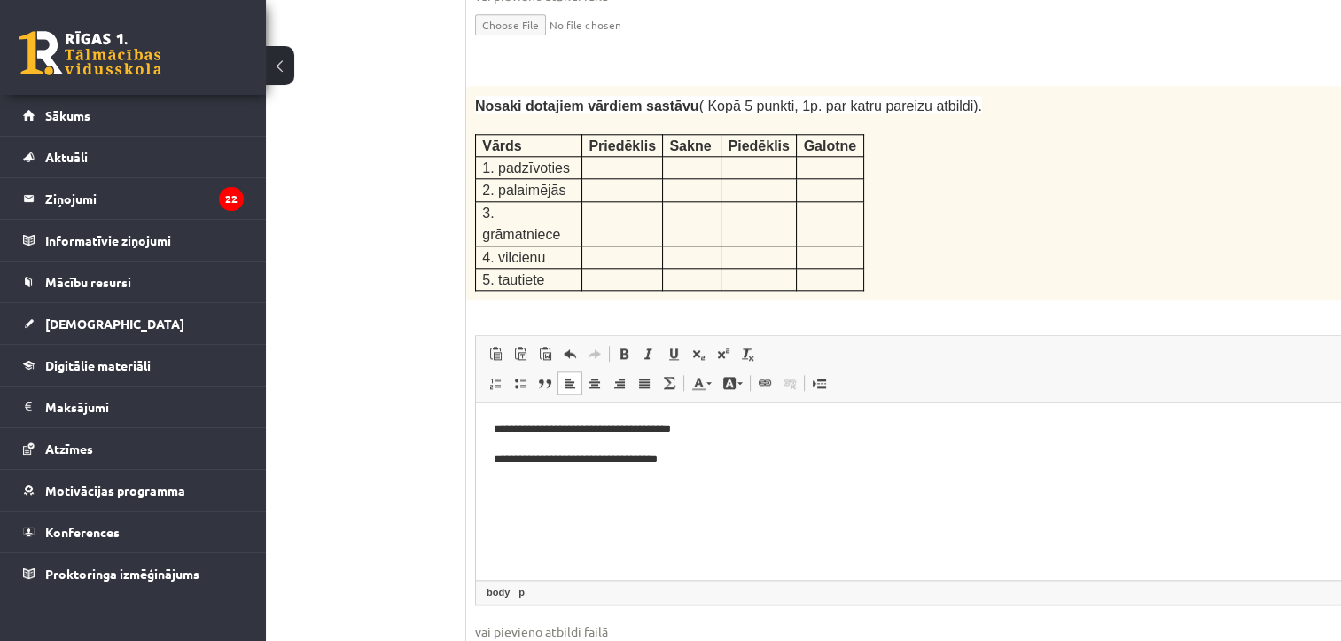
click at [650, 466] on p "**********" at bounding box center [918, 459] width 848 height 19
click at [731, 455] on p "**********" at bounding box center [918, 459] width 848 height 19
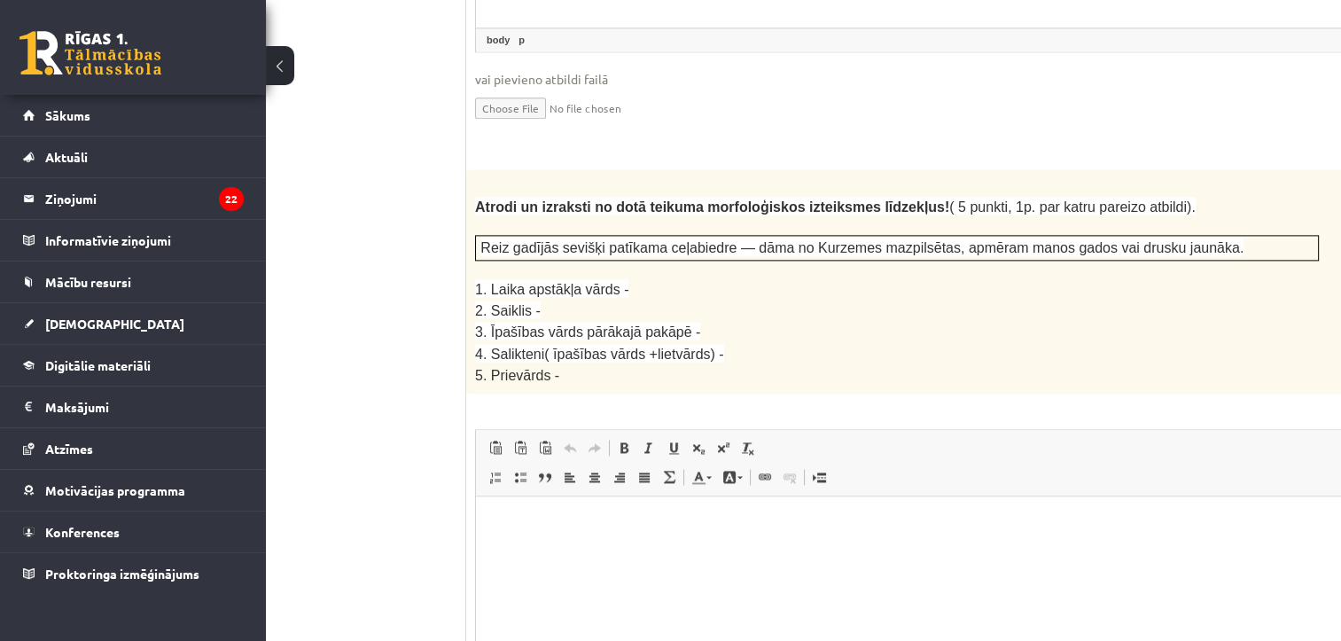
scroll to position [2947, 67]
click at [628, 549] on html at bounding box center [941, 522] width 931 height 54
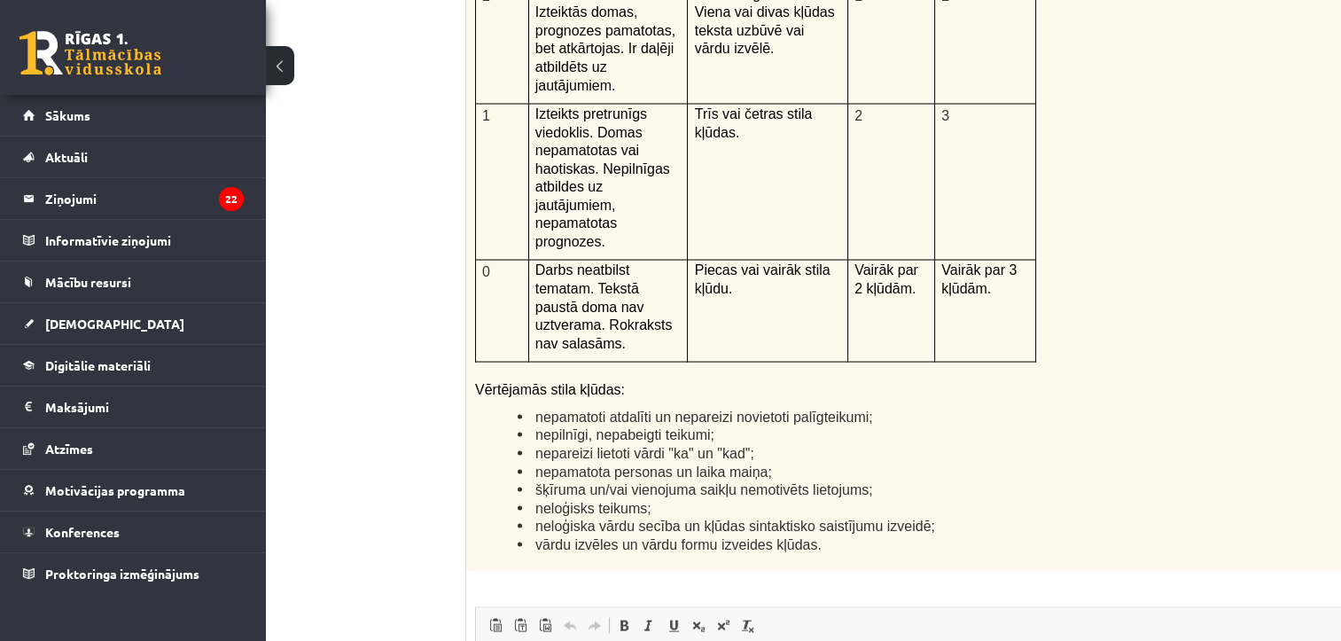
scroll to position [4112, 67]
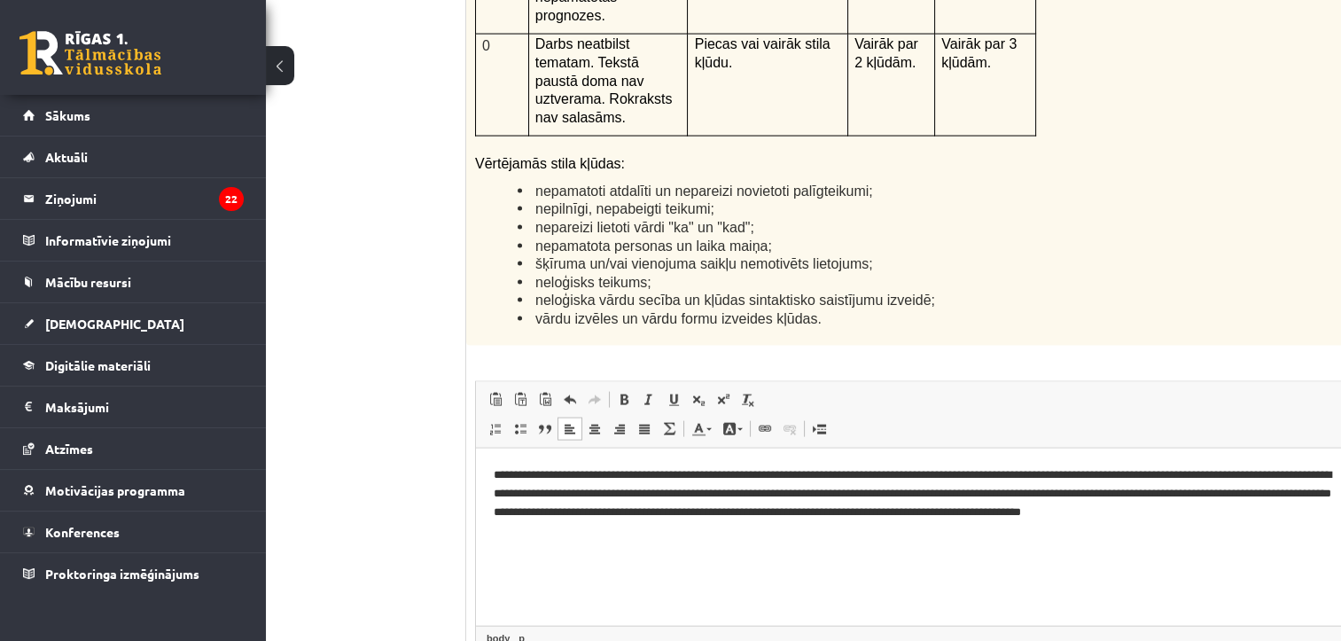
scroll to position [4336, 67]
click at [626, 515] on p "**********" at bounding box center [918, 502] width 848 height 74
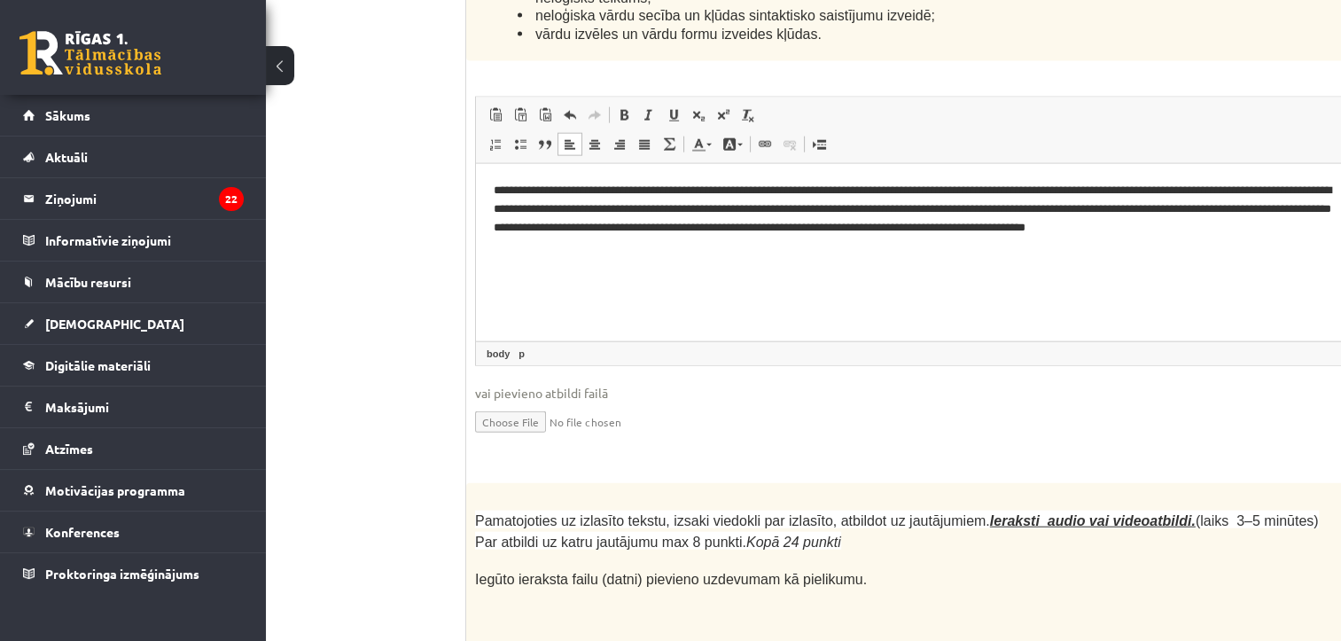
scroll to position [4638, 67]
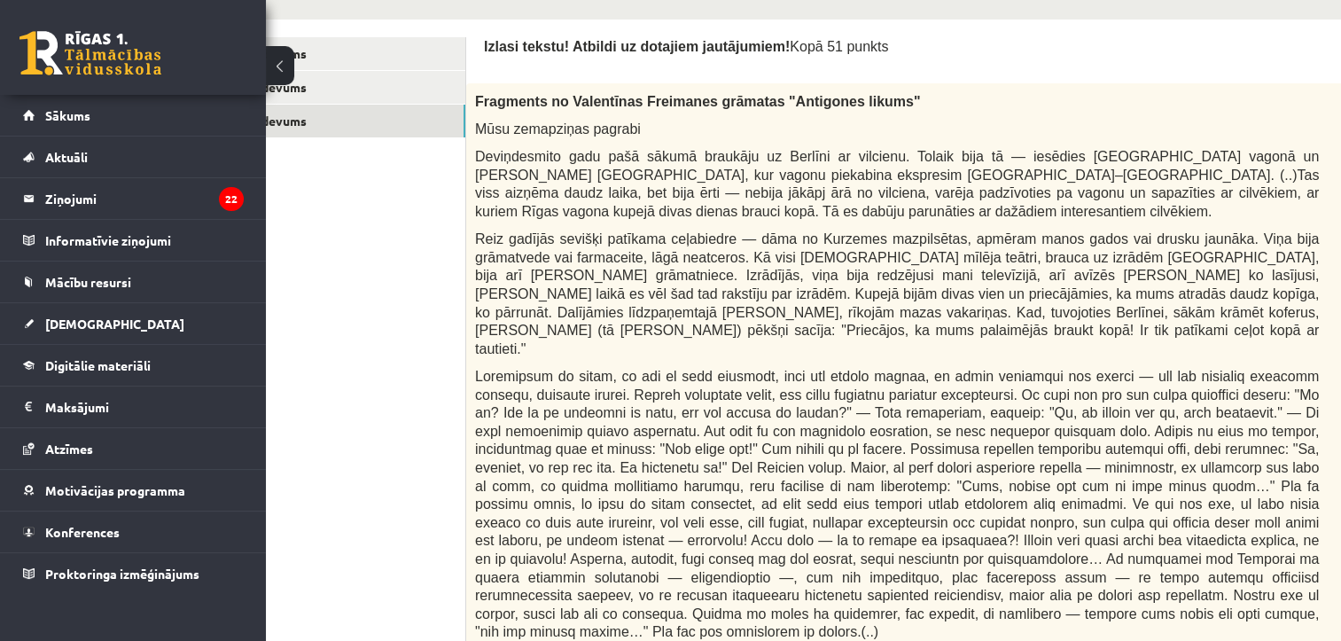
scroll to position [537, 67]
click at [1044, 401] on span at bounding box center [897, 505] width 844 height 270
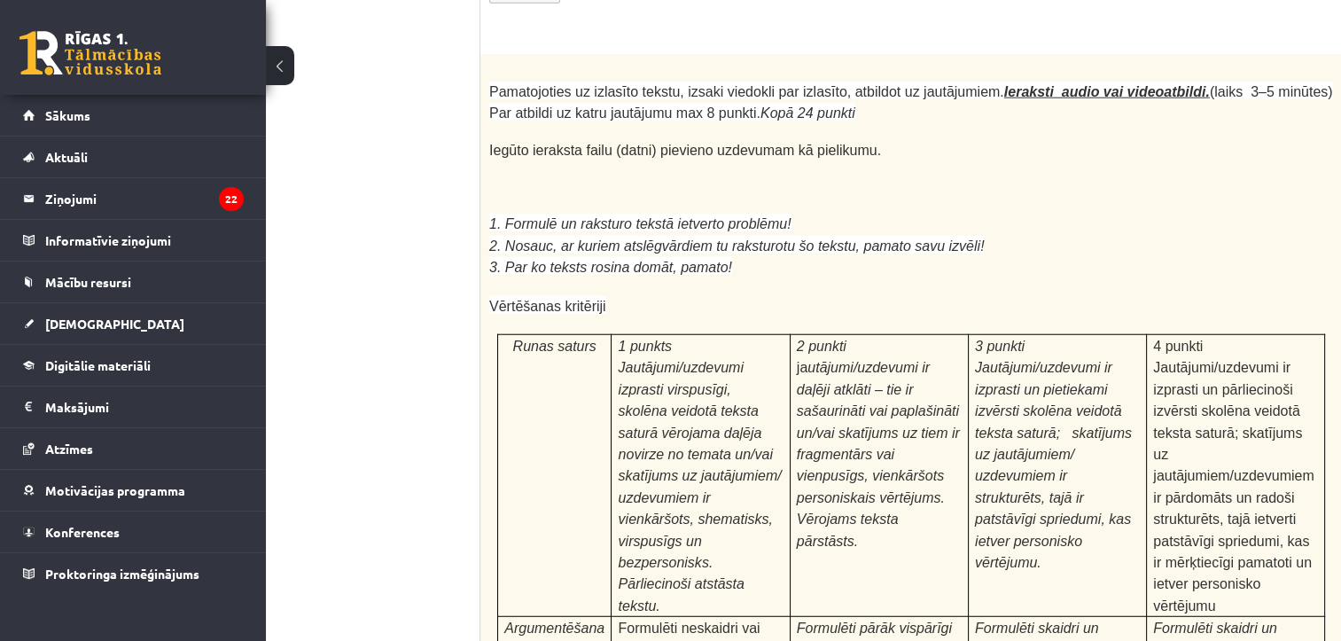
scroll to position [5571, 53]
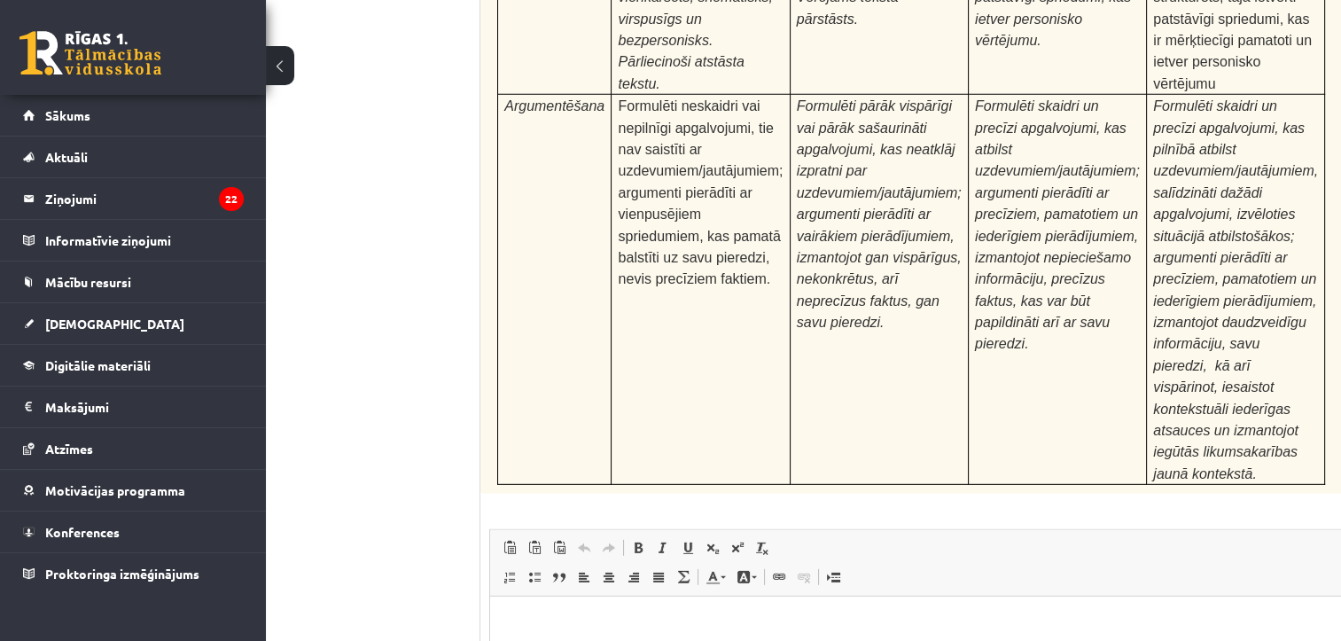
type input "**********"
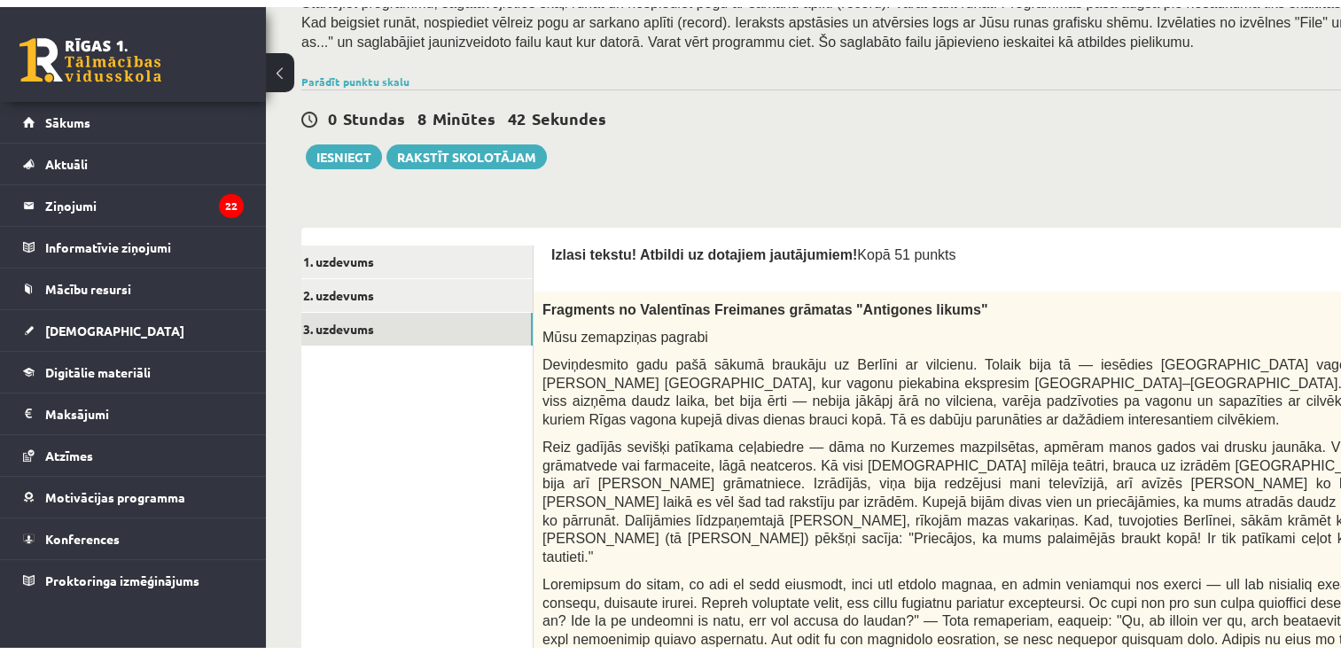
scroll to position [333, 0]
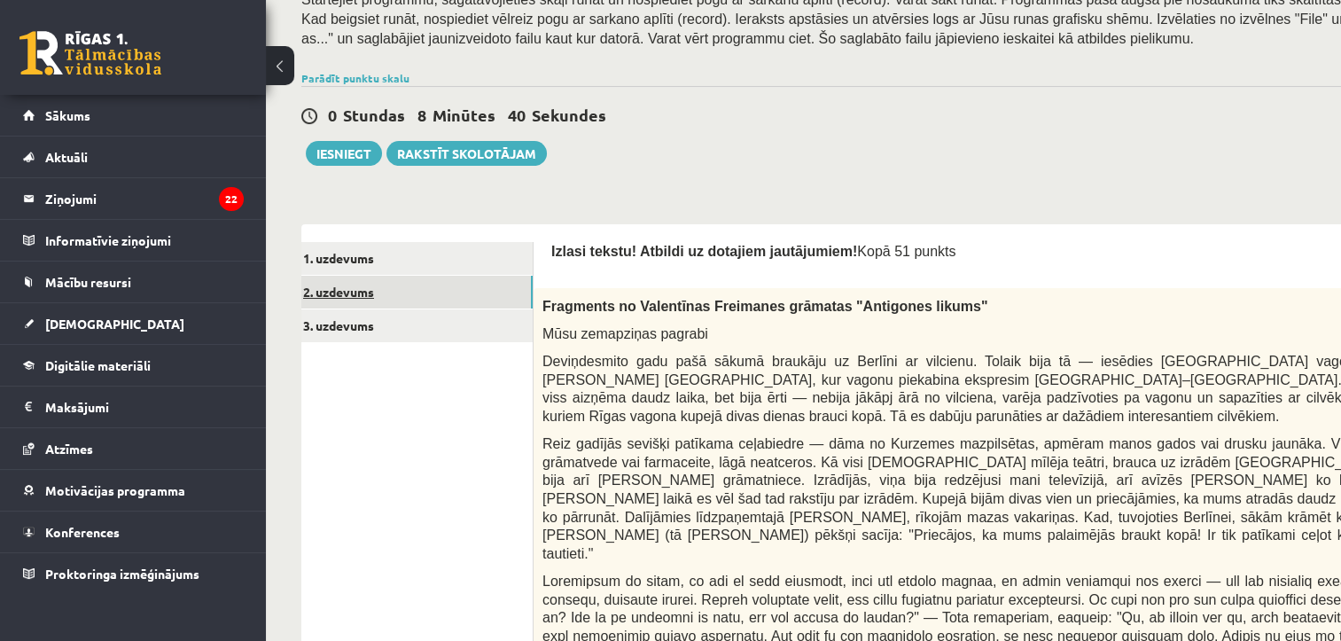
click at [484, 293] on link "2. uzdevums" at bounding box center [413, 292] width 238 height 33
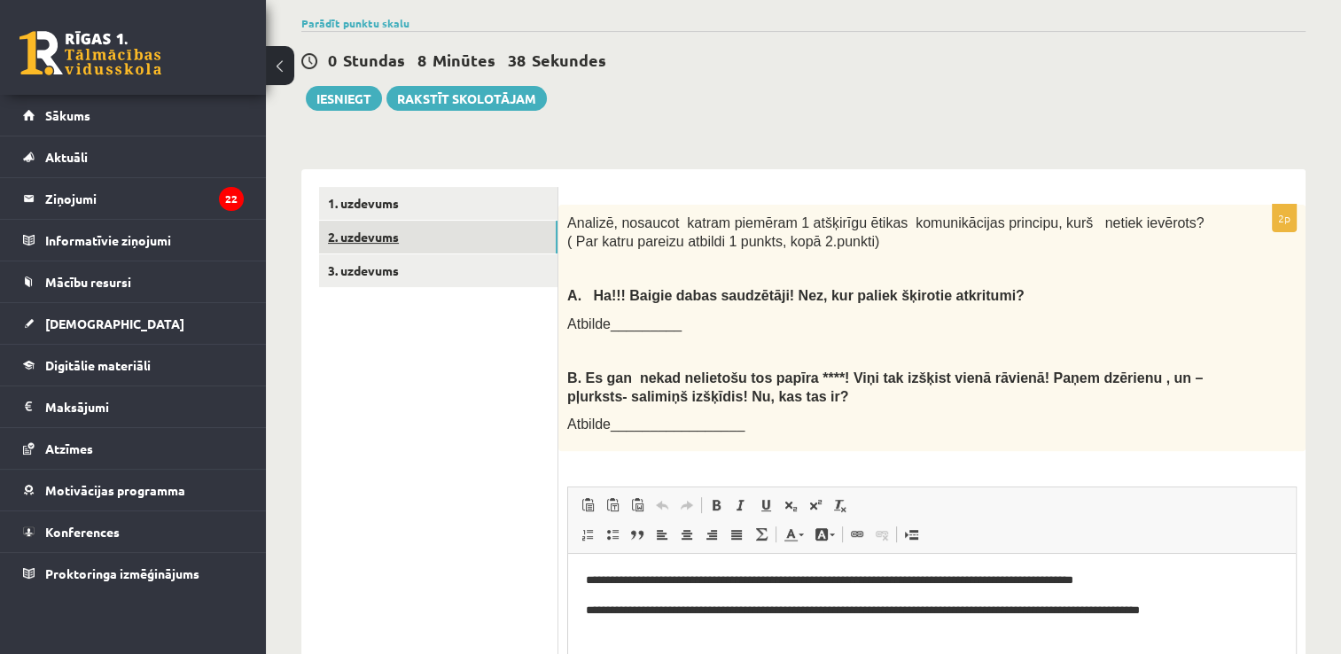
scroll to position [403, 0]
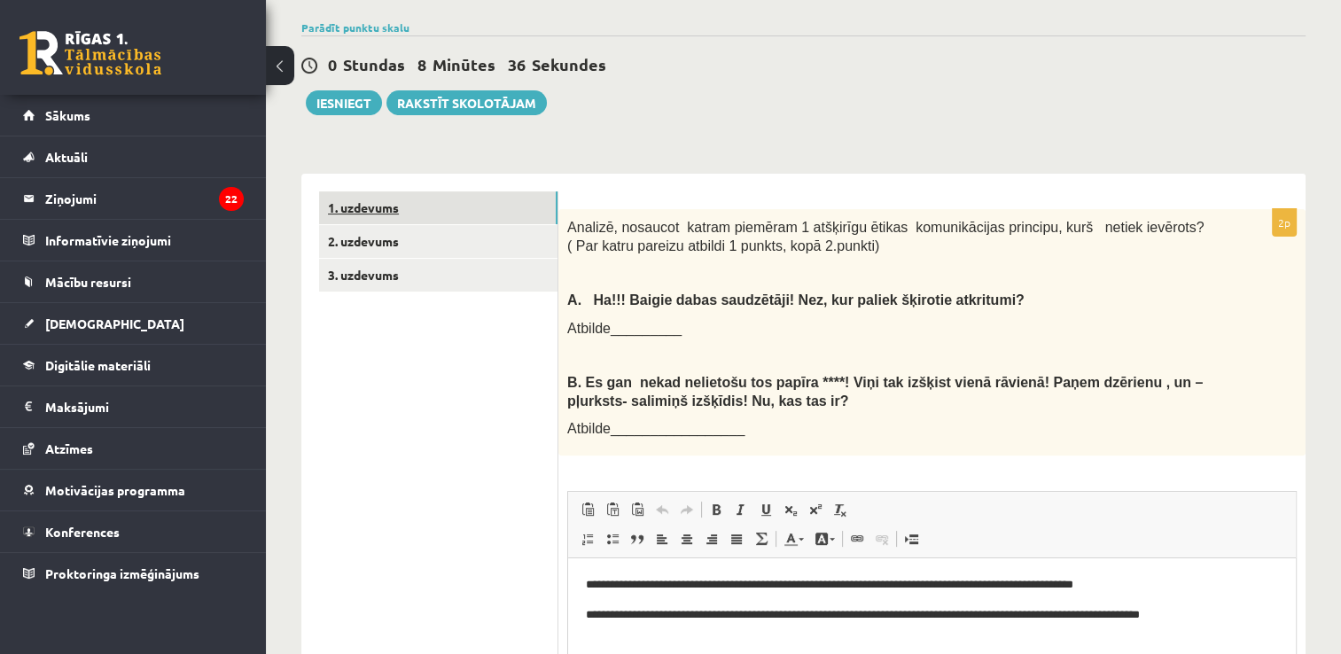
click at [406, 191] on link "1. uzdevums" at bounding box center [438, 207] width 238 height 33
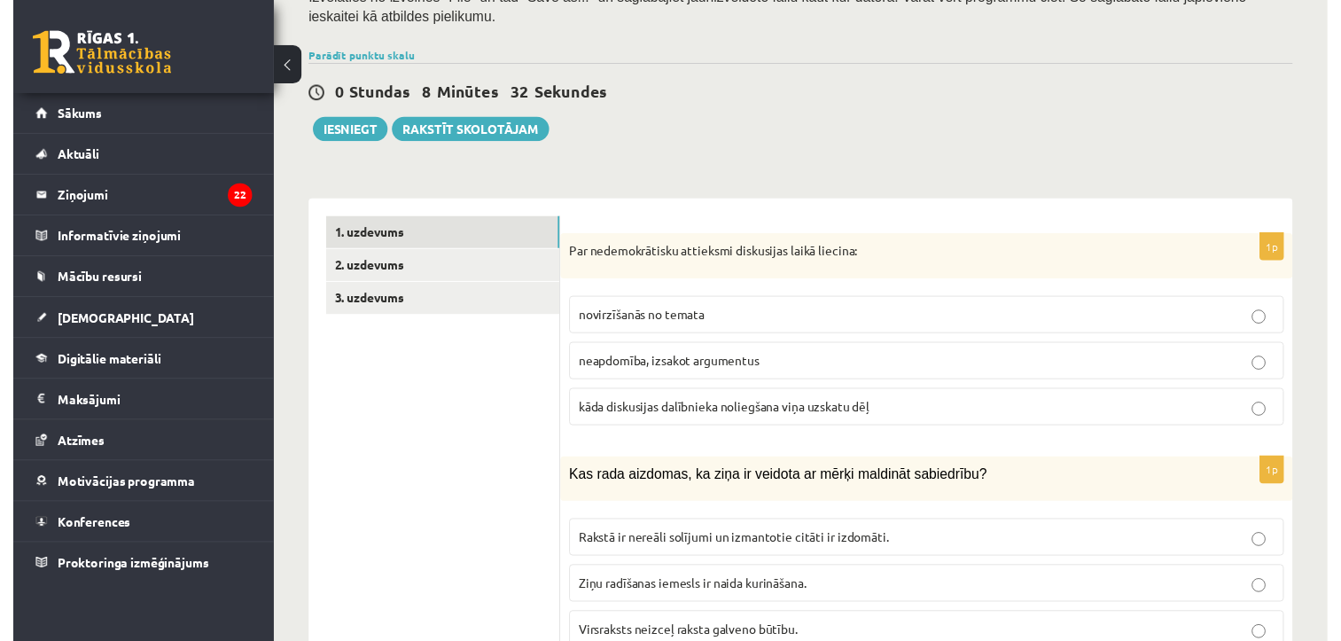
scroll to position [375, 0]
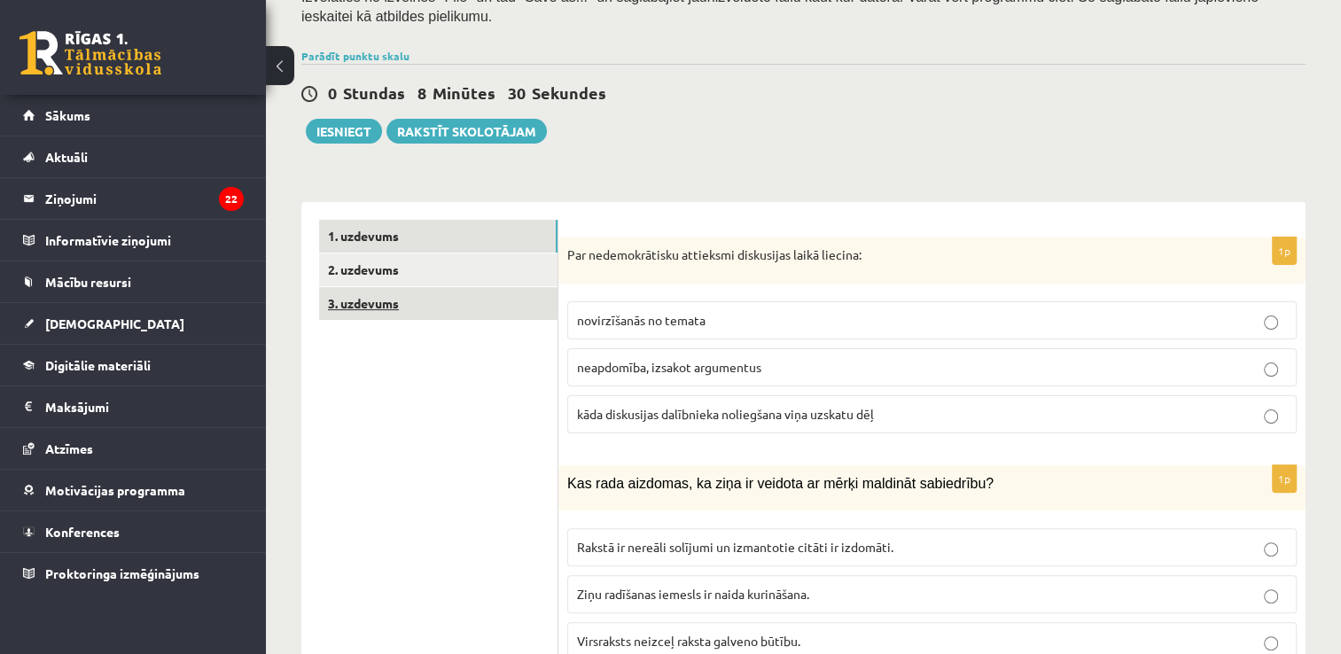
click at [440, 287] on link "3. uzdevums" at bounding box center [438, 303] width 238 height 33
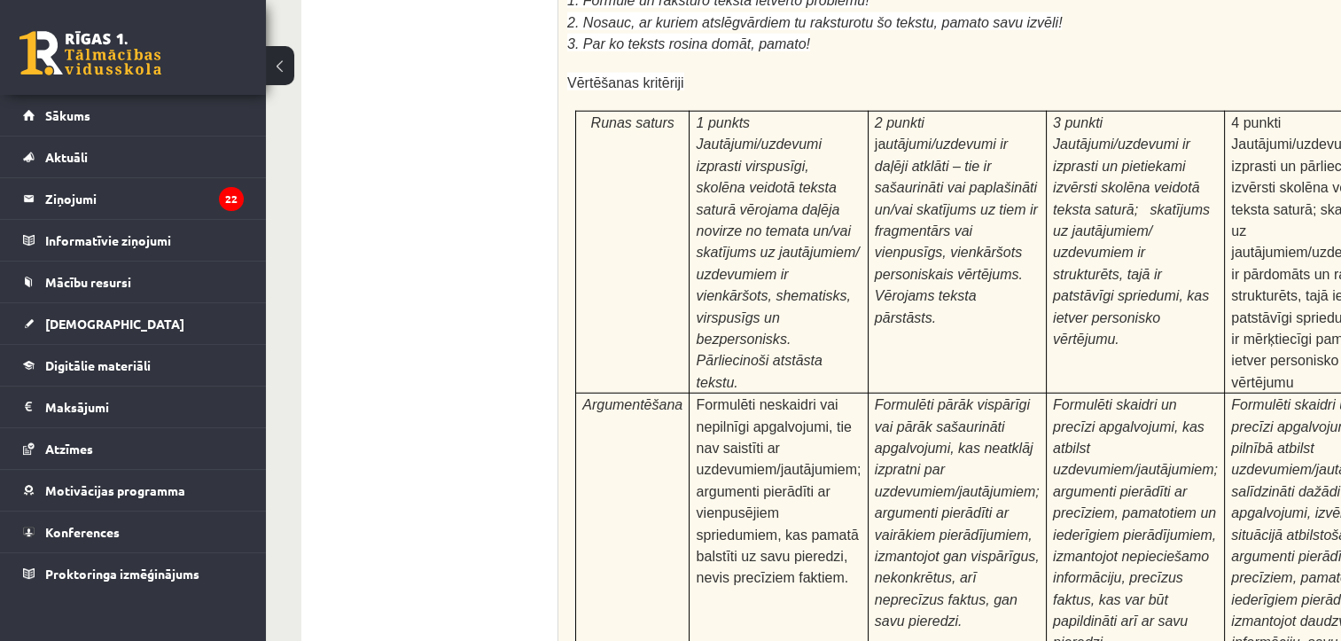
scroll to position [5590, 0]
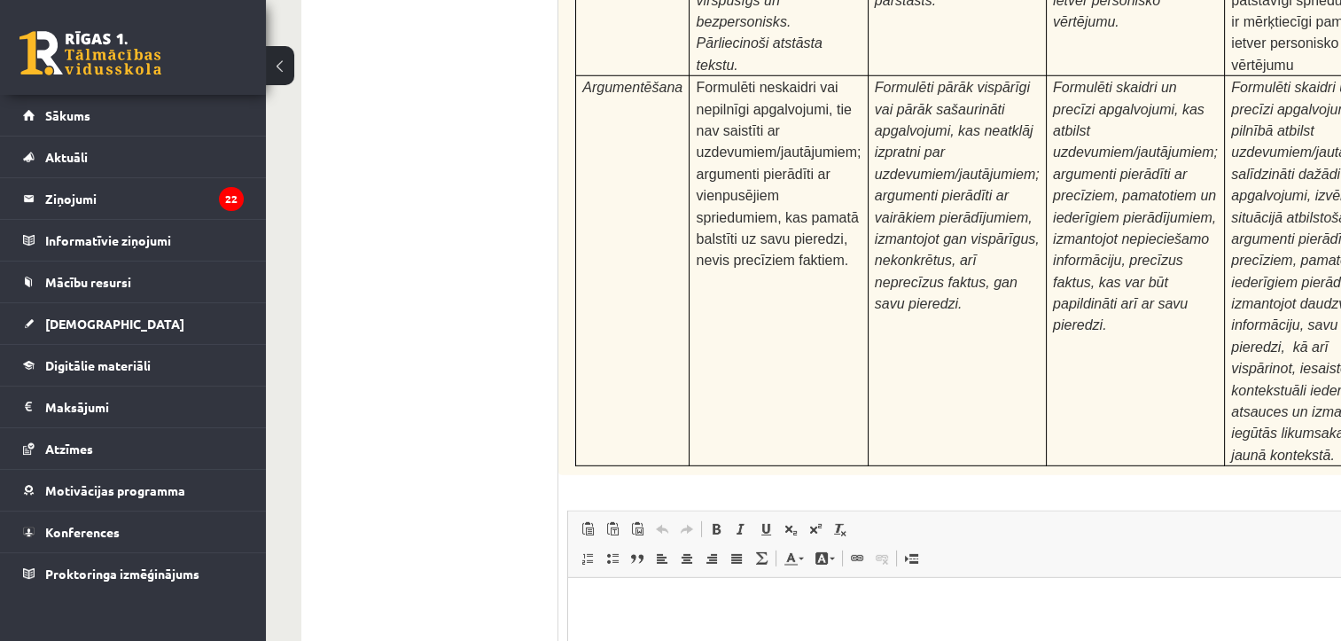
click at [637, 593] on html at bounding box center [1033, 605] width 931 height 54
click at [644, 632] on html "**********" at bounding box center [1033, 605] width 931 height 54
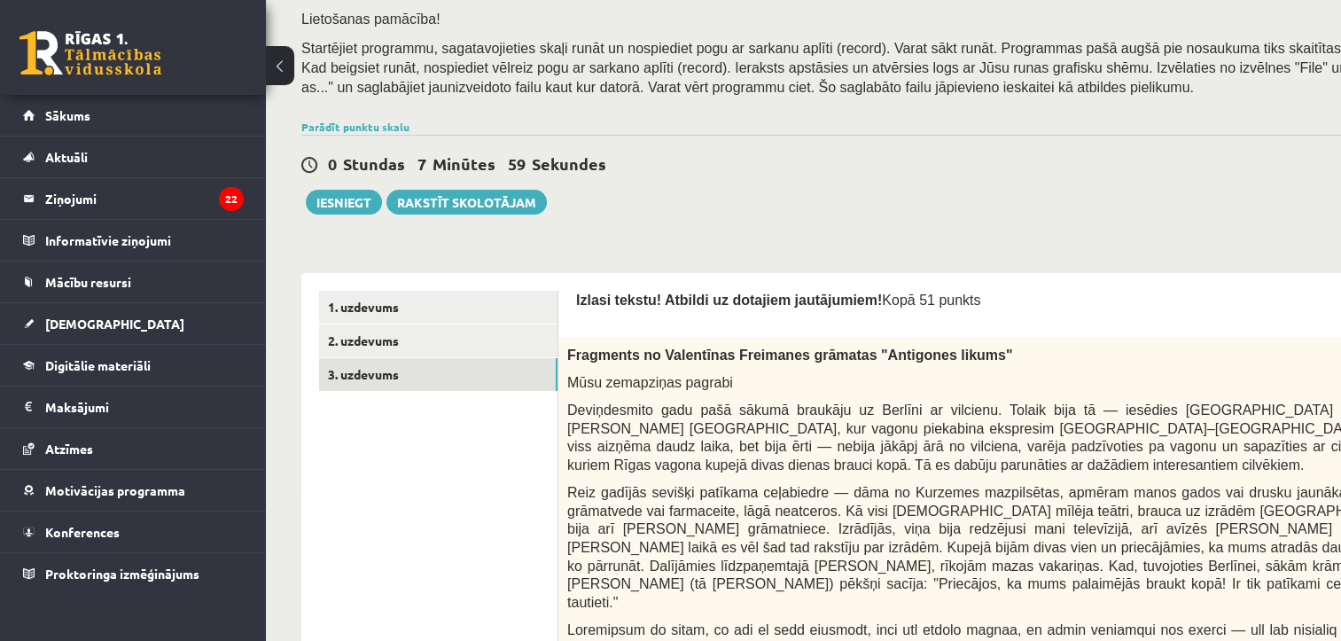
scroll to position [0, 0]
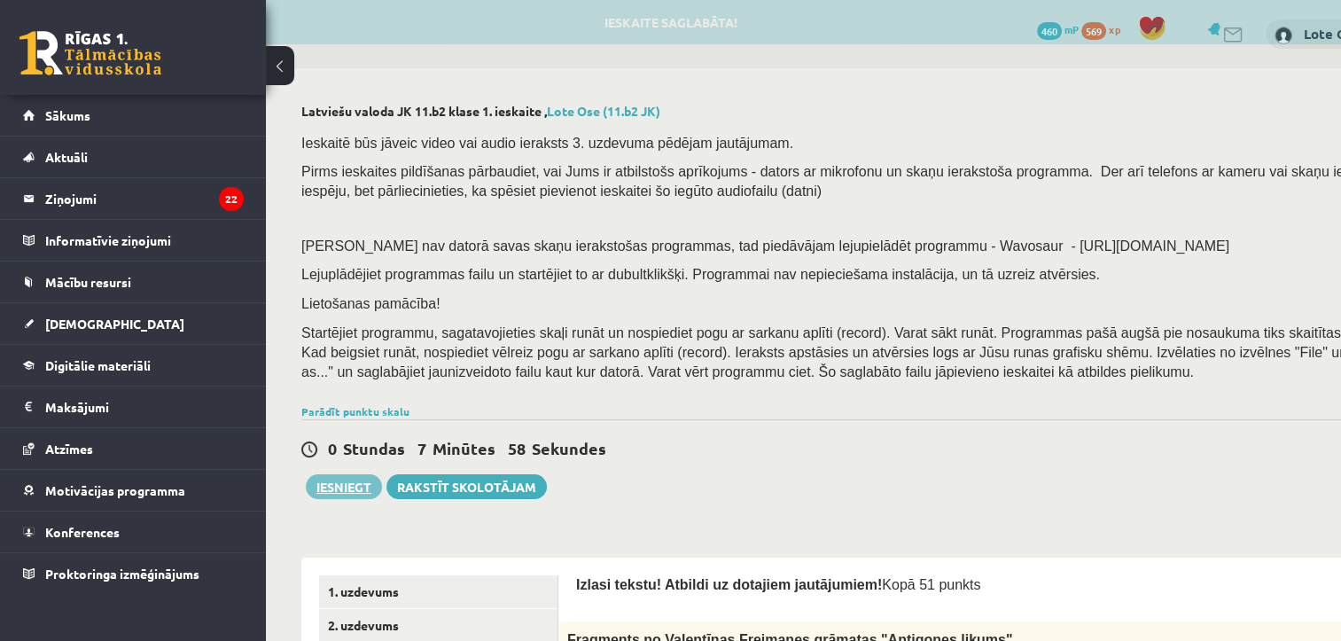
click at [326, 489] on button "Iesniegt" at bounding box center [344, 486] width 76 height 25
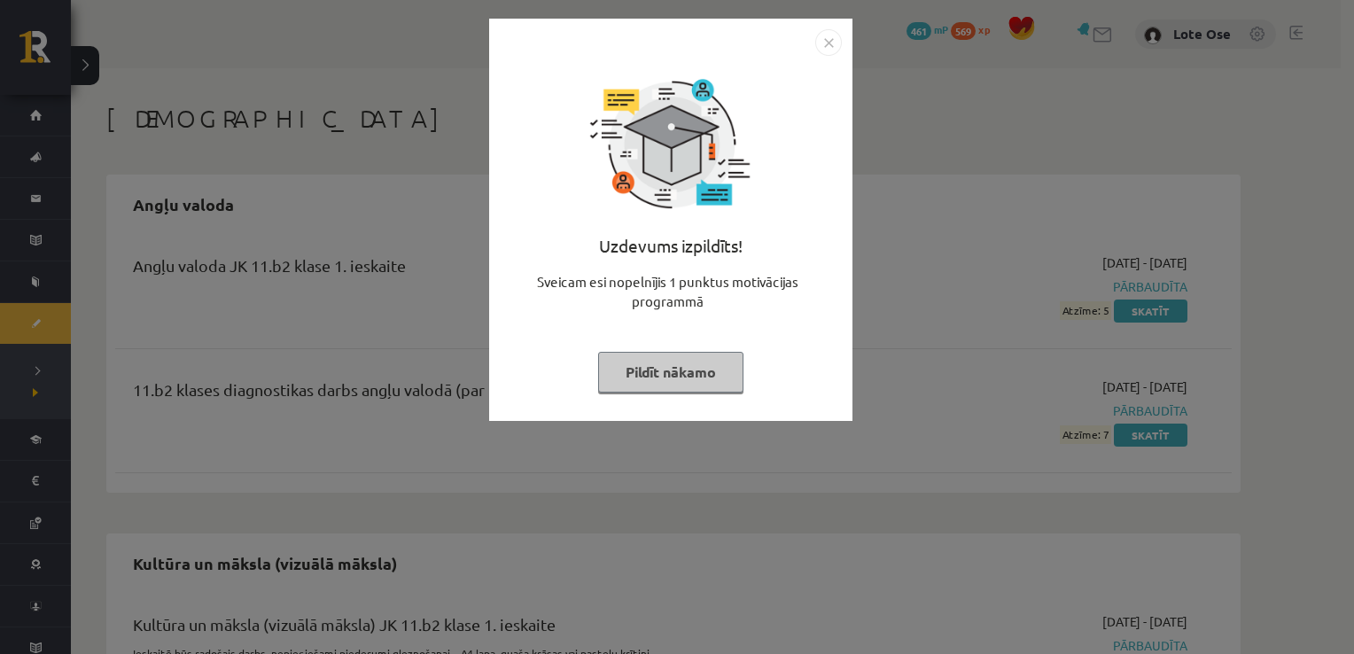
click at [681, 363] on button "Pildīt nākamo" at bounding box center [670, 372] width 145 height 41
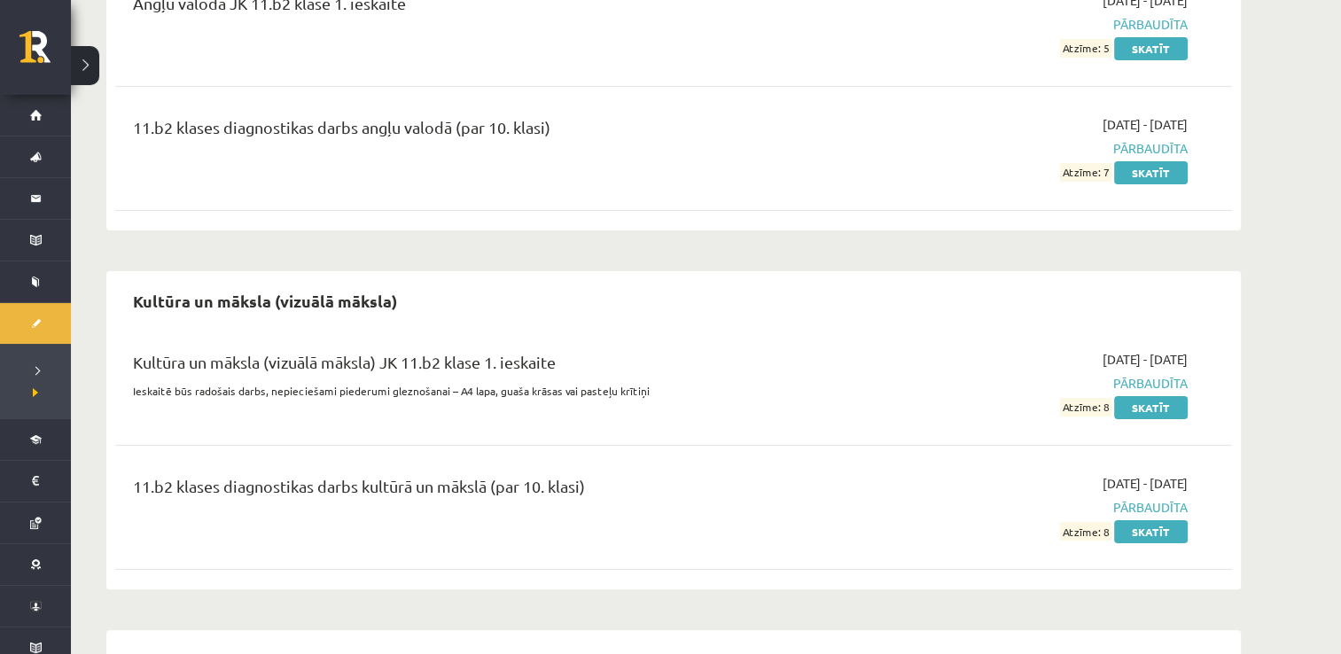
scroll to position [262, 0]
